Goal: Transaction & Acquisition: Purchase product/service

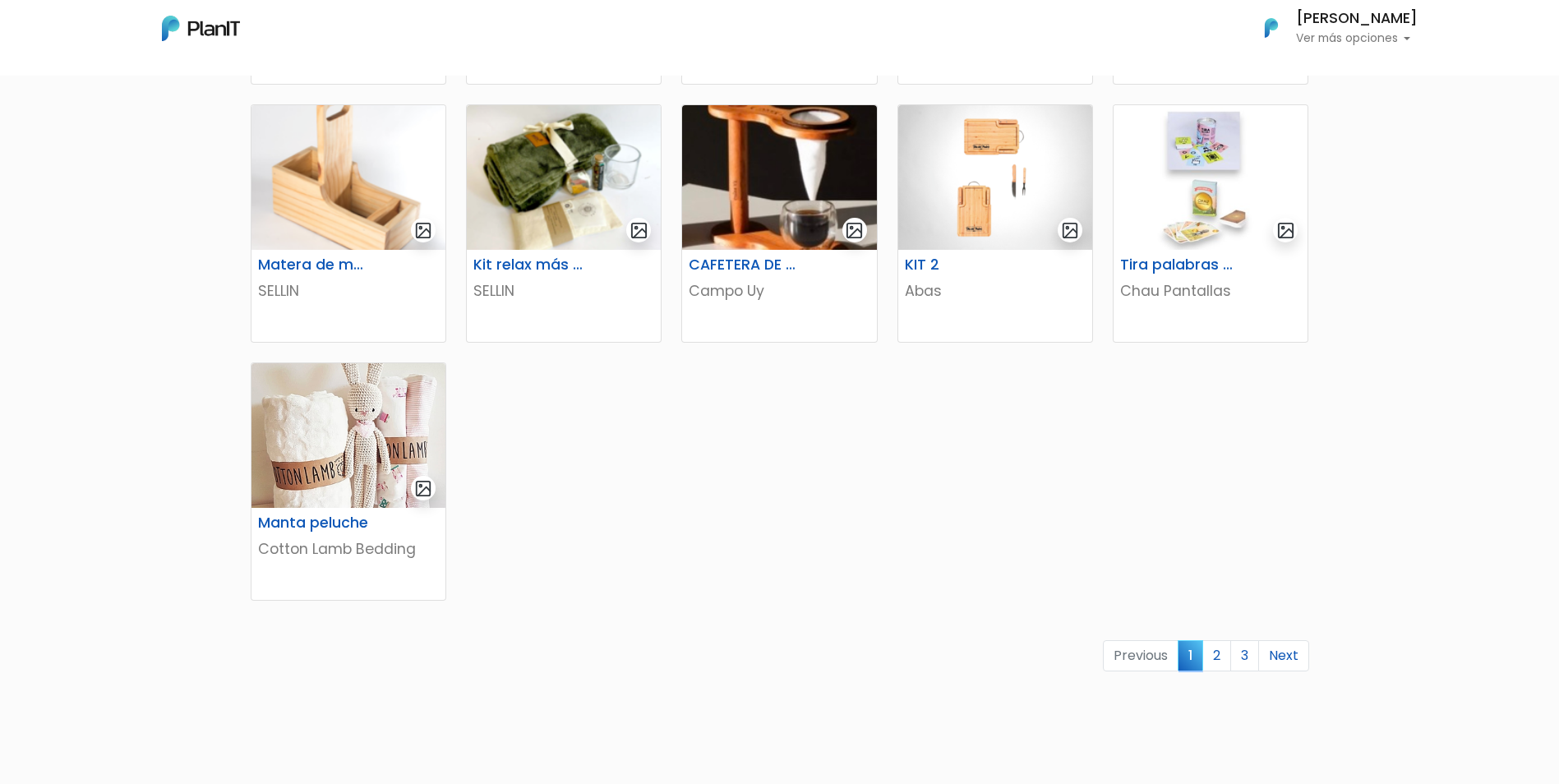
scroll to position [944, 0]
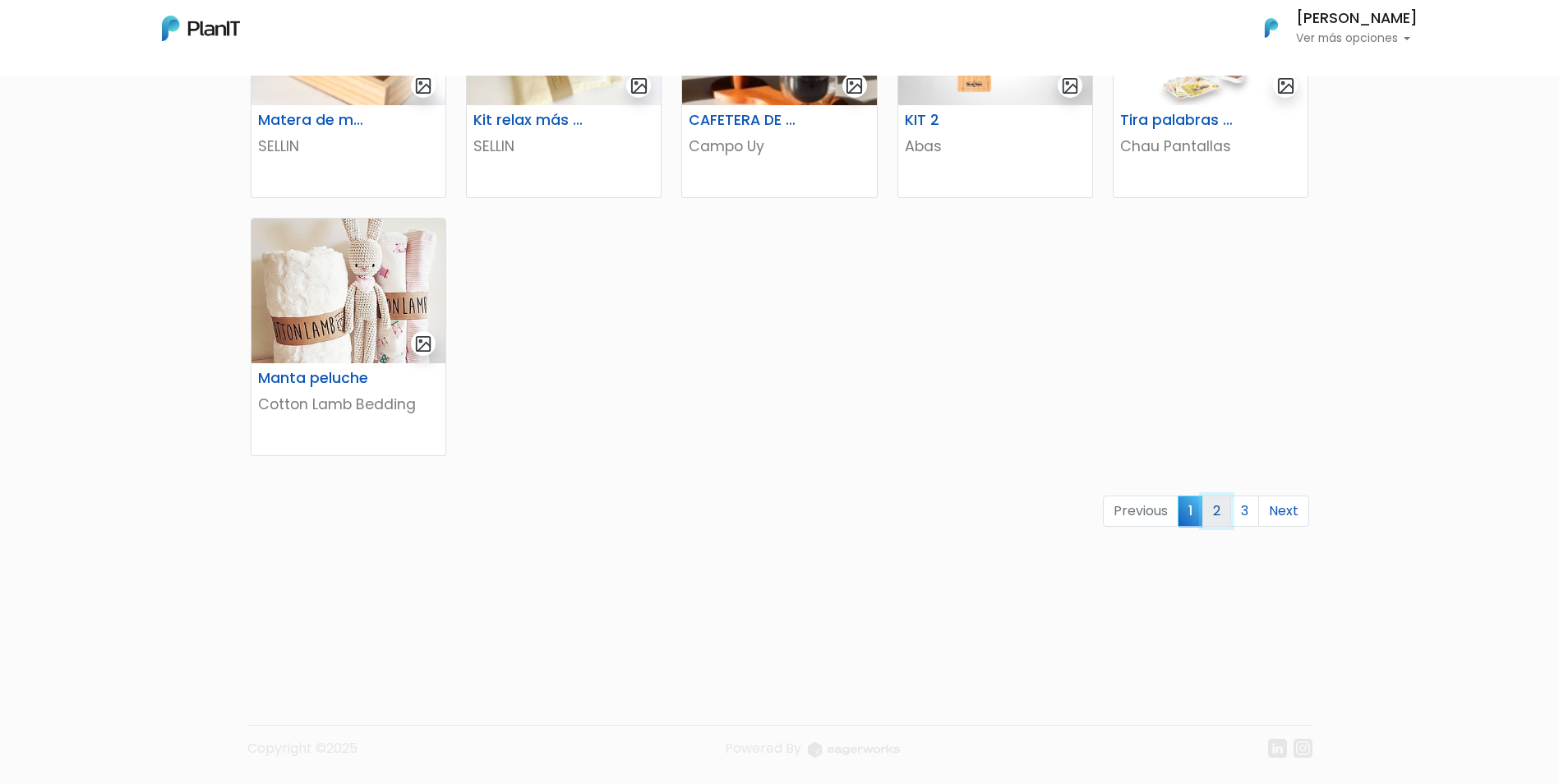
click at [1219, 508] on link "2" at bounding box center [1216, 511] width 29 height 31
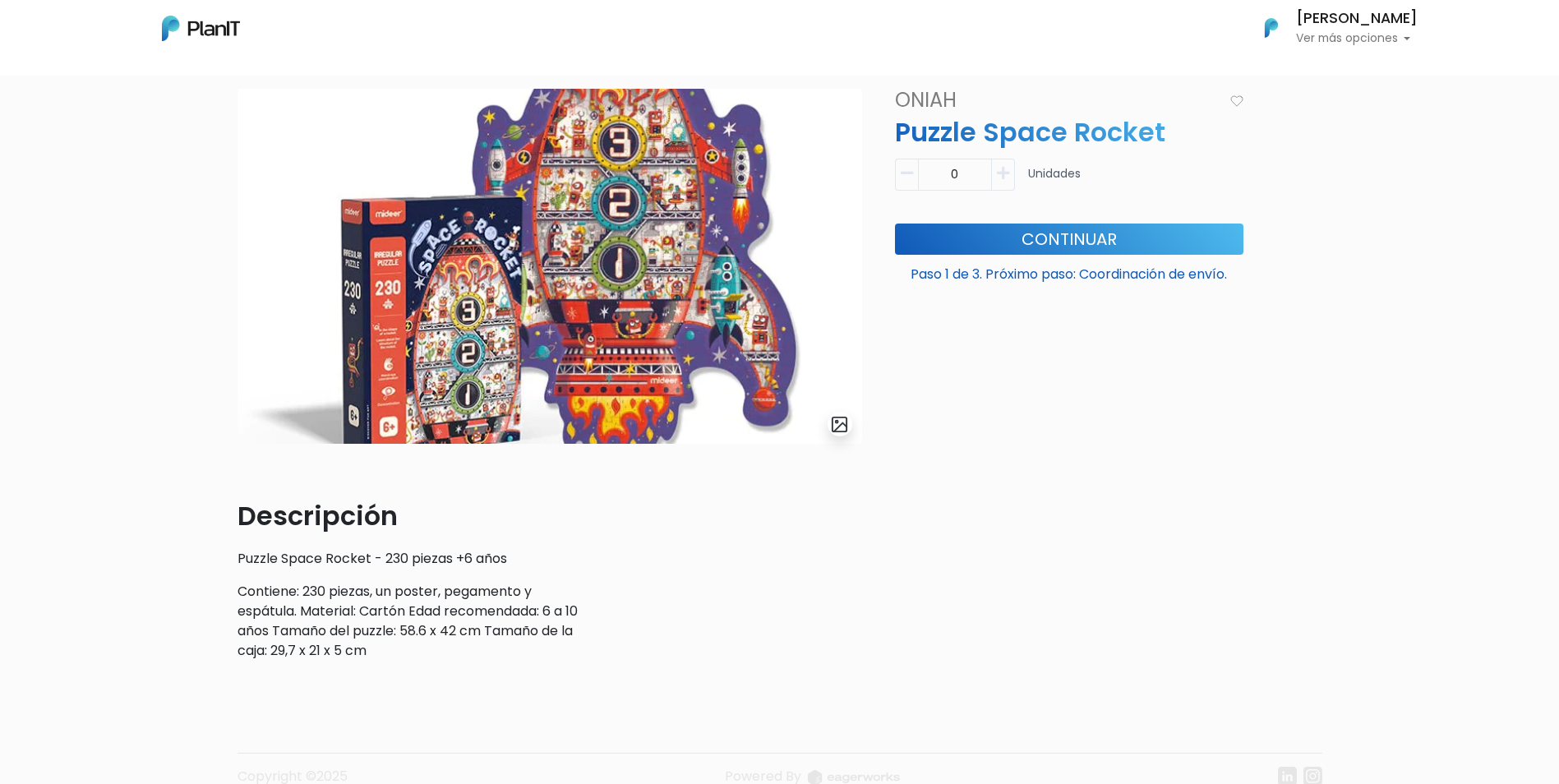
scroll to position [141, 0]
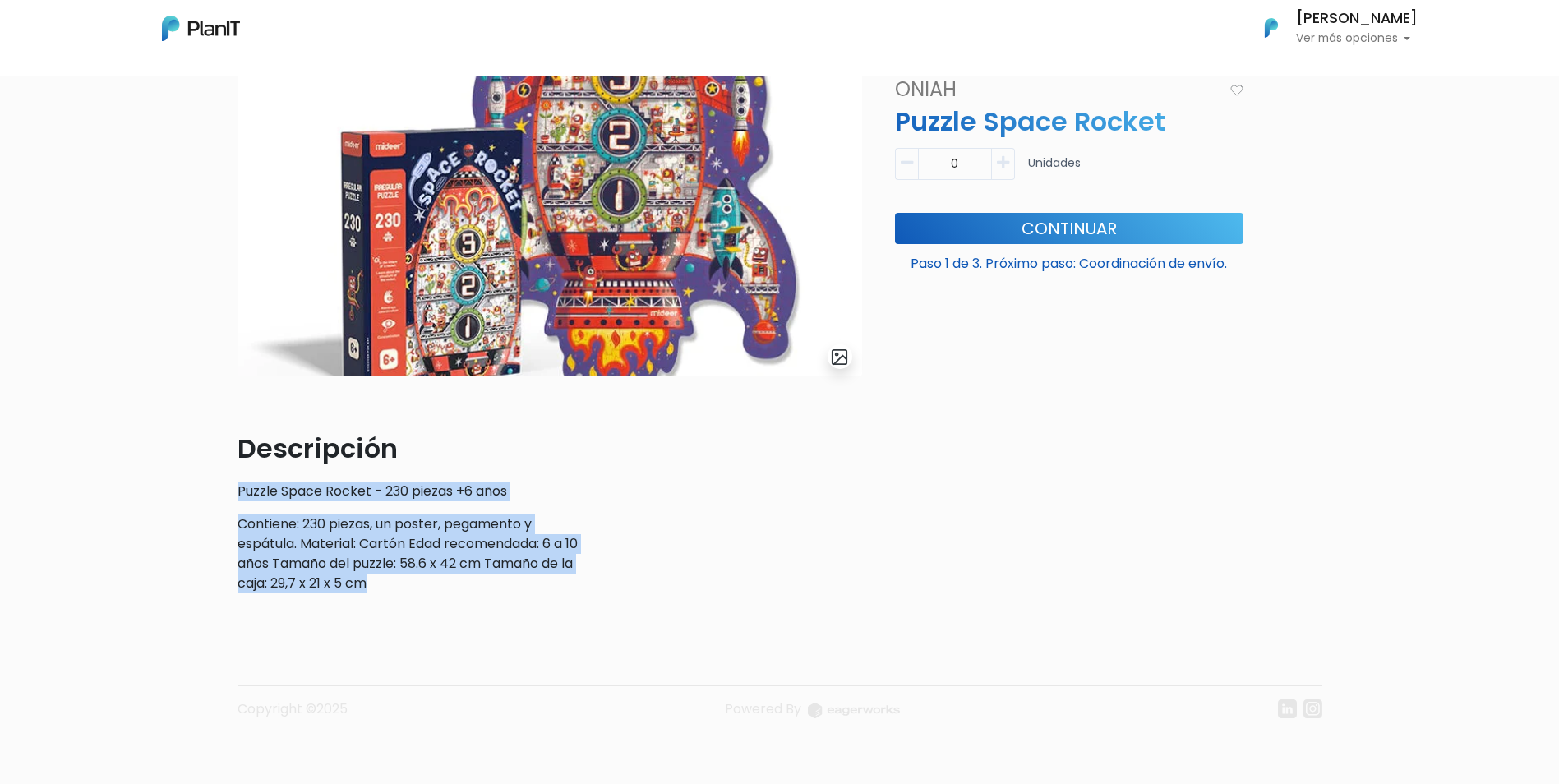
drag, startPoint x: 390, startPoint y: 593, endPoint x: 203, endPoint y: 477, distance: 220.1
click at [203, 477] on div "slide 1 of 1 Descripción Puzzle Space Rocket - 230 piezas +6 años Contiene: 230…" at bounding box center [779, 382] width 1559 height 802
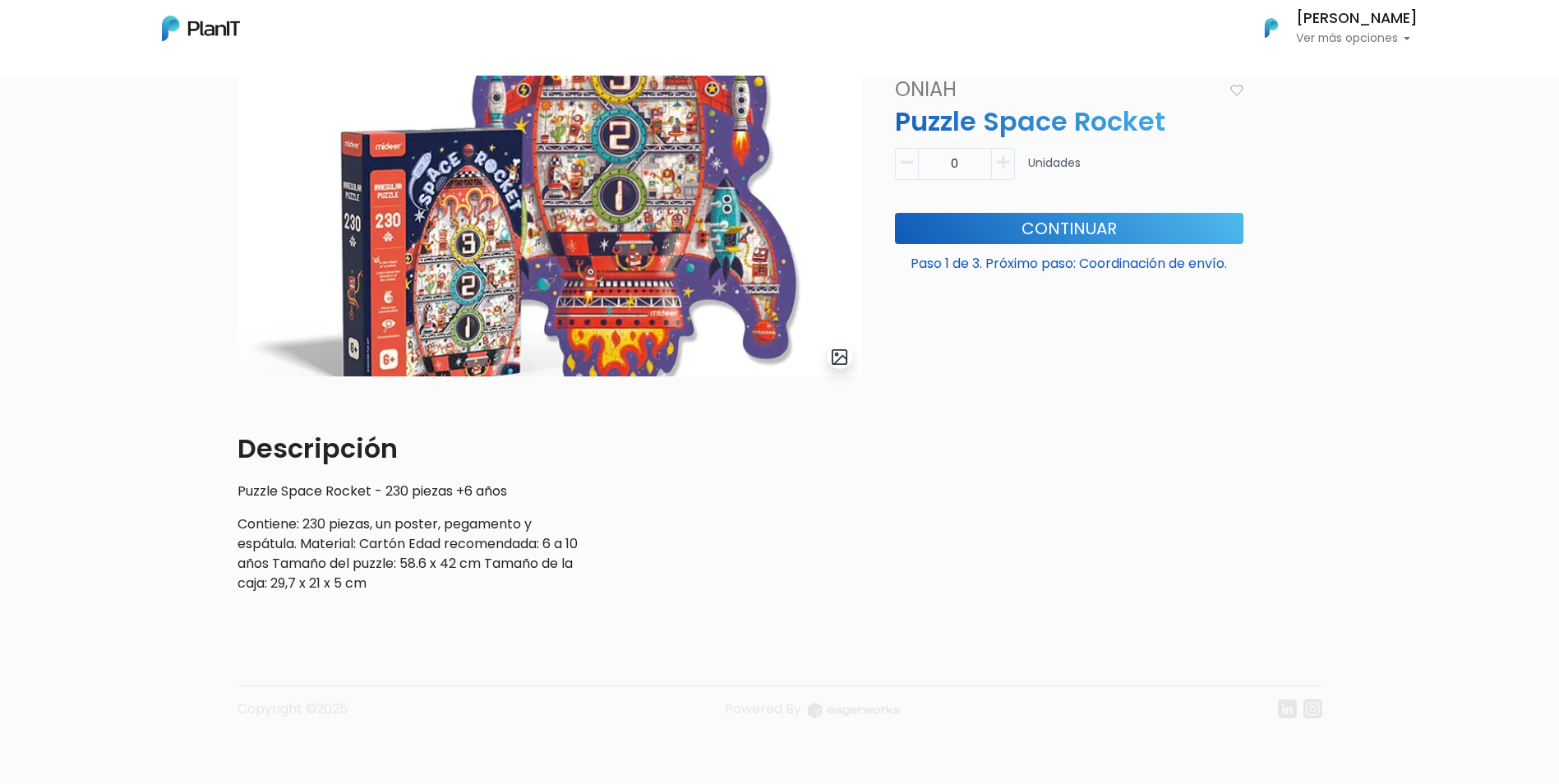
drag, startPoint x: 203, startPoint y: 477, endPoint x: 438, endPoint y: 618, distance: 274.1
click at [438, 618] on footer "Copyright ©2025 Powered By" at bounding box center [780, 675] width 1084 height 138
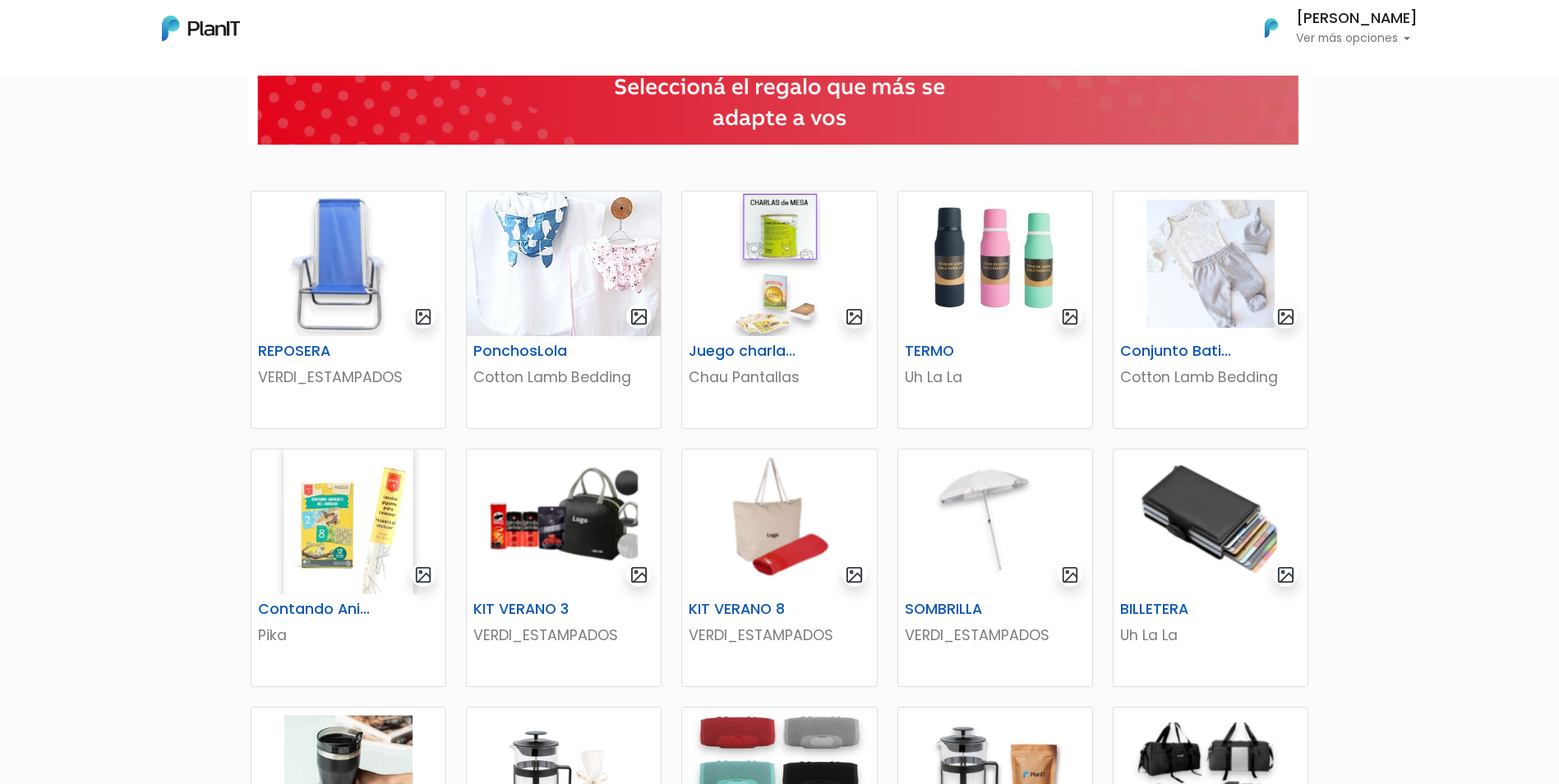
scroll to position [287, 0]
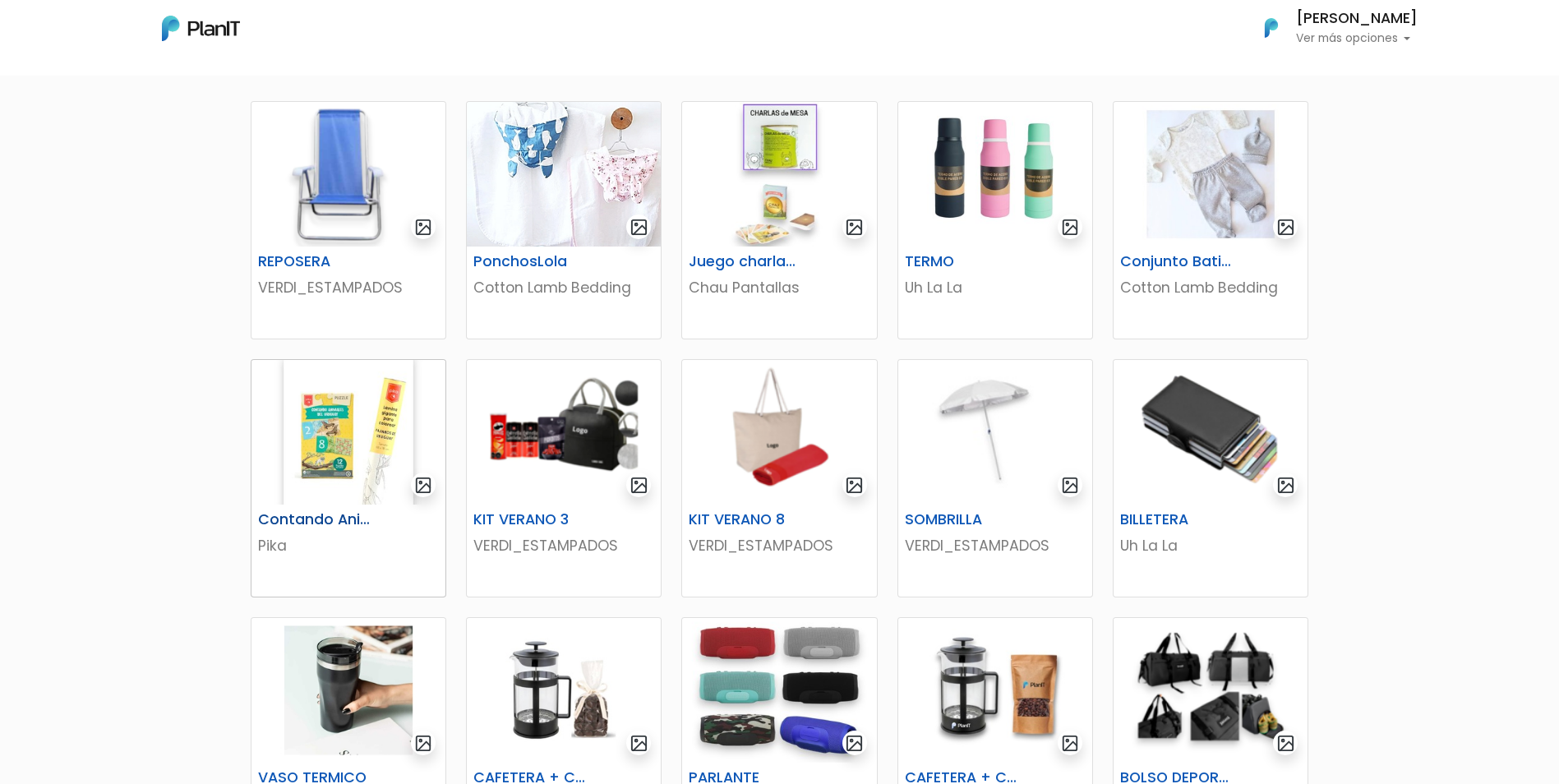
click at [313, 475] on img at bounding box center [348, 432] width 194 height 145
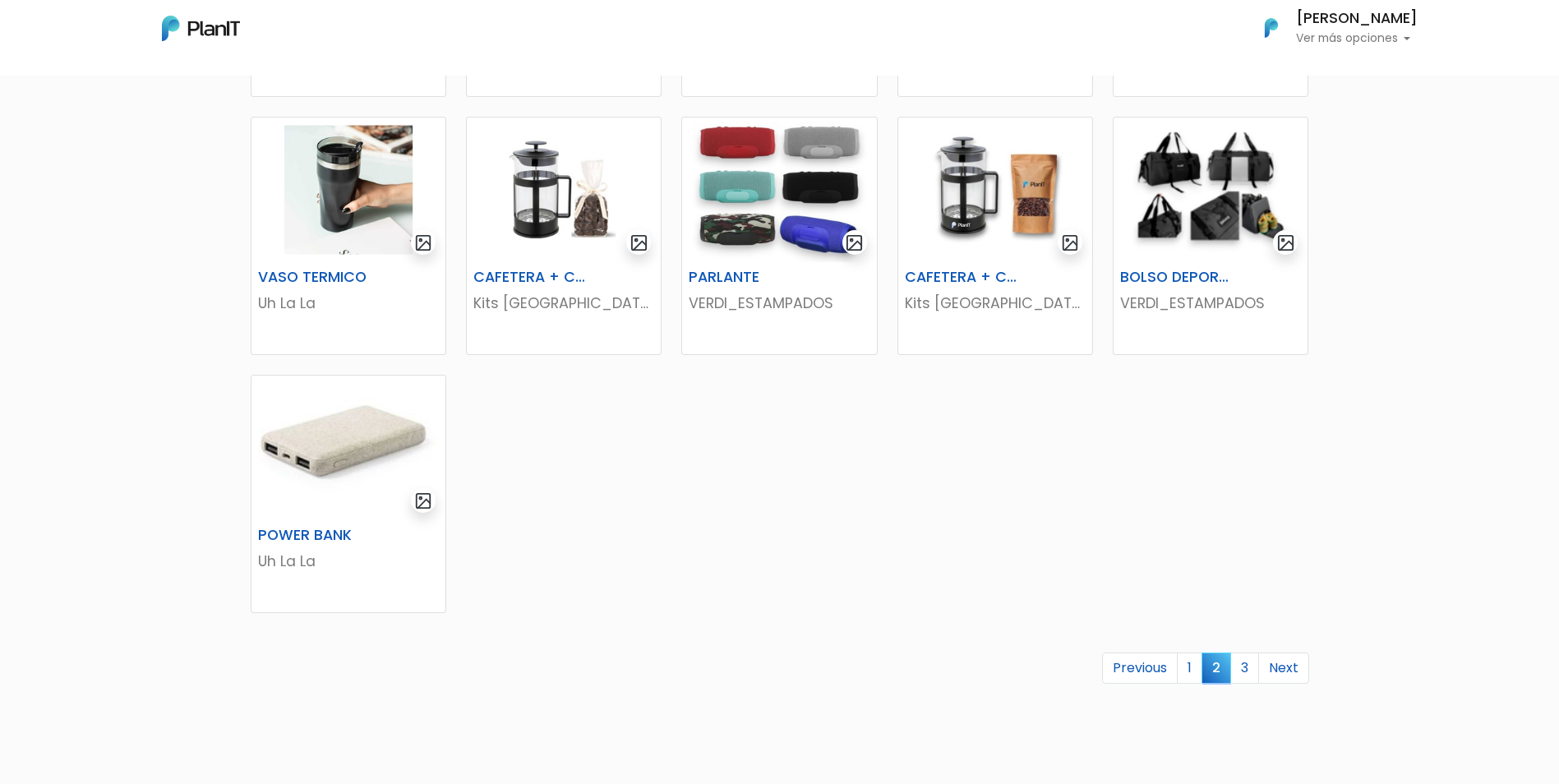
scroll to position [862, 0]
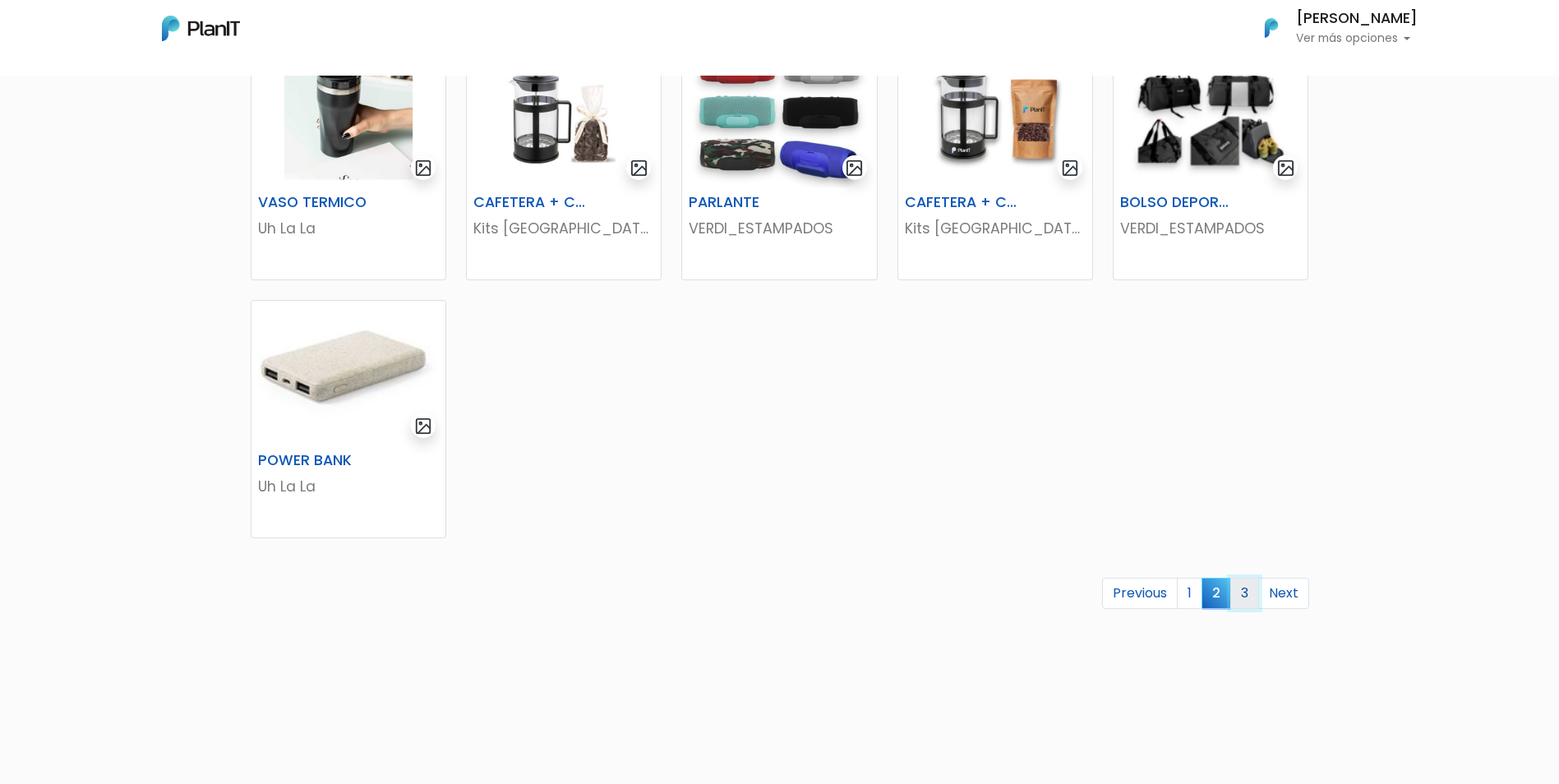
click at [1241, 587] on link "3" at bounding box center [1245, 592] width 29 height 31
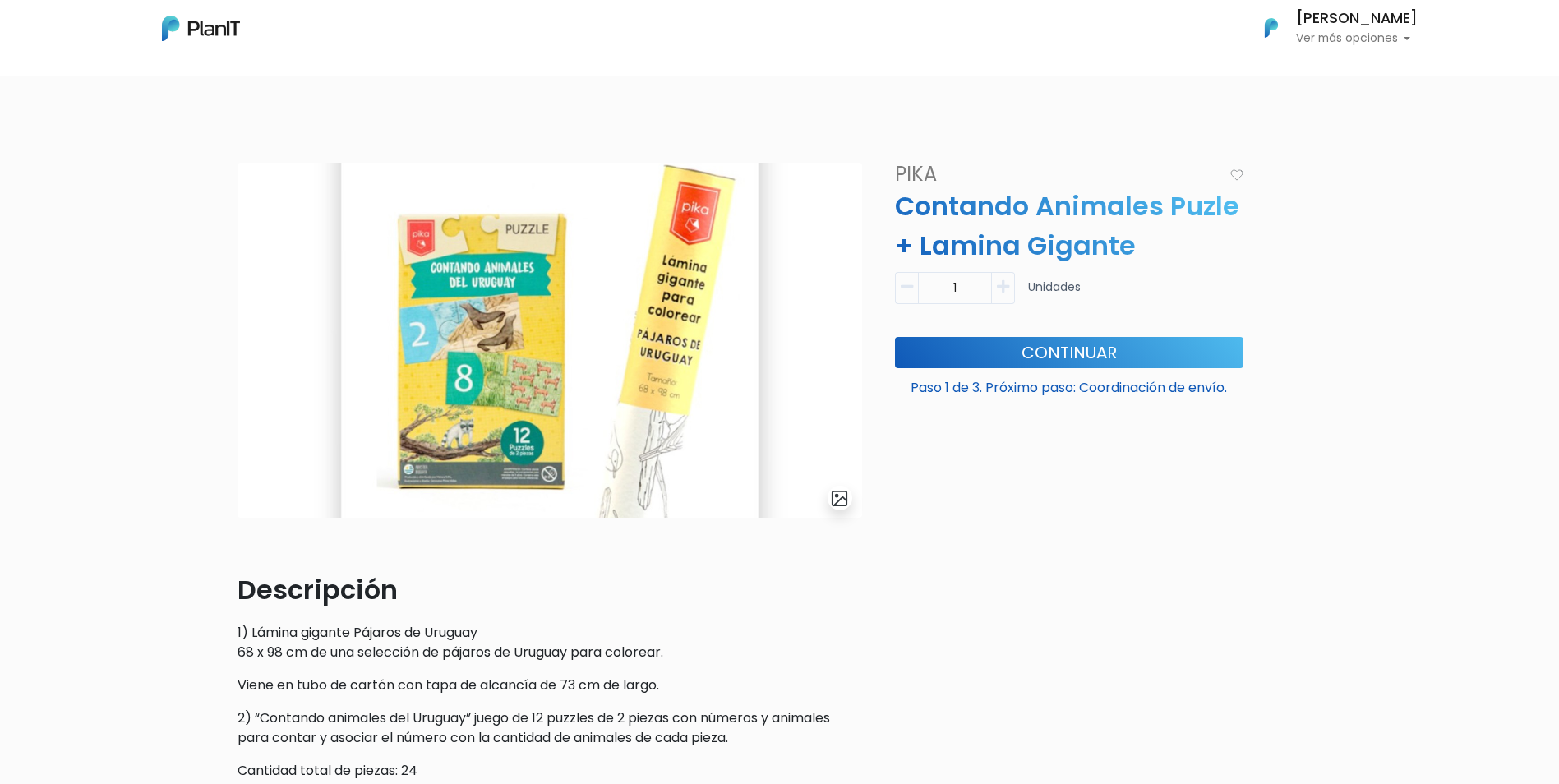
click at [479, 300] on img at bounding box center [550, 340] width 624 height 355
drag, startPoint x: 692, startPoint y: 653, endPoint x: 271, endPoint y: 634, distance: 421.4
click at [271, 634] on p "1) Lámina gigante Pájaros de Uruguay 68 x 98 cm de una selección de pájaros de …" at bounding box center [550, 642] width 624 height 39
drag, startPoint x: 271, startPoint y: 634, endPoint x: 439, endPoint y: 662, distance: 170.3
click at [439, 662] on div "Descripción 1) Lámina gigante Pájaros de Uruguay 68 x 98 cm de una selección de…" at bounding box center [550, 701] width 624 height 263
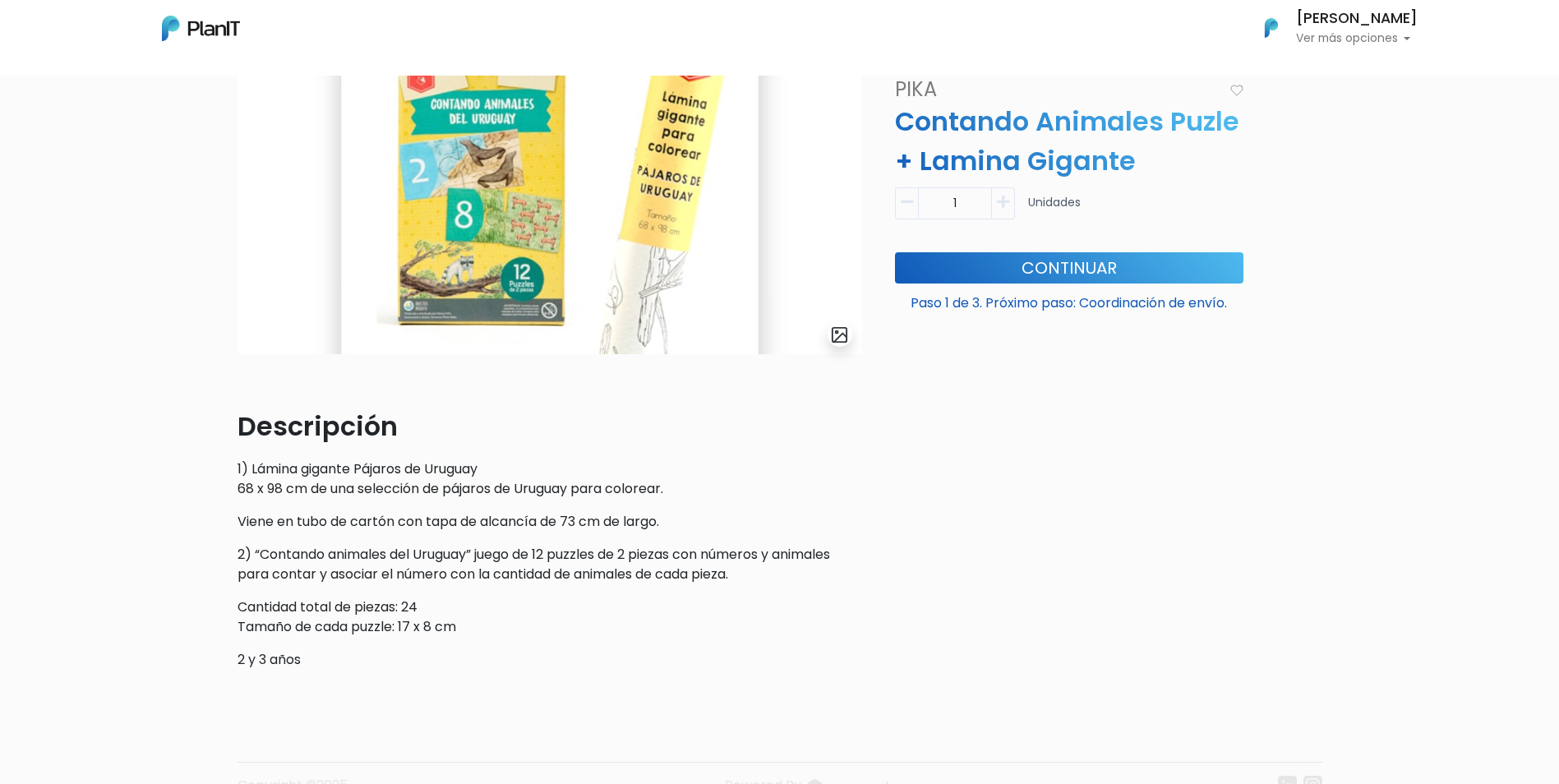
scroll to position [165, 0]
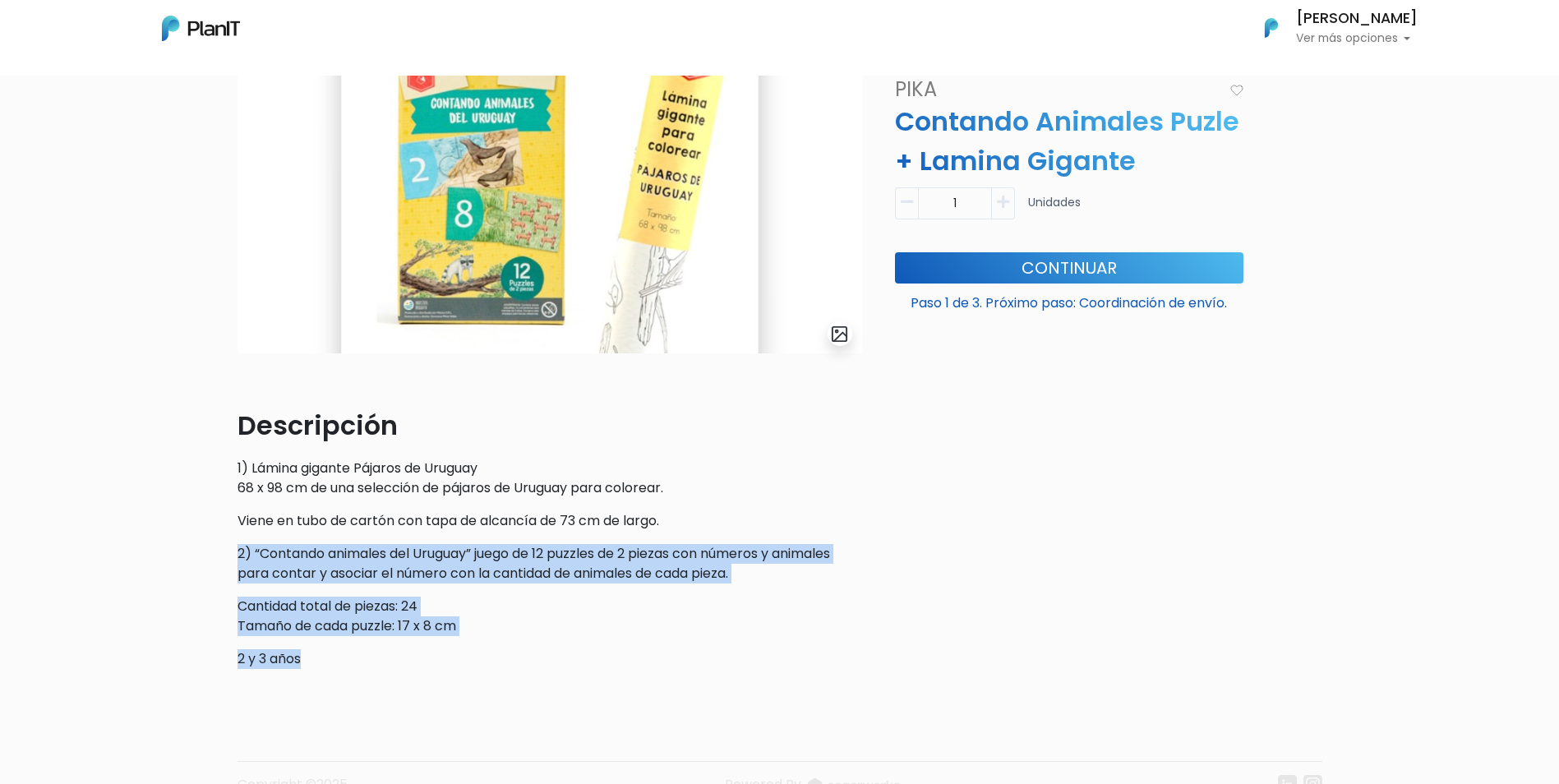
drag, startPoint x: 313, startPoint y: 659, endPoint x: 216, endPoint y: 542, distance: 152.0
click at [216, 542] on div "slide 1 of 1 Descripción 1) Lámina gigante Pájaros de Uruguay 68 x 98 cm de una…" at bounding box center [779, 408] width 1559 height 900
drag, startPoint x: 216, startPoint y: 542, endPoint x: 371, endPoint y: 629, distance: 177.7
click at [371, 629] on p "Cantidad total de piezas: 24 Tamaño de cada puzzle: 17 x 8 cm" at bounding box center [550, 616] width 624 height 39
click at [330, 671] on div "slide 1 of 1 Descripción 1) Lámina gigante Pájaros de Uruguay 68 x 98 cm de una…" at bounding box center [550, 339] width 644 height 683
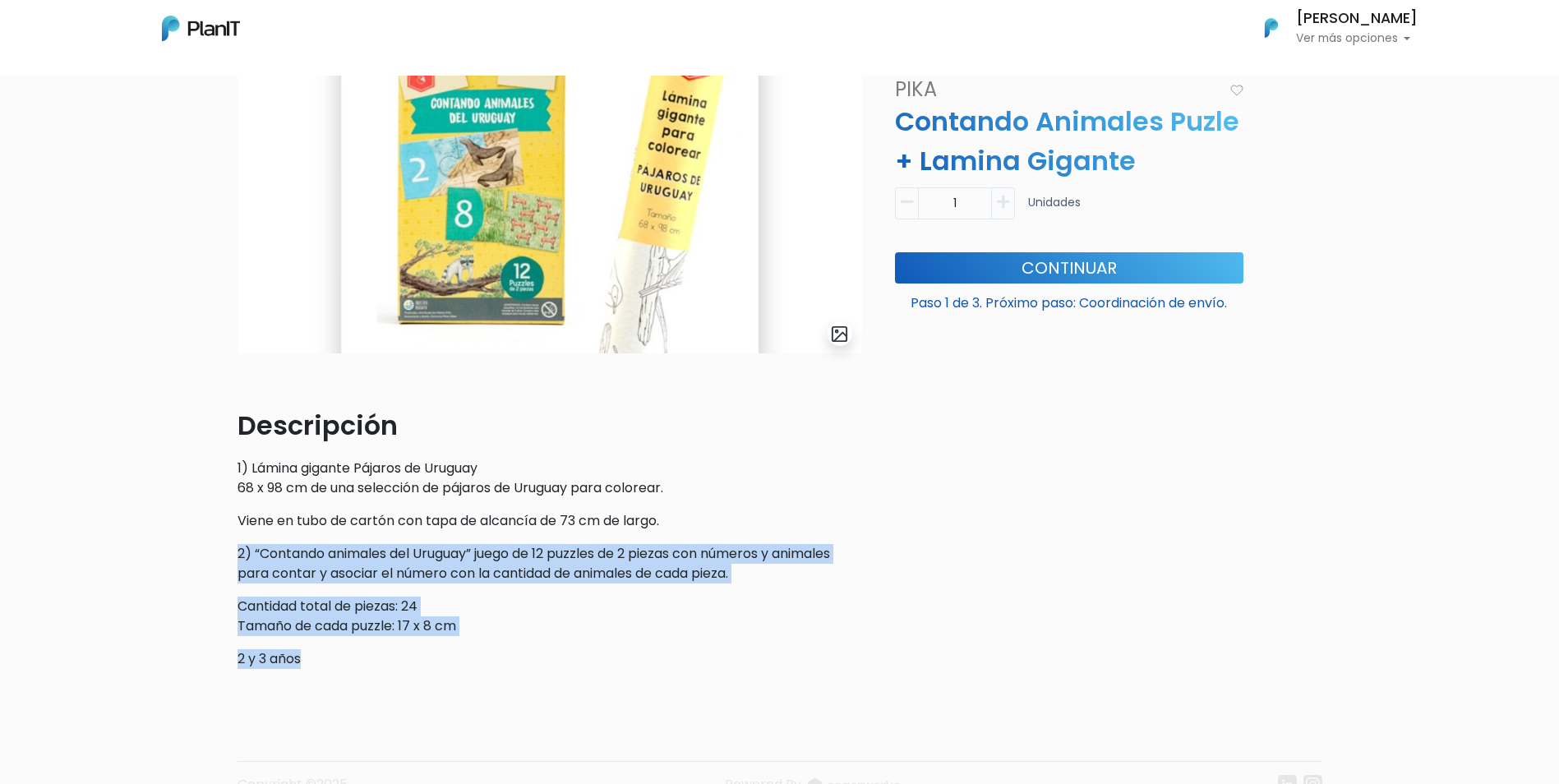
click at [528, 650] on p "2 y 3 años" at bounding box center [550, 658] width 624 height 19
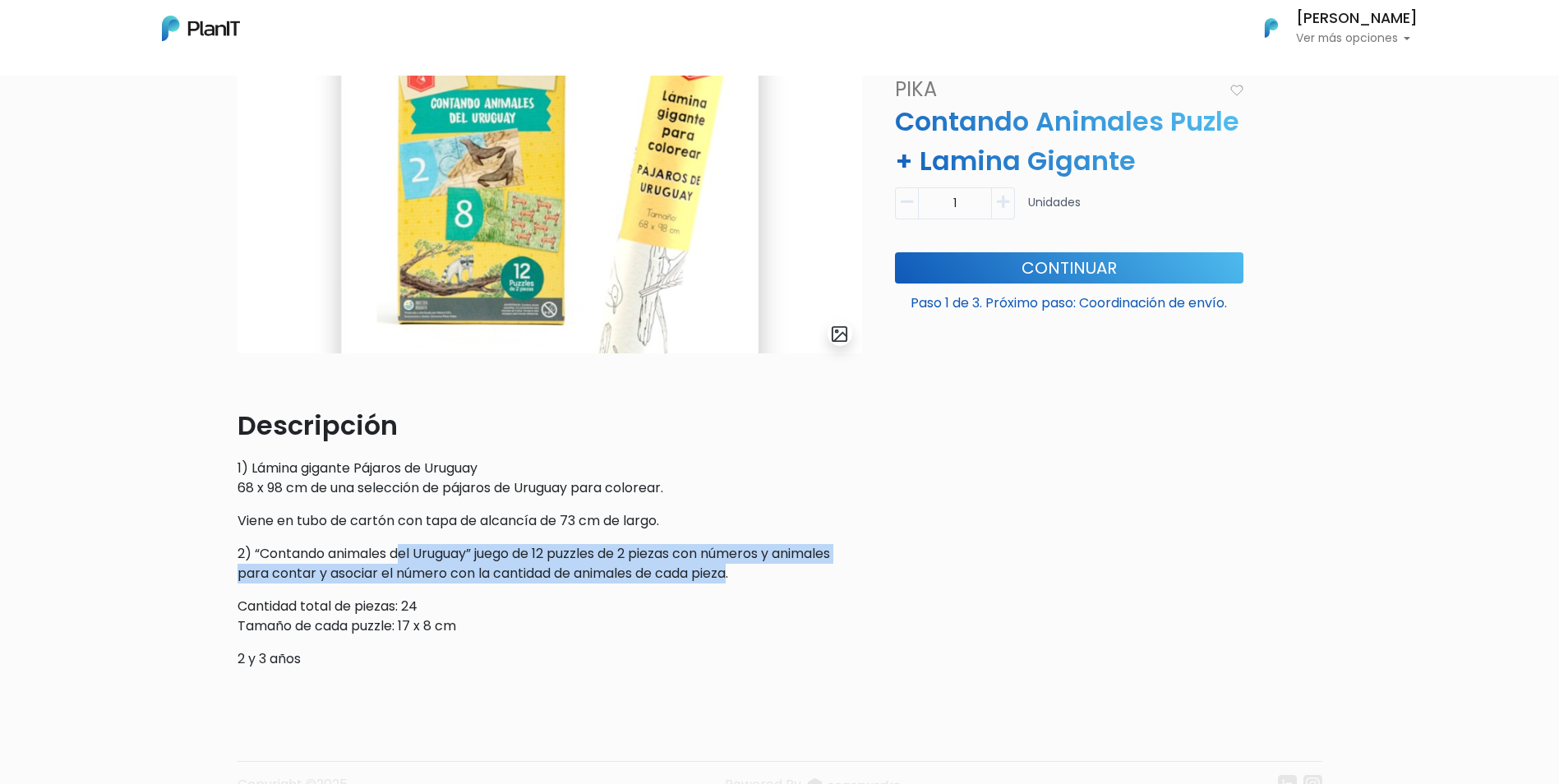
drag, startPoint x: 736, startPoint y: 582, endPoint x: 404, endPoint y: 541, distance: 334.5
click at [404, 541] on div "Descripción 1) Lámina gigante Pájaros de Uruguay 68 x 98 cm de una selección de…" at bounding box center [550, 537] width 624 height 263
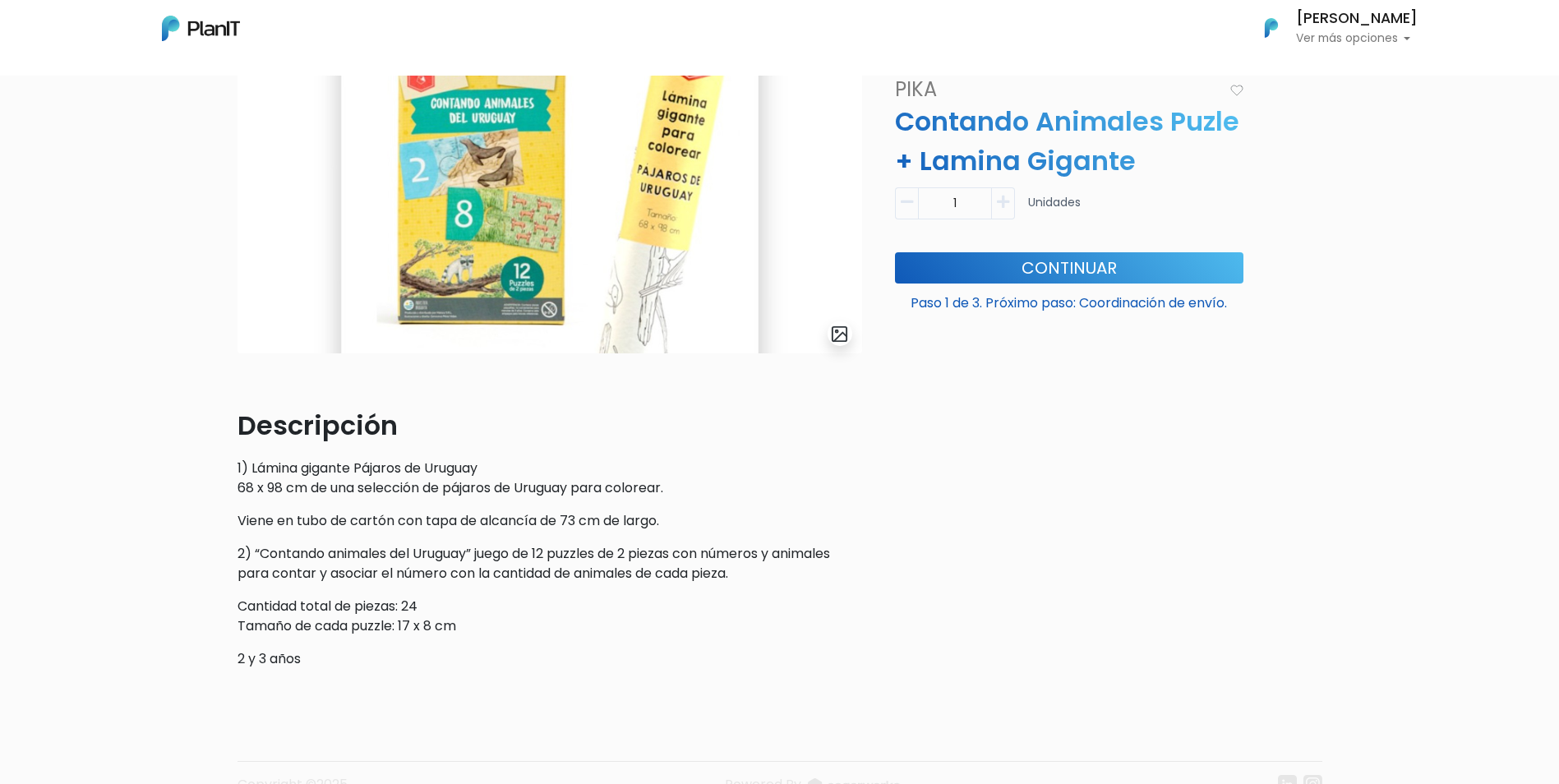
drag, startPoint x: 404, startPoint y: 541, endPoint x: 645, endPoint y: 605, distance: 249.4
click at [645, 605] on p "Cantidad total de piezas: 24 Tamaño de cada puzzle: 17 x 8 cm" at bounding box center [550, 616] width 624 height 39
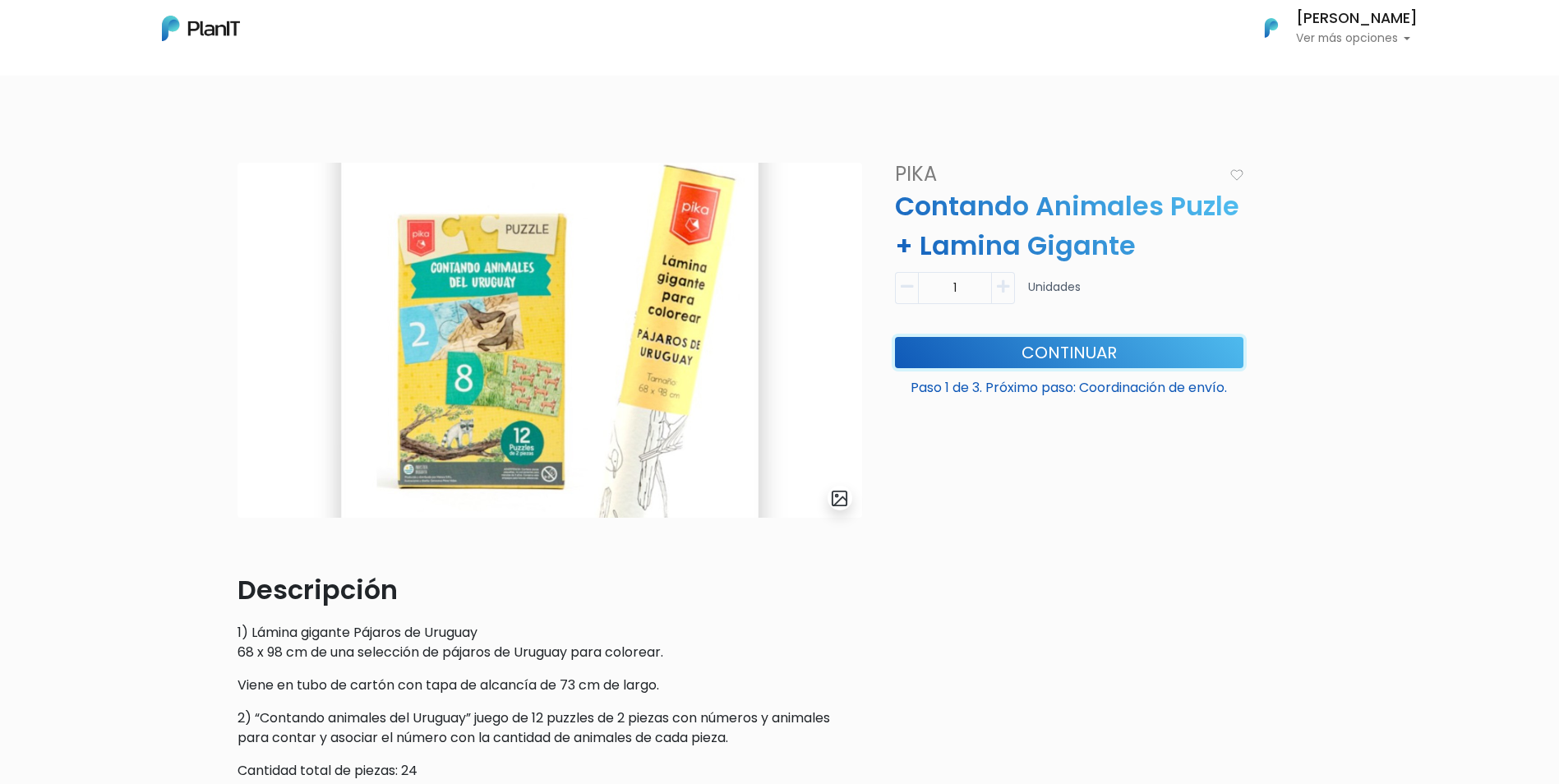
click at [991, 355] on button "Continuar" at bounding box center [1069, 352] width 349 height 31
click at [1077, 357] on button "Continuar" at bounding box center [1069, 352] width 349 height 31
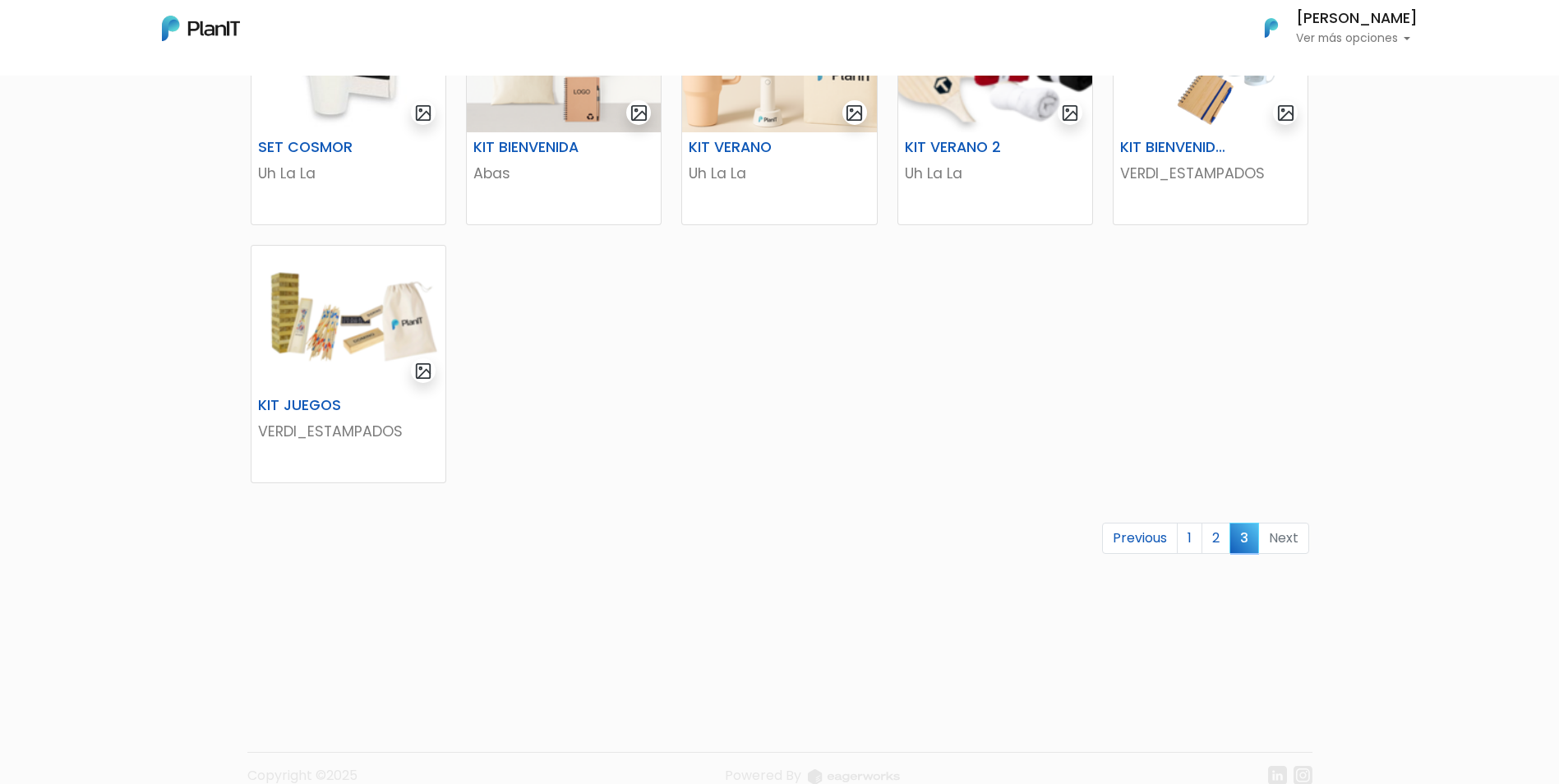
scroll to position [411, 0]
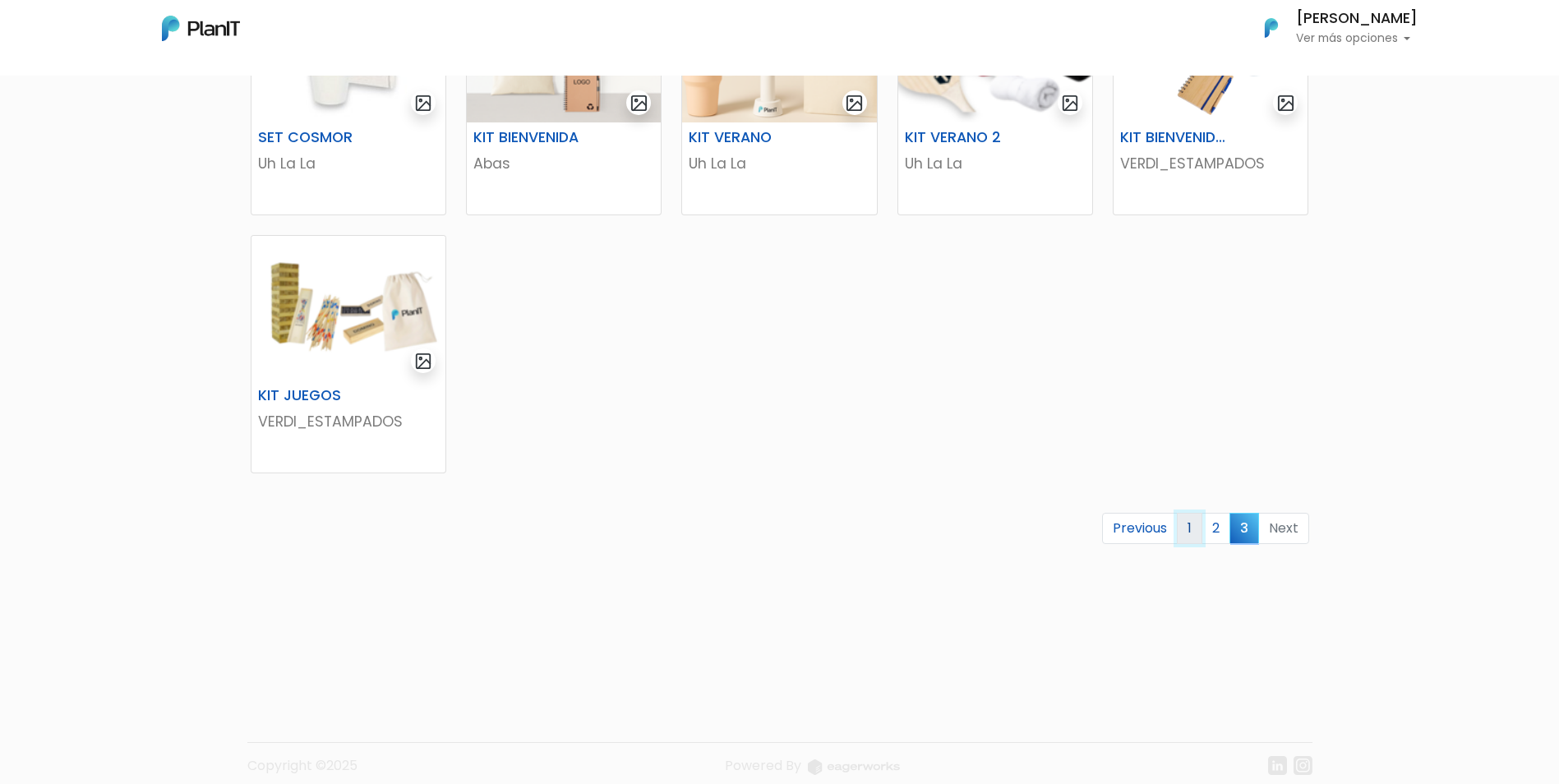
click at [1188, 528] on link "1" at bounding box center [1189, 528] width 25 height 31
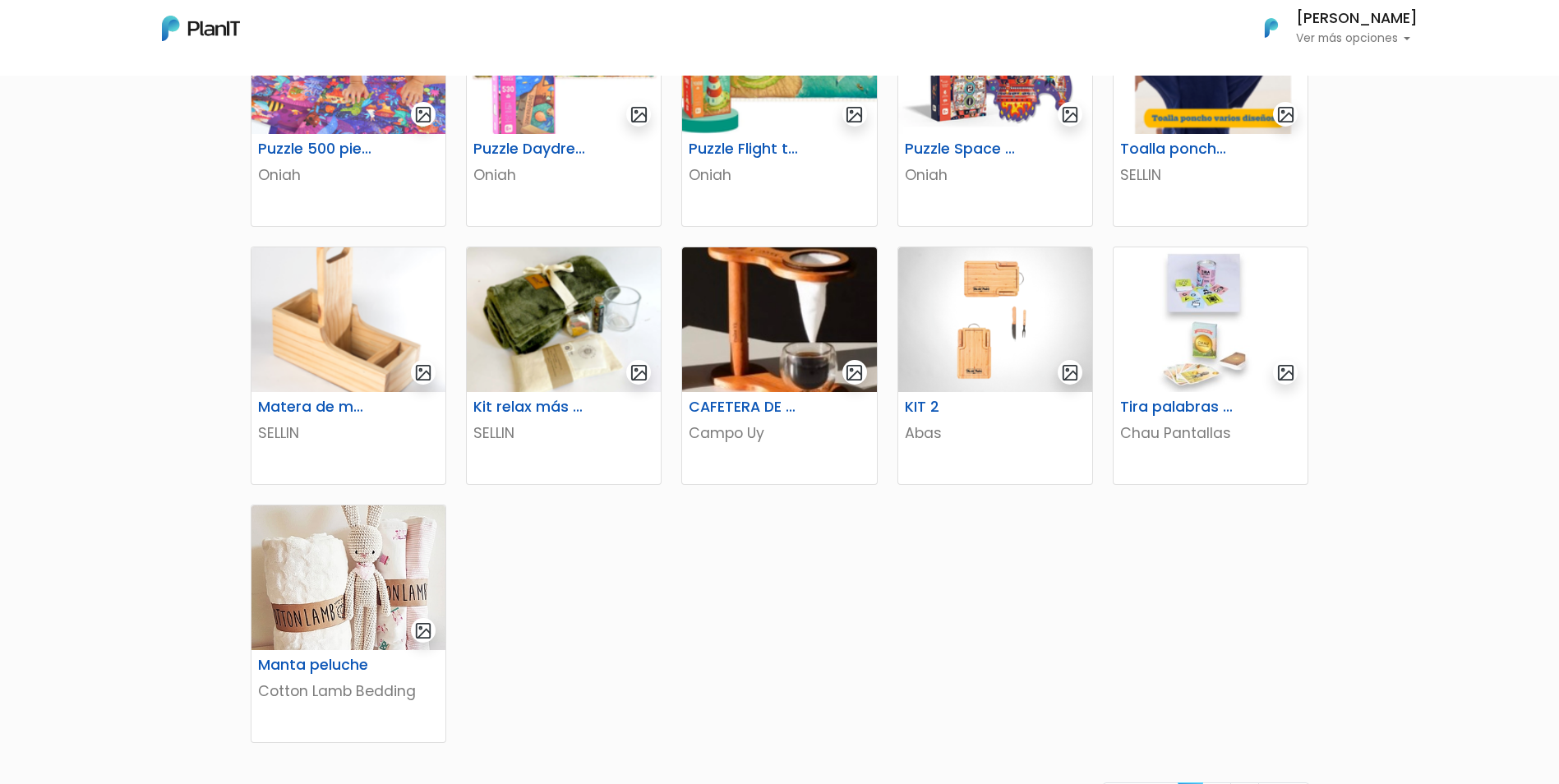
scroll to position [944, 0]
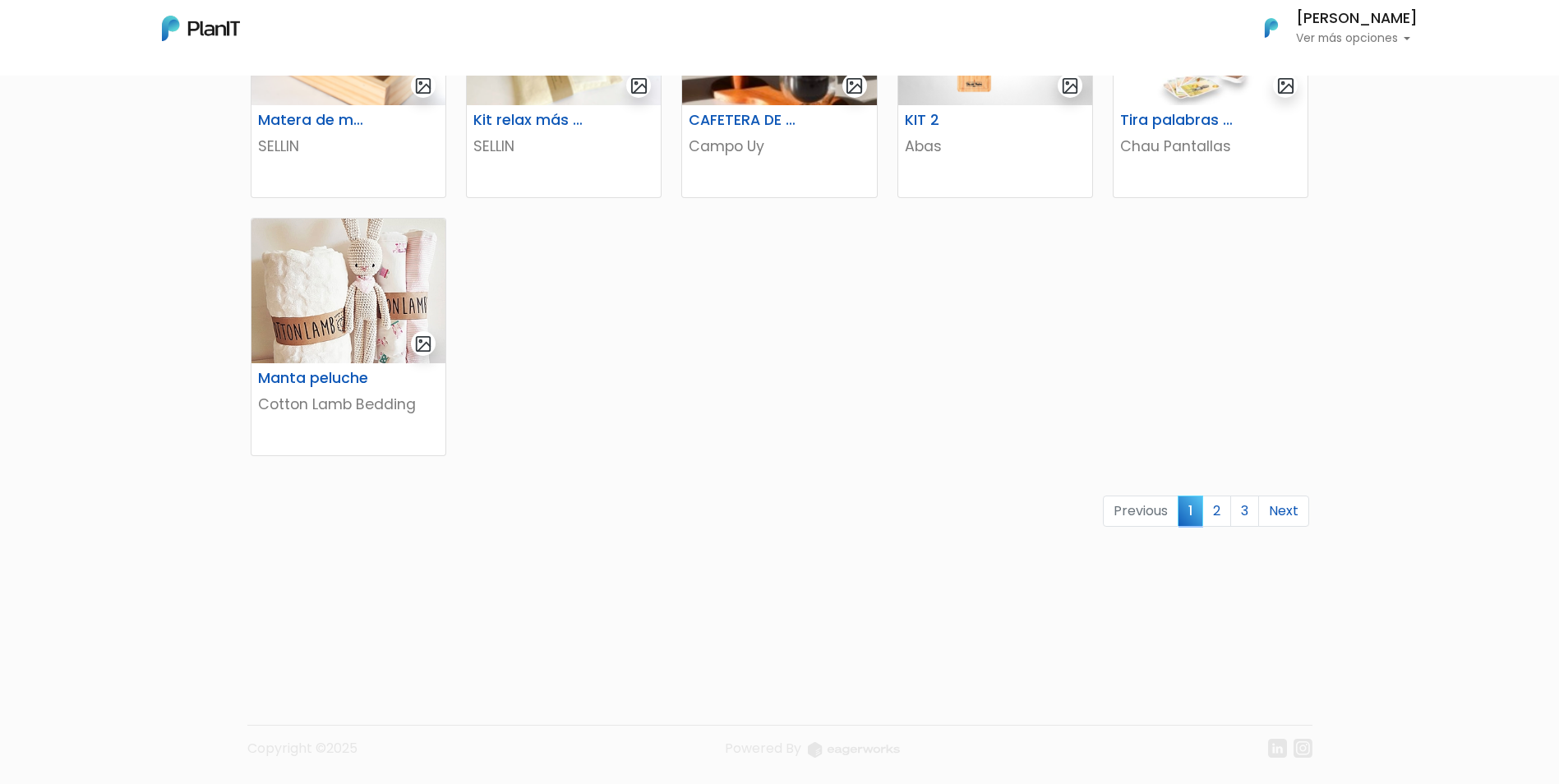
click at [1246, 528] on div "Previous 1 2 3 Next" at bounding box center [779, 518] width 1078 height 45
click at [1251, 510] on link "3" at bounding box center [1245, 511] width 29 height 31
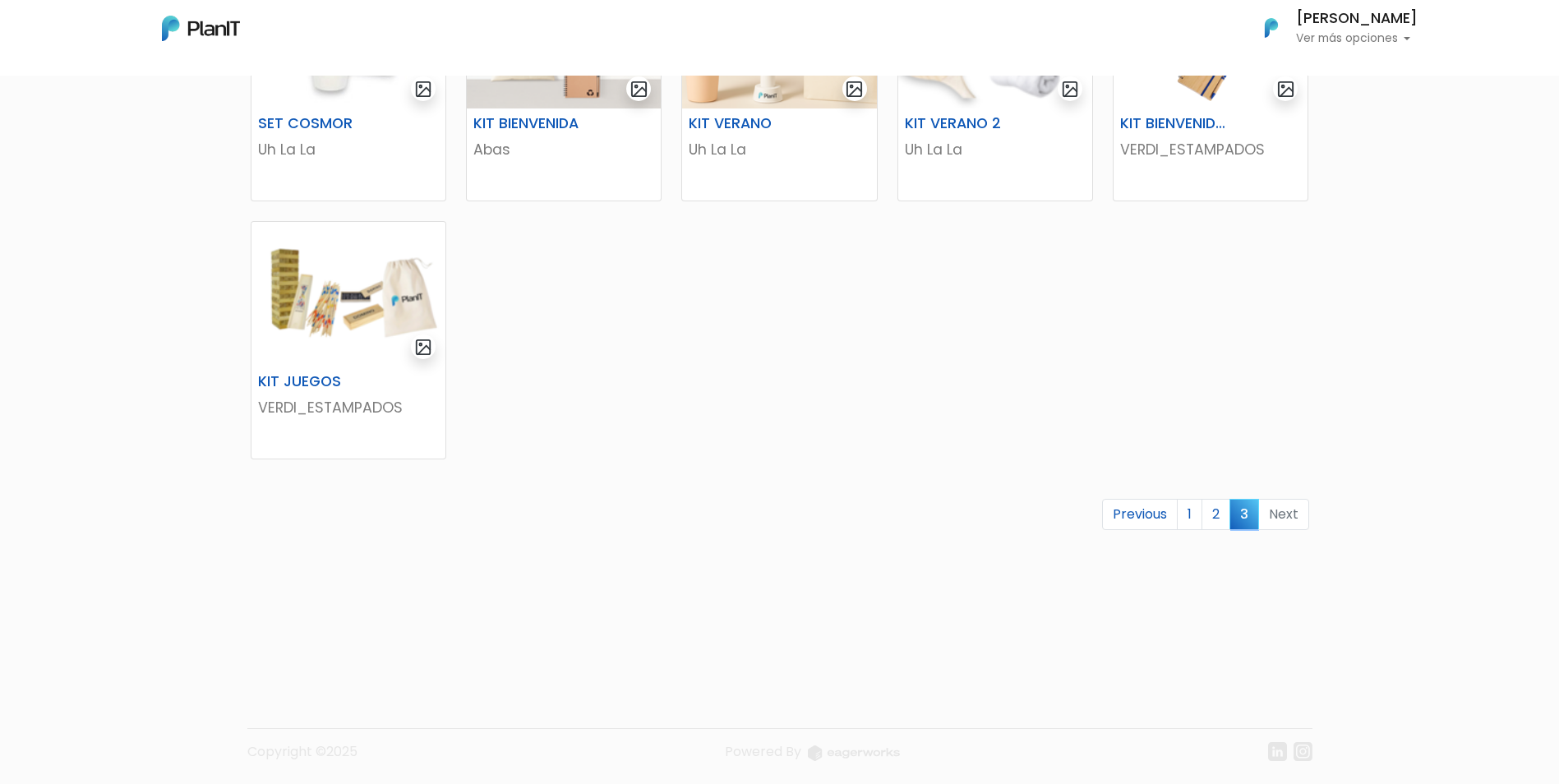
scroll to position [428, 0]
click at [1187, 504] on link "1" at bounding box center [1189, 511] width 25 height 31
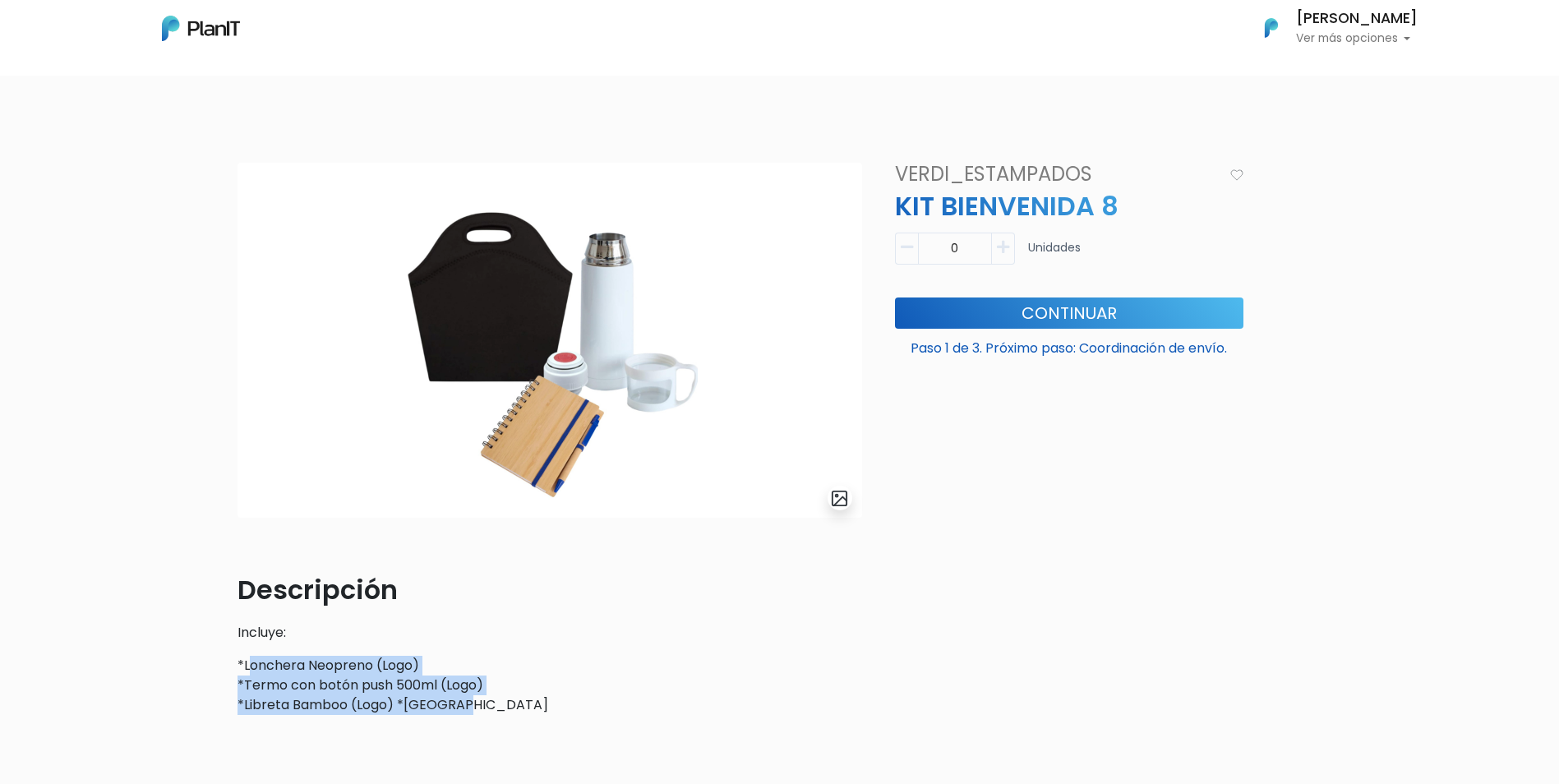
drag, startPoint x: 247, startPoint y: 667, endPoint x: 493, endPoint y: 702, distance: 248.5
click at [493, 702] on p "*Lonchera Neopreno (Logo) *Termo con botón push 500ml (Logo) *Libreta Bamboo (L…" at bounding box center [550, 685] width 624 height 59
drag, startPoint x: 493, startPoint y: 702, endPoint x: 466, endPoint y: 713, distance: 29.2
click at [466, 713] on p "*Lonchera Neopreno (Logo) *Termo con botón push 500ml (Logo) *Libreta Bamboo (L…" at bounding box center [550, 685] width 624 height 59
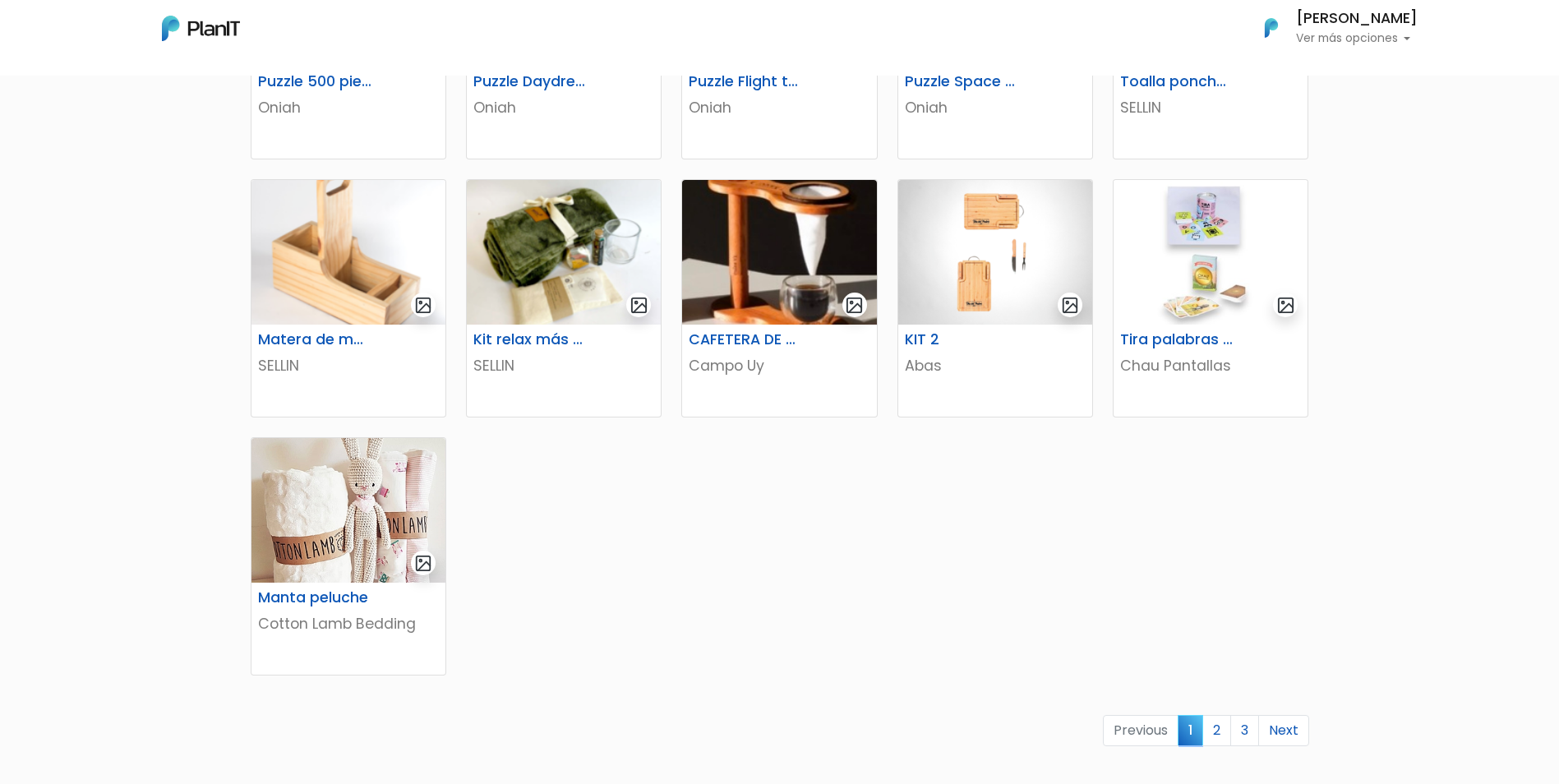
scroll to position [903, 0]
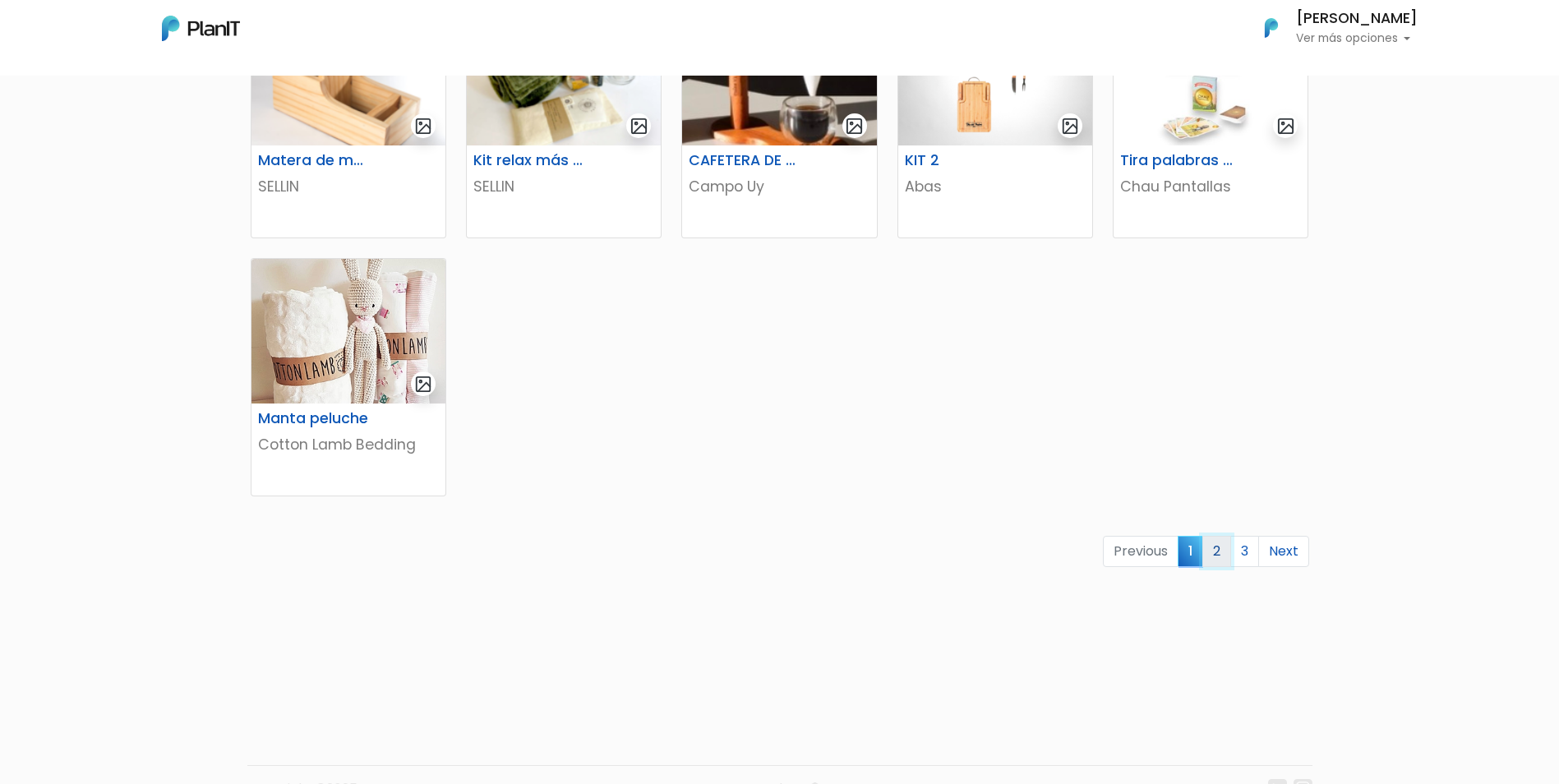
click at [1214, 540] on link "2" at bounding box center [1216, 550] width 29 height 31
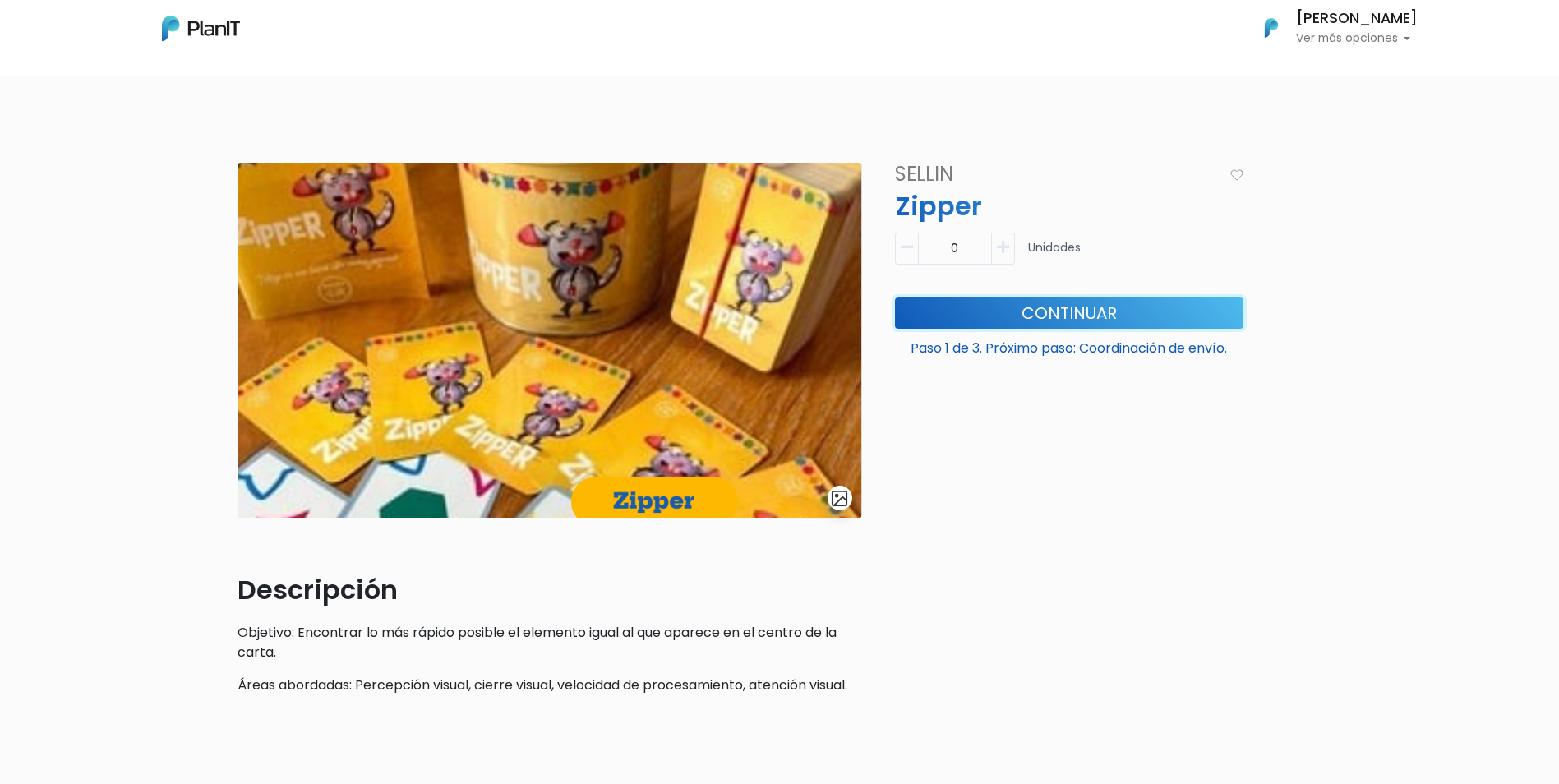
click at [1073, 306] on button "Continuar" at bounding box center [1069, 313] width 349 height 31
click at [1002, 234] on button "button" at bounding box center [1003, 249] width 23 height 32
type input "1"
click at [1049, 314] on button "Continuar" at bounding box center [1069, 313] width 349 height 31
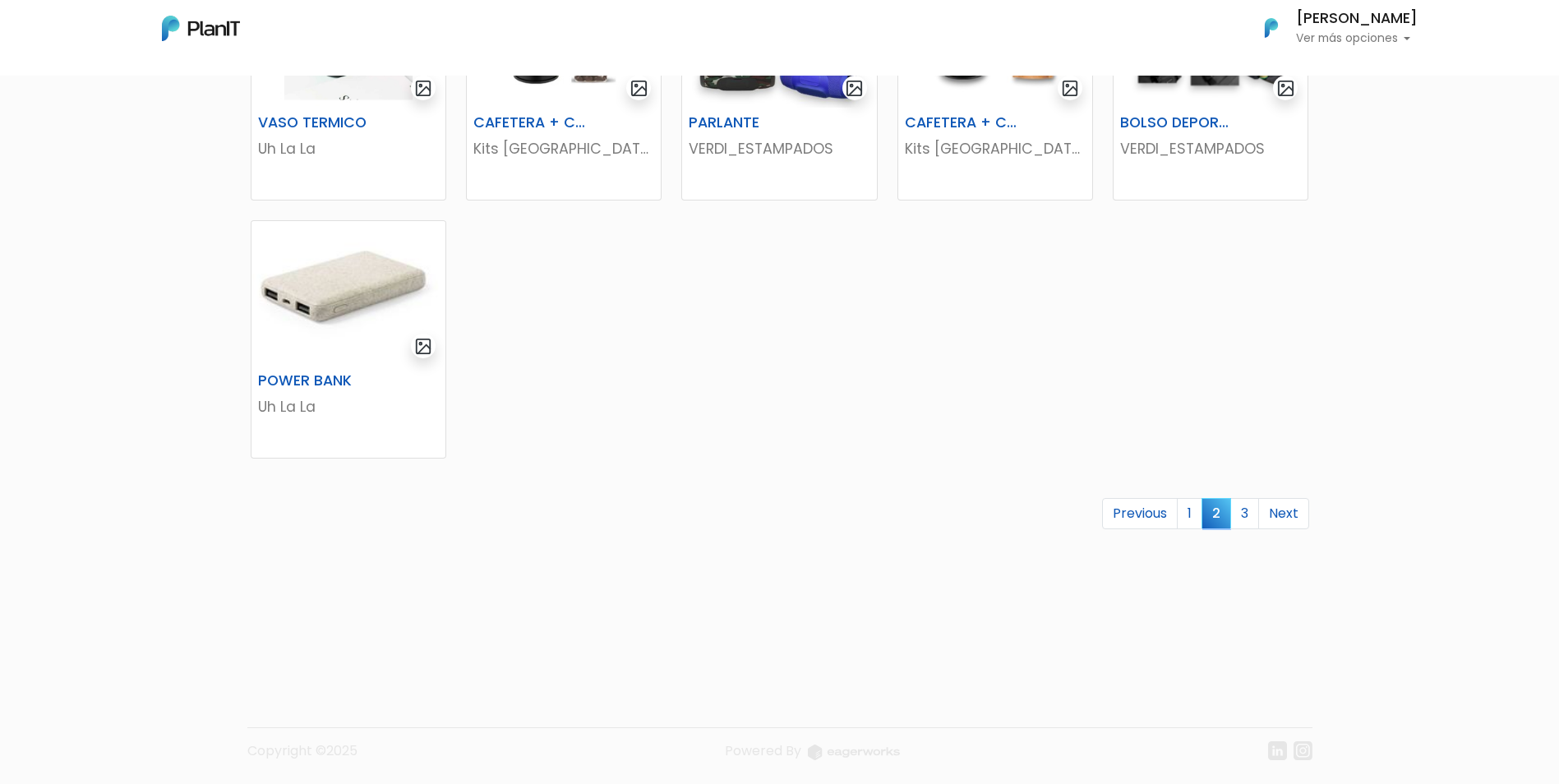
scroll to position [944, 0]
click at [1182, 510] on link "1" at bounding box center [1189, 511] width 25 height 31
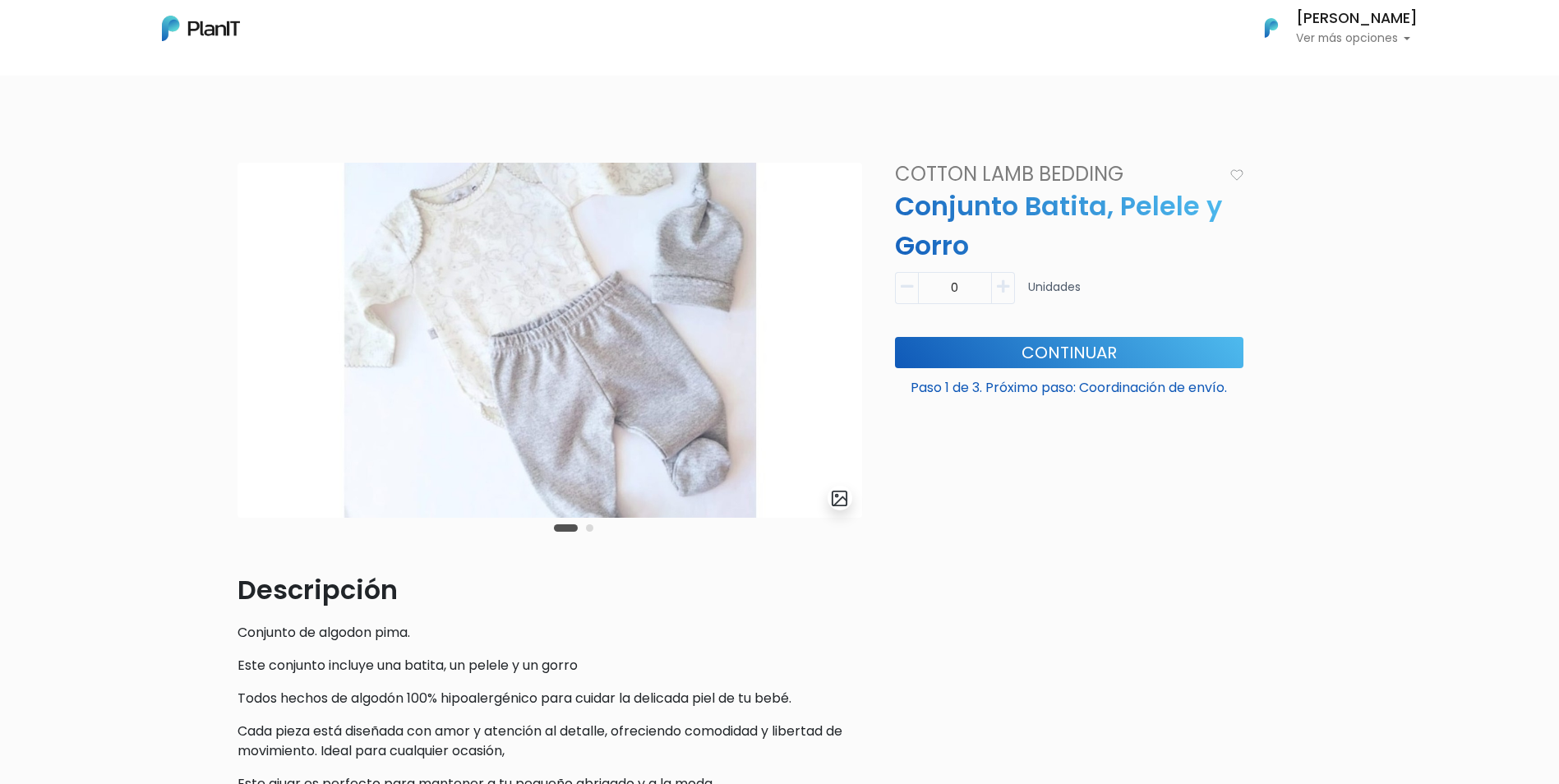
scroll to position [165, 0]
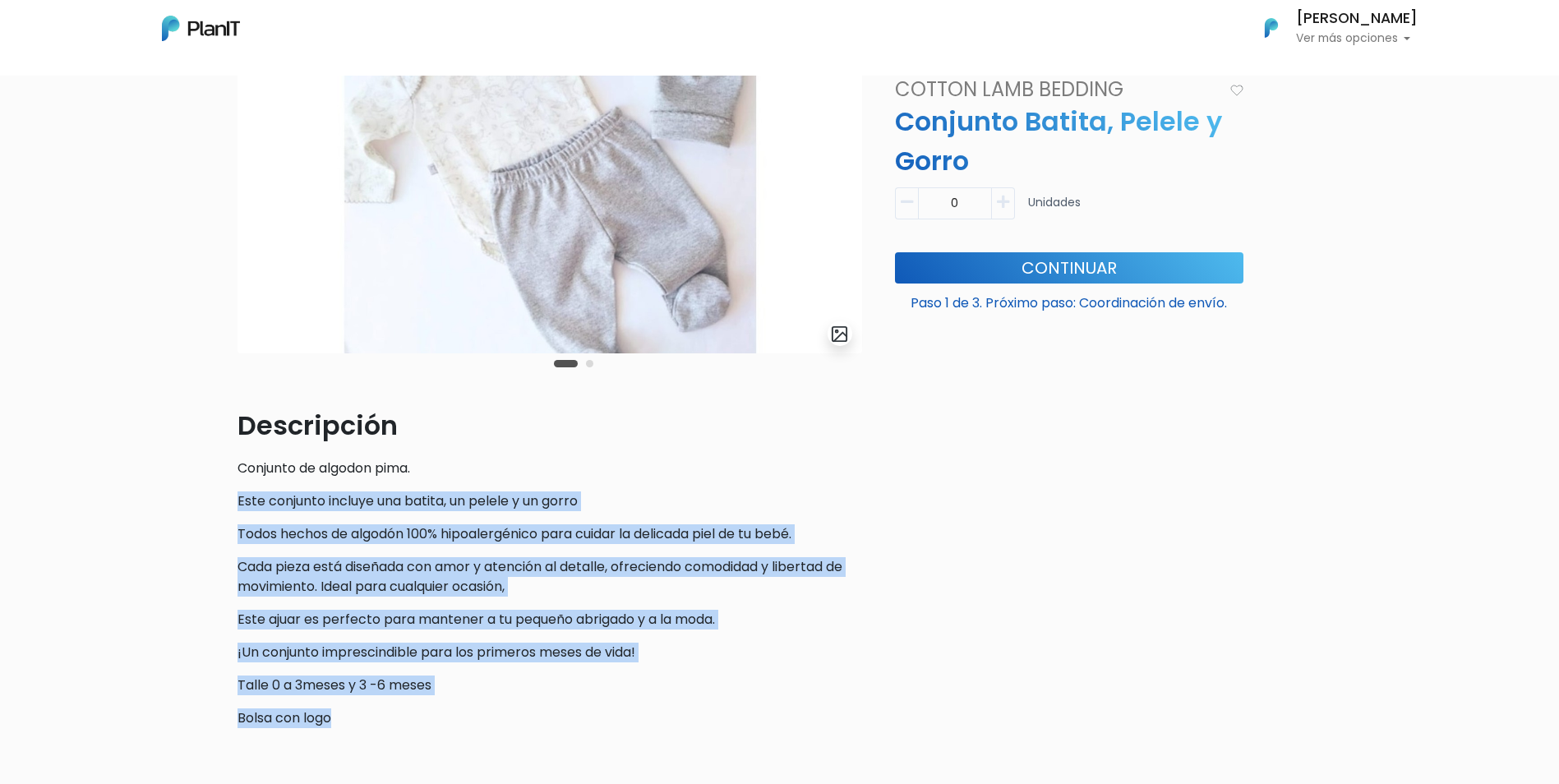
drag, startPoint x: 345, startPoint y: 717, endPoint x: 202, endPoint y: 491, distance: 267.4
click at [202, 491] on div "slide 3 of 2 Descripción Conjunto de algodon pima. Este conjunto incluye una ba…" at bounding box center [779, 439] width 1559 height 960
drag, startPoint x: 202, startPoint y: 491, endPoint x: 534, endPoint y: 667, distance: 375.8
click at [534, 667] on div "Descripción Conjunto de algodon pima. Este conjunto incluye una batita, un pele…" at bounding box center [550, 566] width 624 height 322
drag, startPoint x: 461, startPoint y: 696, endPoint x: 234, endPoint y: 504, distance: 297.3
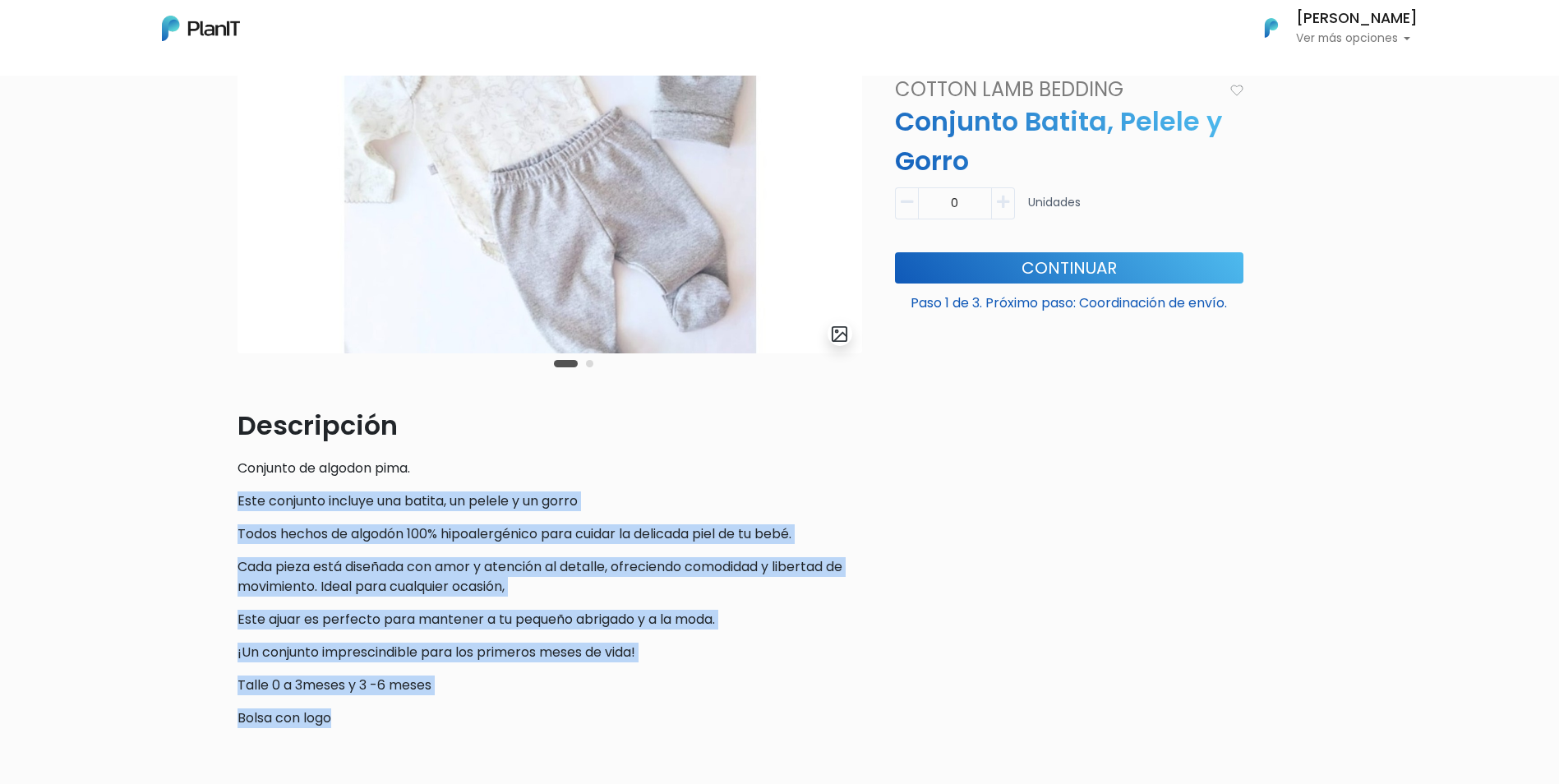
click at [234, 504] on div "slide 3 of 2 Descripción Conjunto de algodon pima. Este conjunto incluye una ba…" at bounding box center [550, 370] width 644 height 743
drag, startPoint x: 234, startPoint y: 504, endPoint x: 494, endPoint y: 631, distance: 289.4
click at [494, 631] on div "Descripción Conjunto de algodon pima. Este conjunto incluye una batita, un pele…" at bounding box center [550, 566] width 624 height 322
click at [407, 708] on div "Descripción Conjunto de algodon pima. Este conjunto incluye una batita, un pele…" at bounding box center [550, 566] width 624 height 322
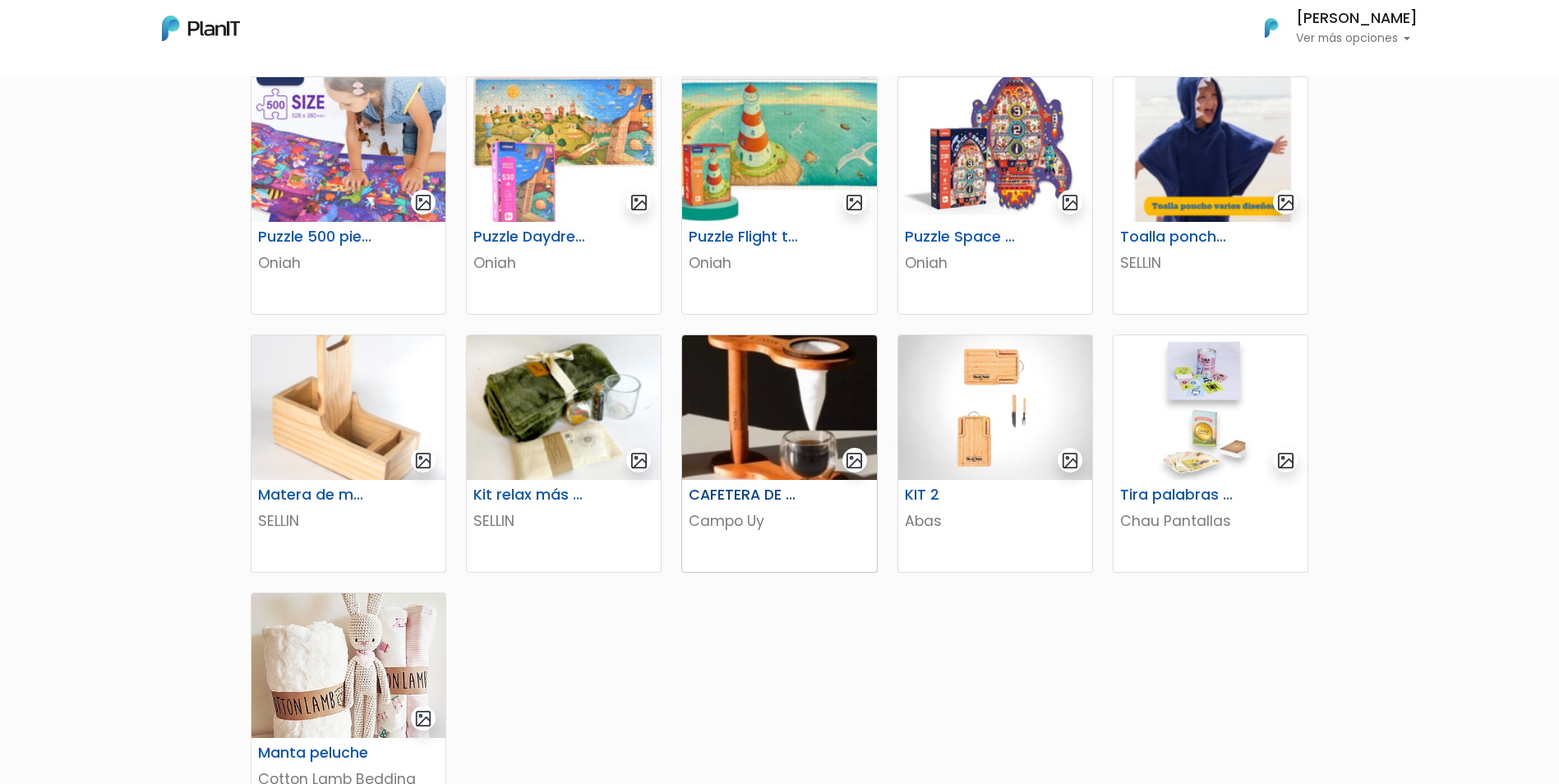
scroll to position [575, 0]
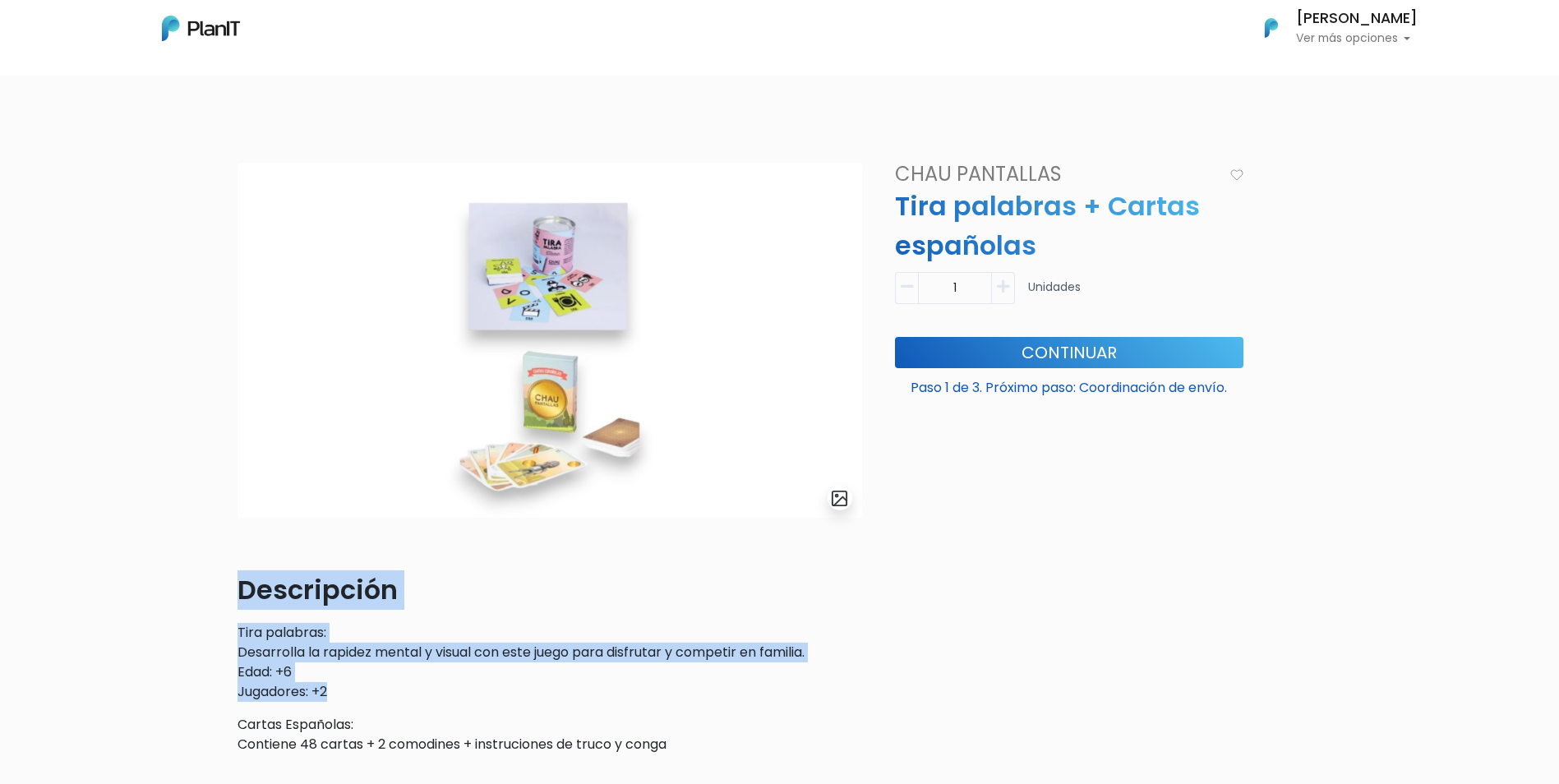
drag, startPoint x: 359, startPoint y: 697, endPoint x: 217, endPoint y: 608, distance: 167.6
click at [217, 608] on div "slide 1 of 1 Descripción Tira palabras: Desarrolla la rapidez mental y visual c…" at bounding box center [779, 534] width 1559 height 822
drag, startPoint x: 217, startPoint y: 608, endPoint x: 403, endPoint y: 670, distance: 196.1
click at [403, 670] on p "Tira palabras: Desarrolla la rapidez mental y visual con este juego para disfru…" at bounding box center [550, 662] width 624 height 79
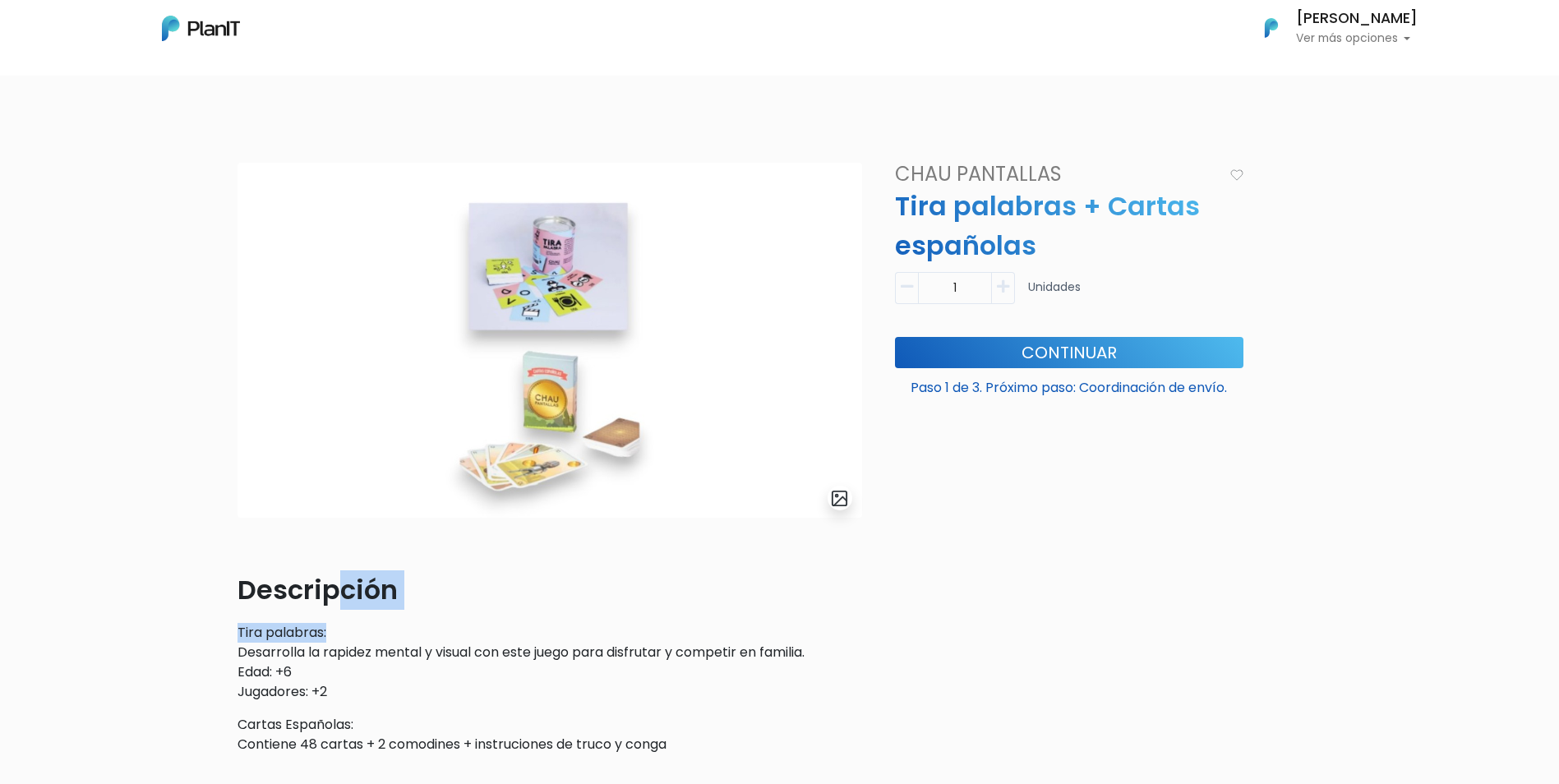
drag, startPoint x: 662, startPoint y: 639, endPoint x: 340, endPoint y: 597, distance: 324.7
click at [340, 597] on div "Descripción Tira palabras: Desarrolla la rapidez mental y visual con este juego…" at bounding box center [550, 661] width 624 height 184
drag, startPoint x: 340, startPoint y: 597, endPoint x: 537, endPoint y: 650, distance: 204.0
click at [537, 650] on p "Tira palabras: Desarrolla la rapidez mental y visual con este juego para disfru…" at bounding box center [550, 662] width 624 height 79
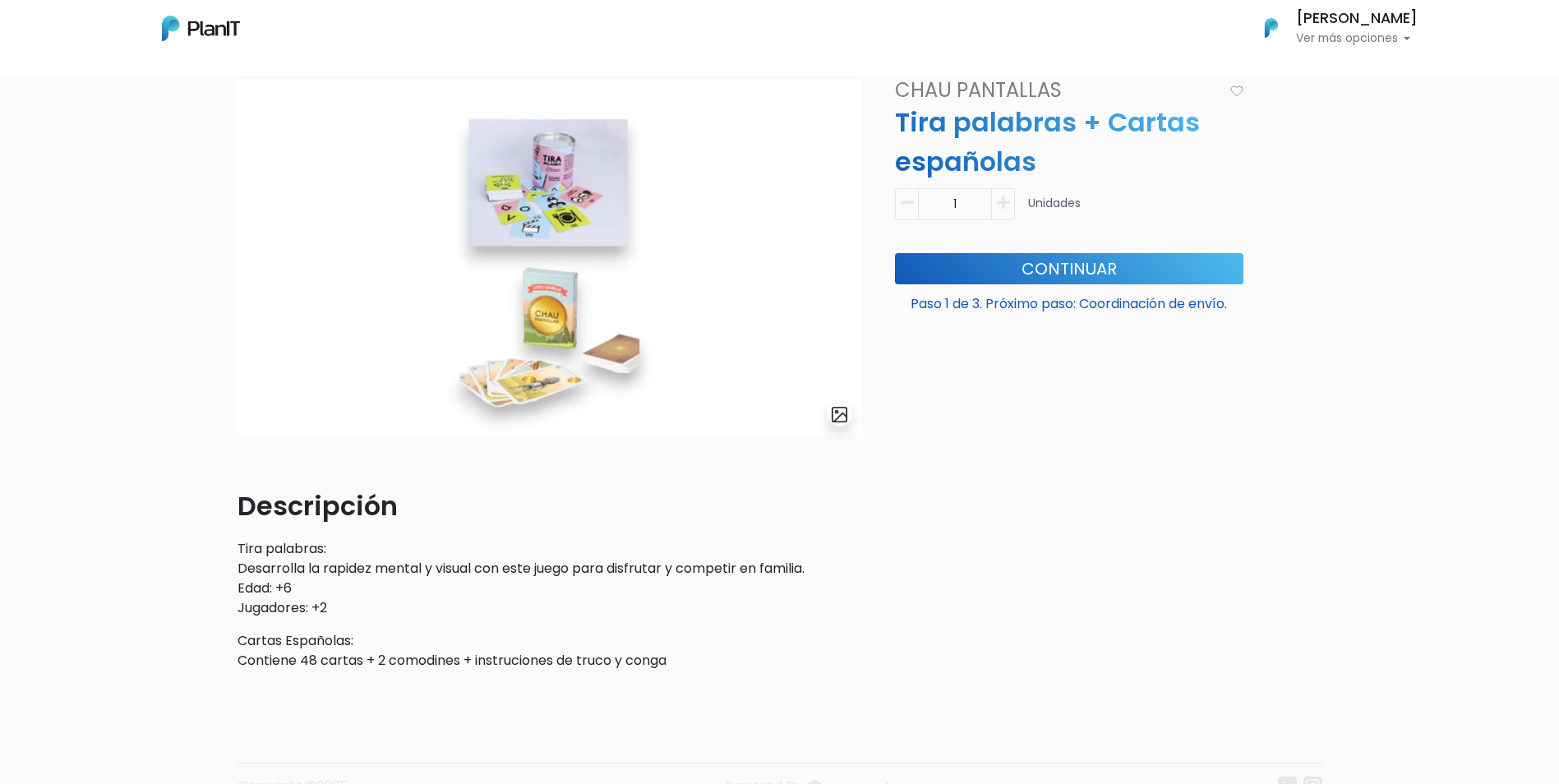
scroll to position [161, 0]
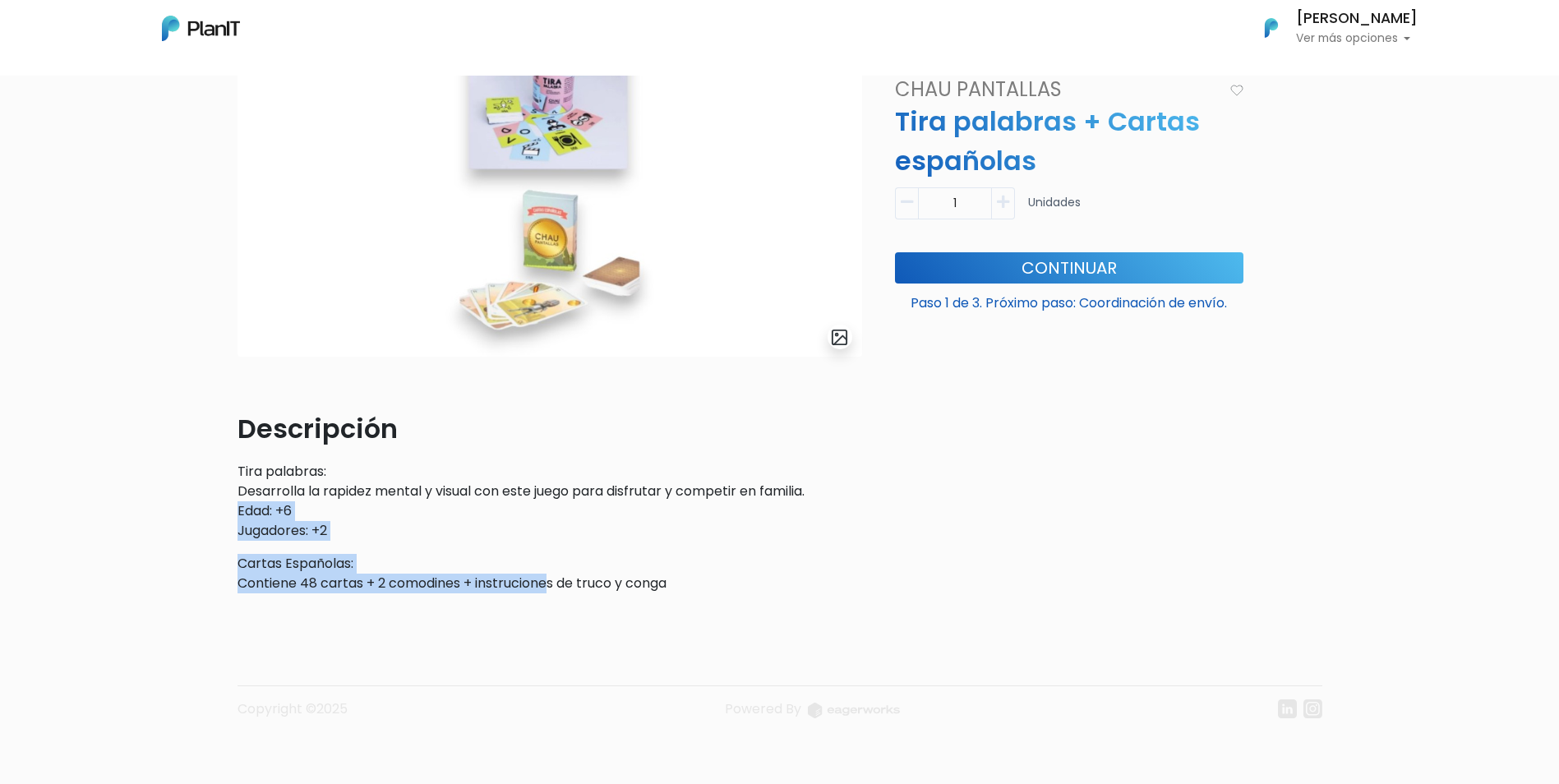
drag, startPoint x: 551, startPoint y: 588, endPoint x: 312, endPoint y: 514, distance: 250.2
click at [312, 514] on div "Descripción Tira palabras: Desarrolla la rapidez mental y visual con este juego…" at bounding box center [550, 501] width 624 height 184
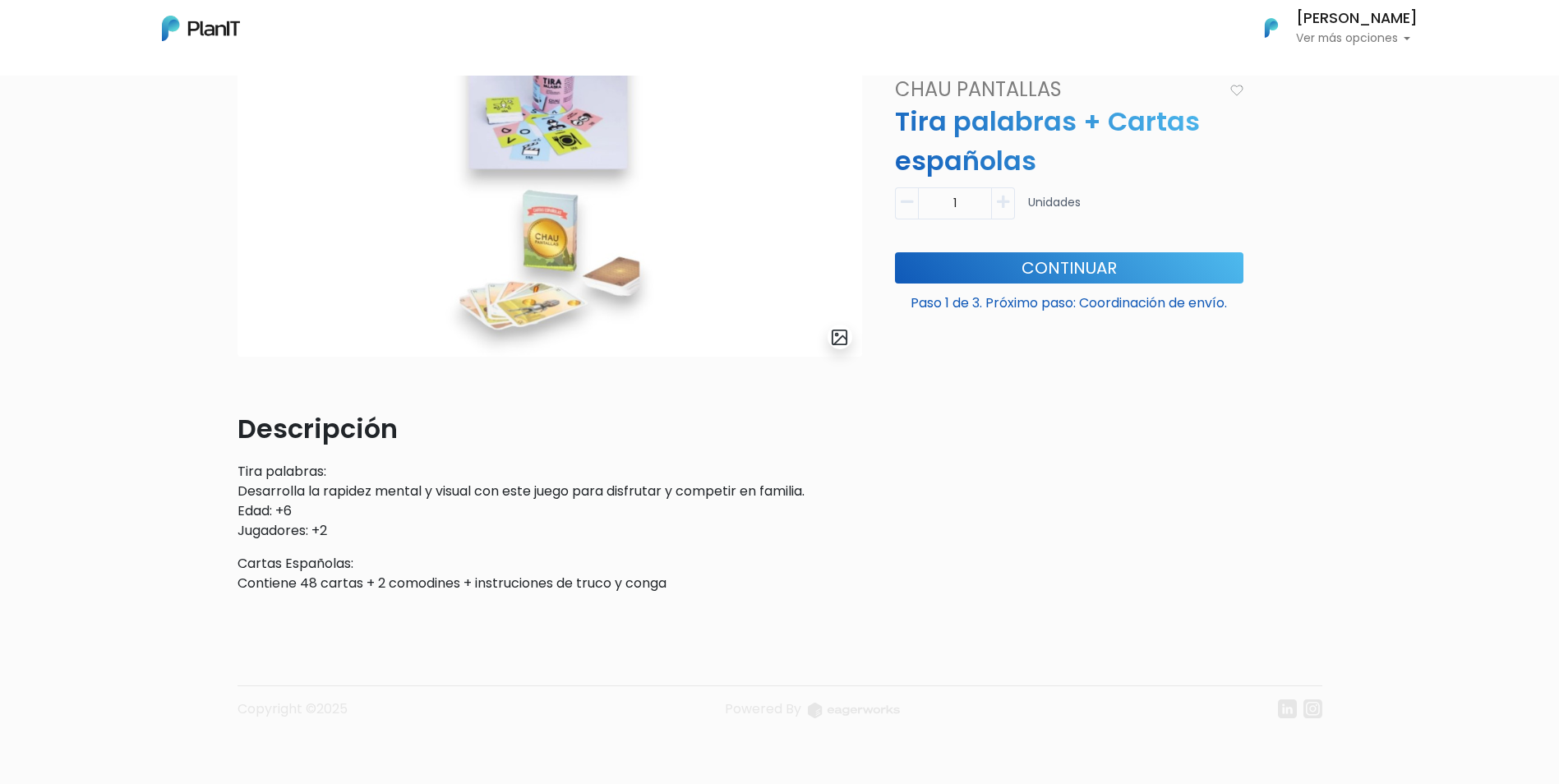
drag, startPoint x: 312, startPoint y: 514, endPoint x: 631, endPoint y: 586, distance: 327.0
click at [631, 586] on p "Cartas Españolas: Contiene 48 cartas + 2 comodines + instruciones de truco y co…" at bounding box center [550, 573] width 624 height 39
click at [1070, 270] on button "Continuar" at bounding box center [1069, 267] width 349 height 31
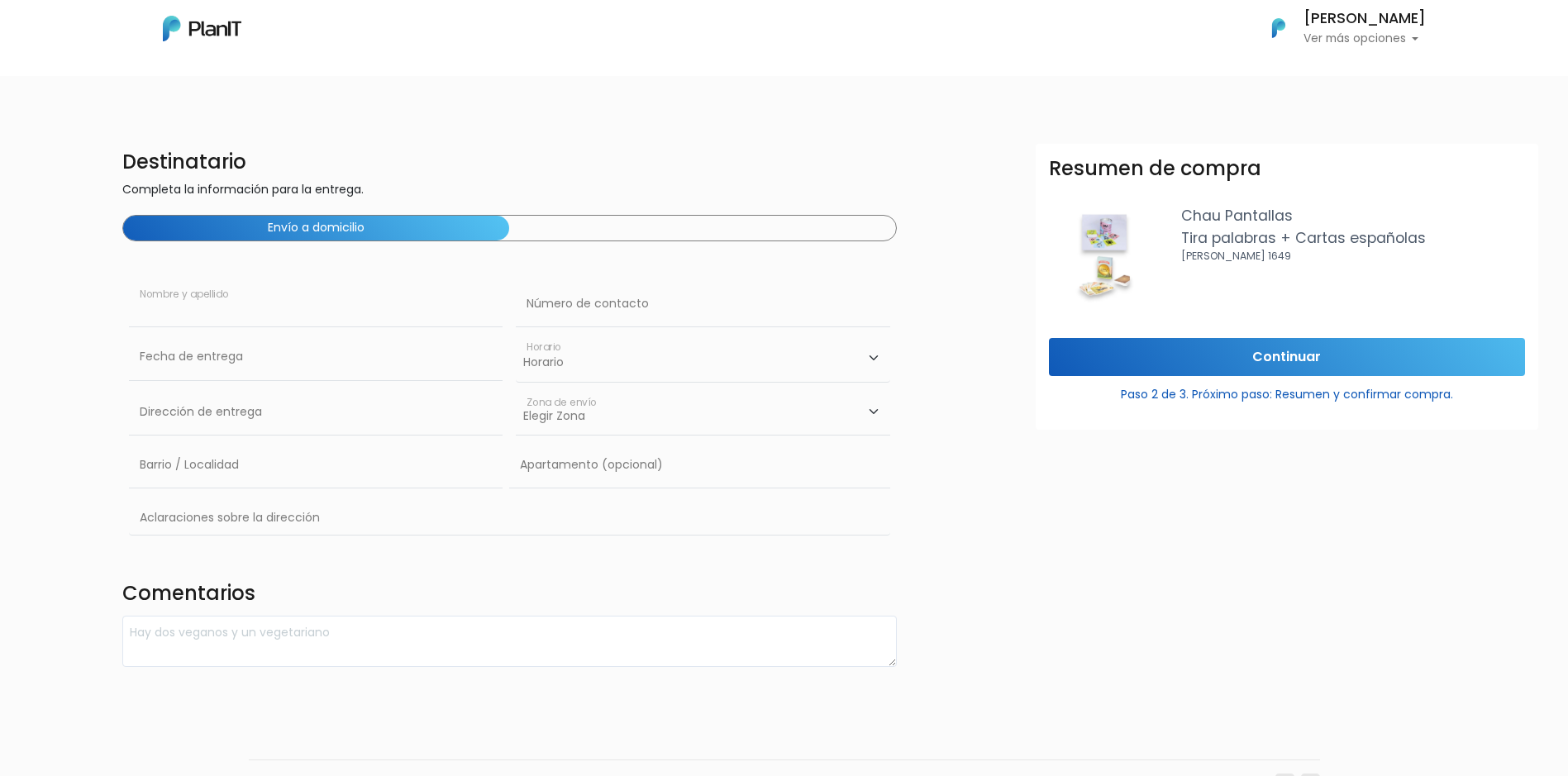
click at [224, 311] on input "text" at bounding box center [316, 303] width 374 height 46
type input "marcello gregorio"
drag, startPoint x: 354, startPoint y: 425, endPoint x: 79, endPoint y: 387, distance: 277.6
click at [80, 387] on div "Destinatario Completa la información para la entrega. Envío a domicilio marcell…" at bounding box center [784, 405] width 1587 height 523
click at [494, 588] on h4 "Comentarios" at bounding box center [510, 595] width 774 height 27
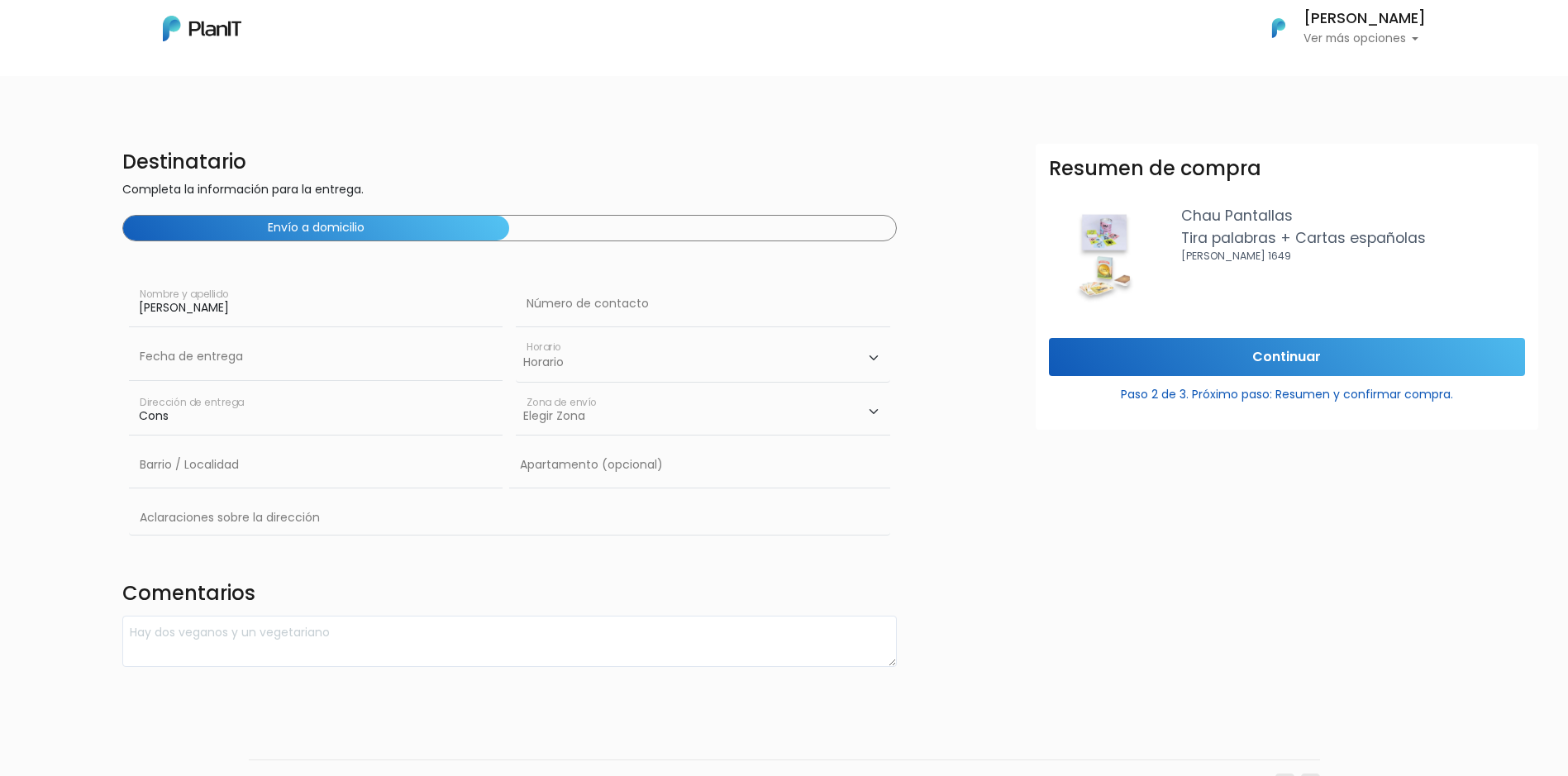
click at [233, 420] on input "Cons" at bounding box center [316, 412] width 374 height 46
type input "Constituyente 1891|"
type input "093720599"
click at [226, 464] on input "text" at bounding box center [316, 465] width 374 height 46
type input "o"
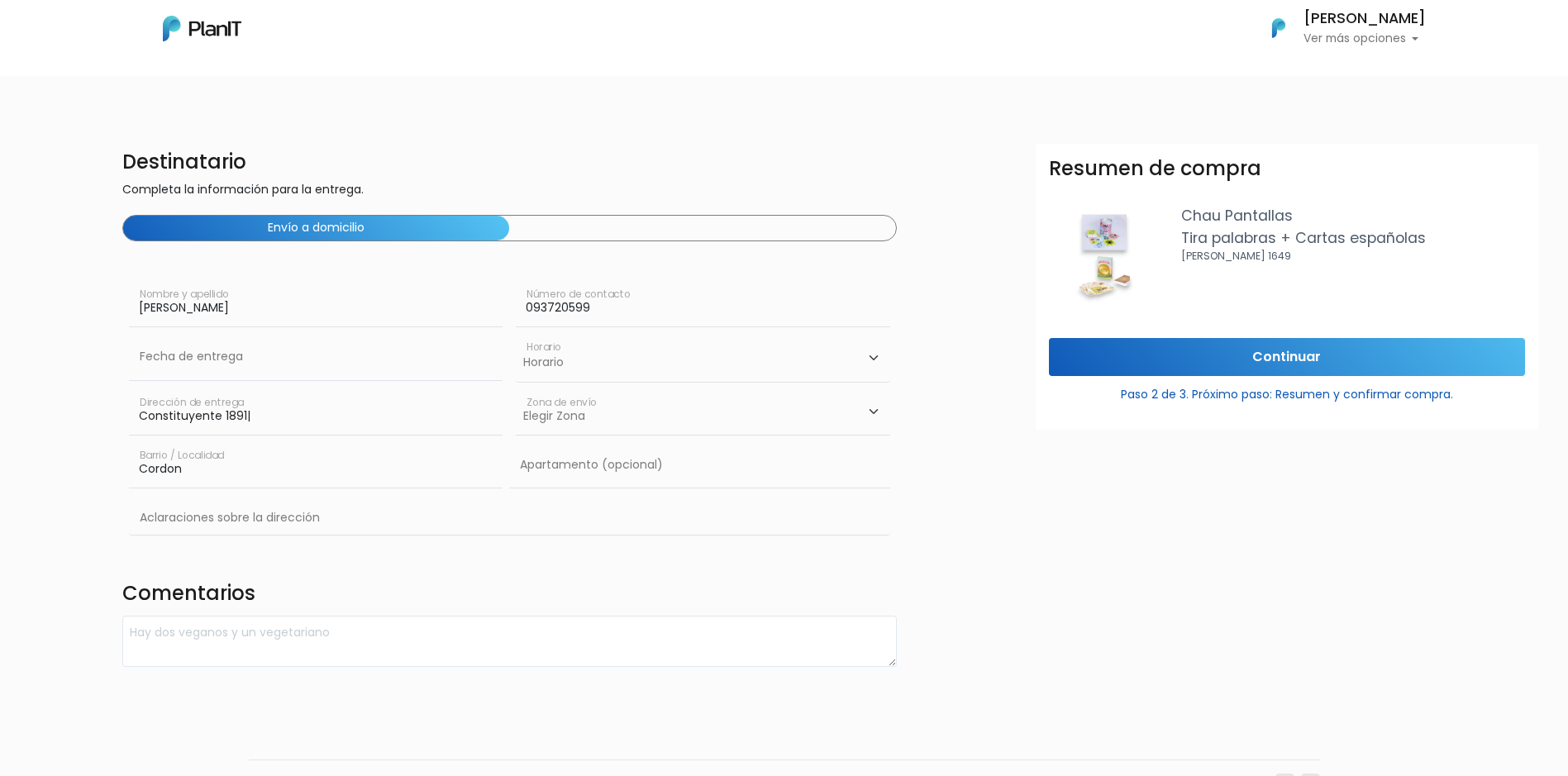
type input "Cordon"
click at [598, 369] on select "Horario 08:00 - 10:00 10:00 - 12:00 14:00 - 16:00 16:00 - 18:00" at bounding box center [702, 358] width 374 height 48
select select "2"
click at [516, 334] on select "Horario 08:00 - 10:00 10:00 - 12:00 14:00 - 16:00 16:00 - 18:00" at bounding box center [702, 358] width 374 height 48
click at [614, 407] on select "Elegir [PERSON_NAME][GEOGRAPHIC_DATA]" at bounding box center [702, 412] width 374 height 46
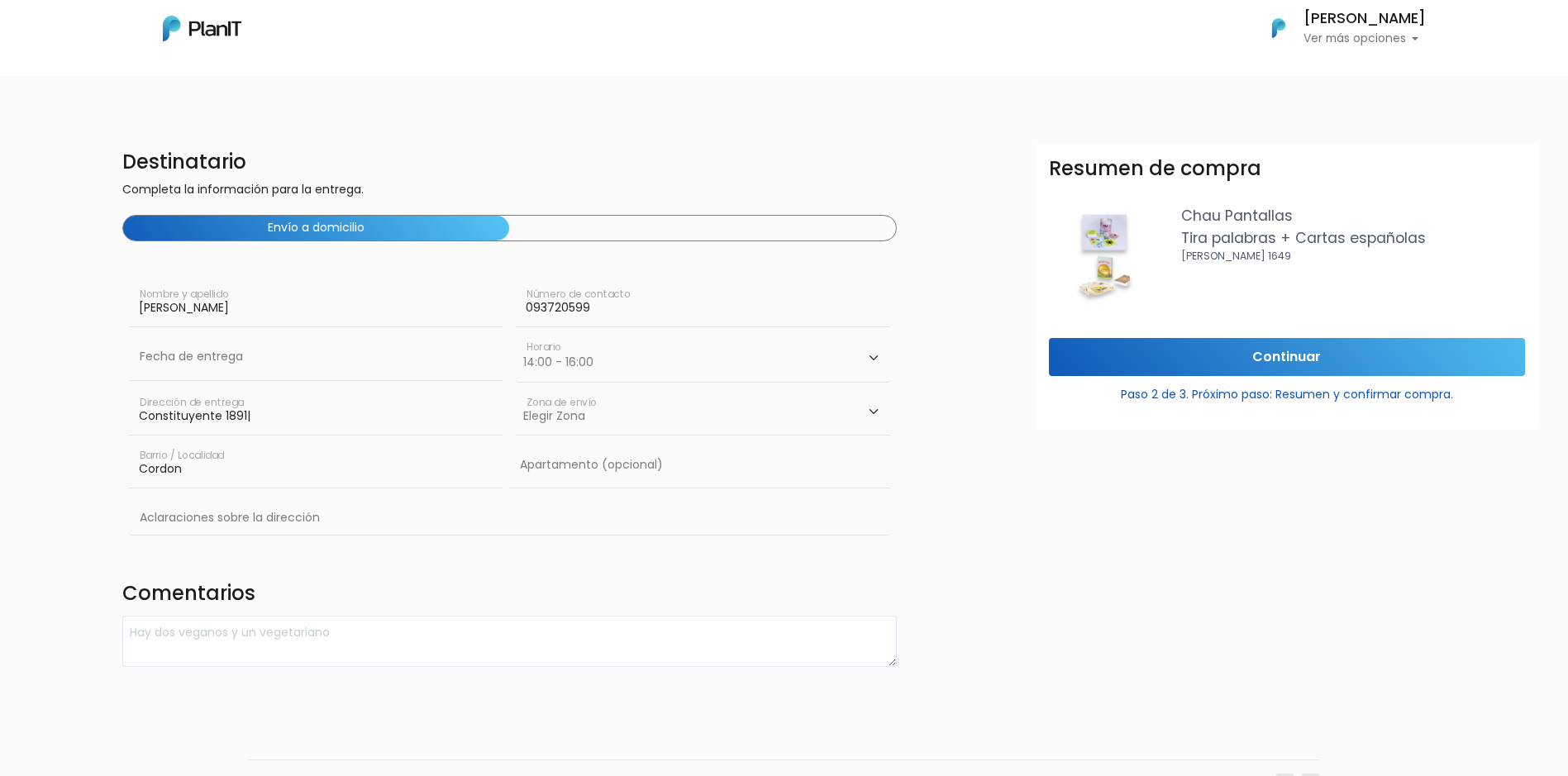
select select "10"
click at [516, 389] on select "Elegir [PERSON_NAME][GEOGRAPHIC_DATA]" at bounding box center [702, 412] width 374 height 46
click at [604, 461] on input "text" at bounding box center [699, 465] width 380 height 46
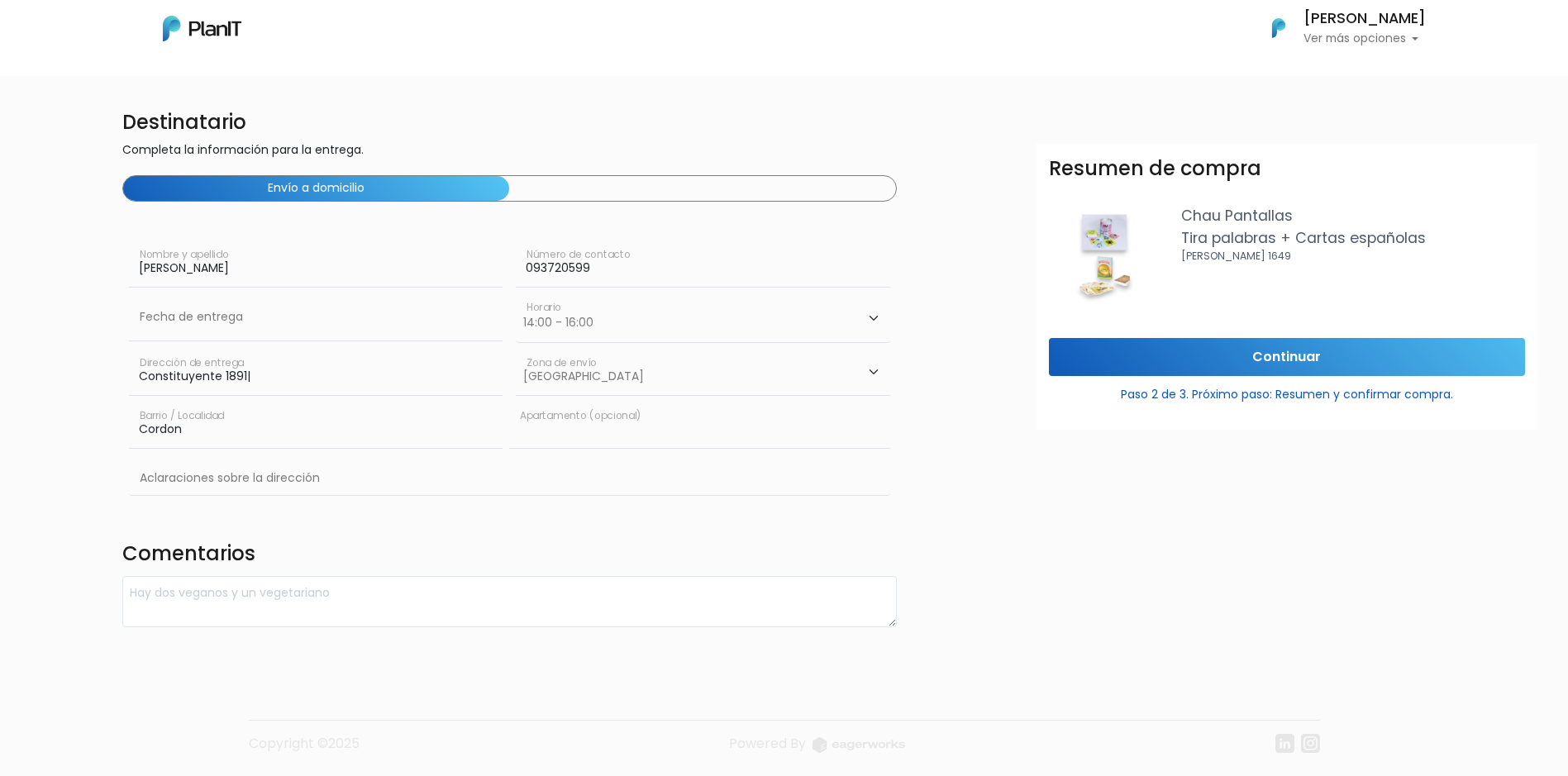
scroll to position [43, 0]
click at [1289, 363] on input "Continuar" at bounding box center [1287, 358] width 476 height 39
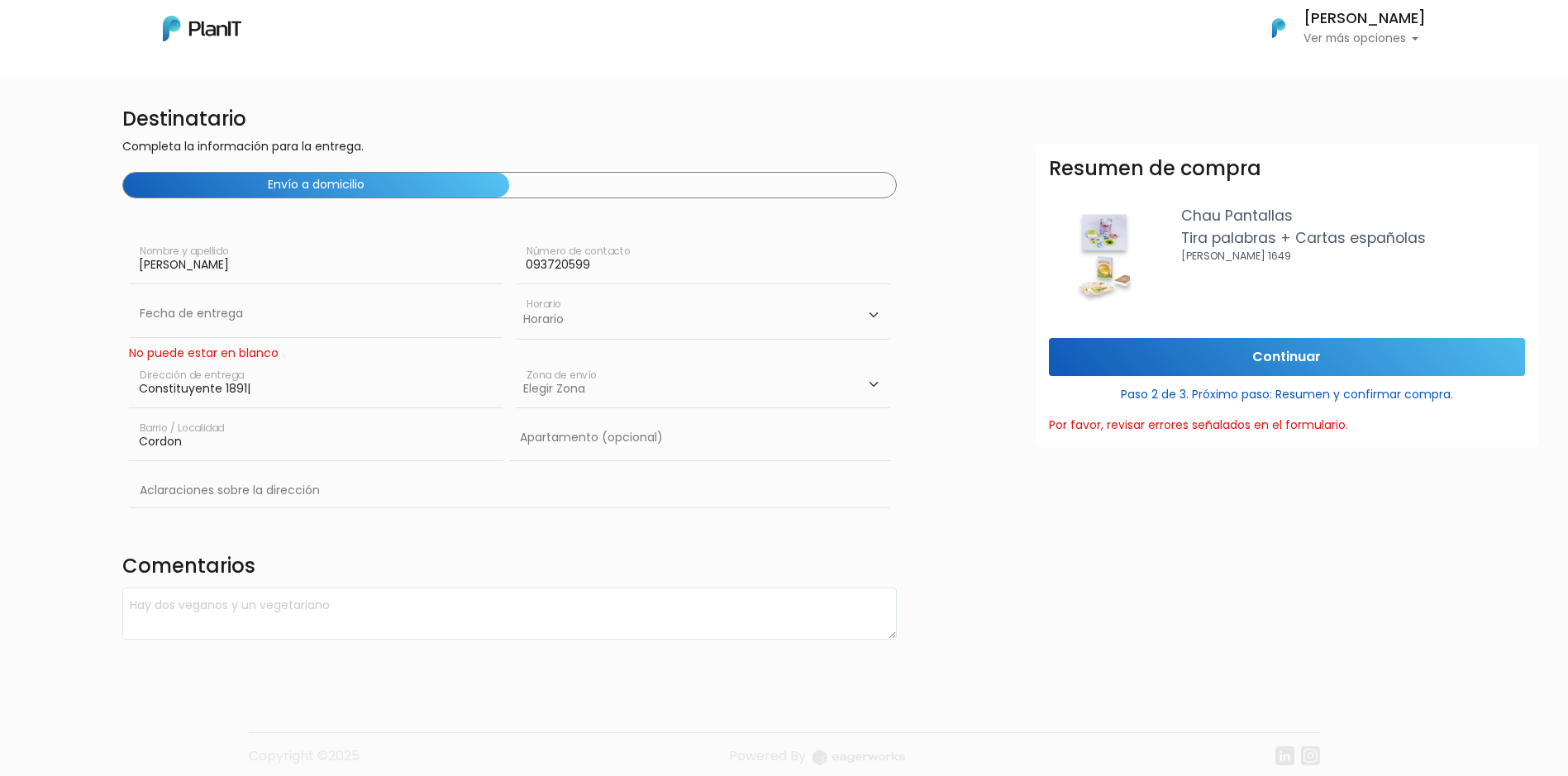
click at [201, 353] on div "No puede estar en blanco" at bounding box center [316, 353] width 374 height 18
click at [291, 389] on input "Constituyente 1891|" at bounding box center [316, 385] width 374 height 46
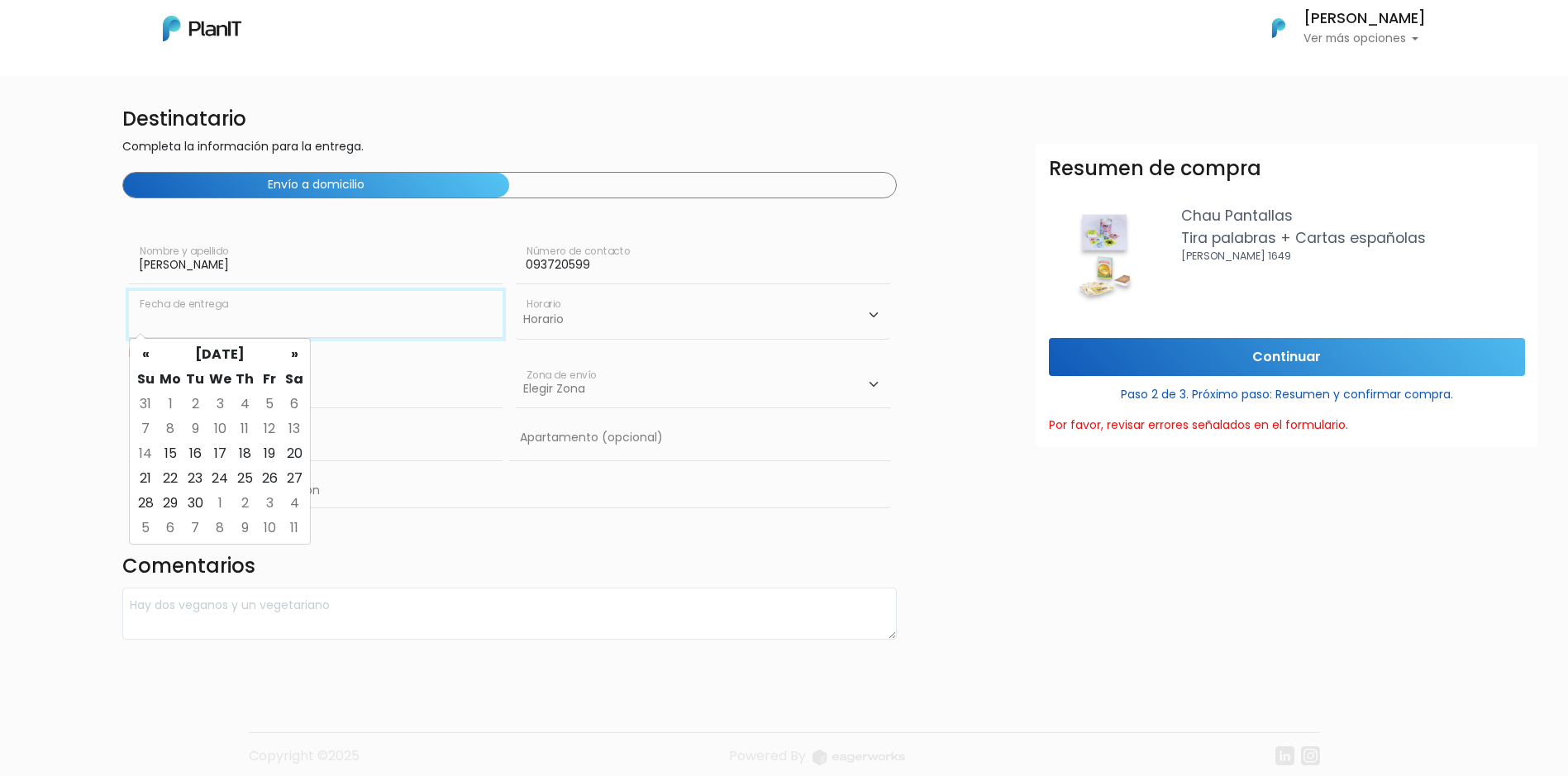
click at [271, 305] on input "text" at bounding box center [316, 314] width 374 height 46
click at [269, 458] on td "19" at bounding box center [269, 453] width 25 height 25
type input "[DATE]"
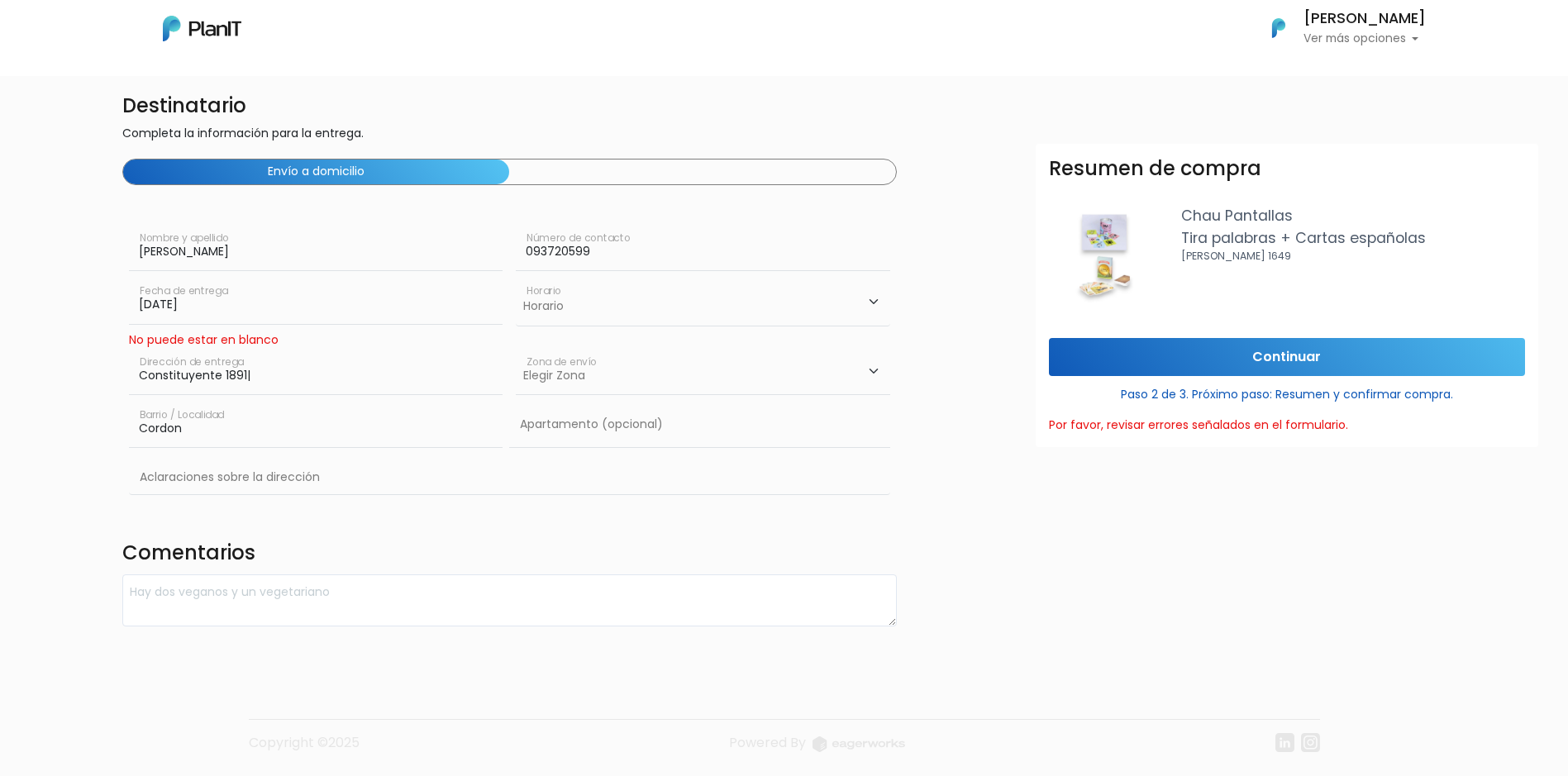
scroll to position [58, 0]
click at [1221, 367] on input "Continuar" at bounding box center [1287, 358] width 476 height 39
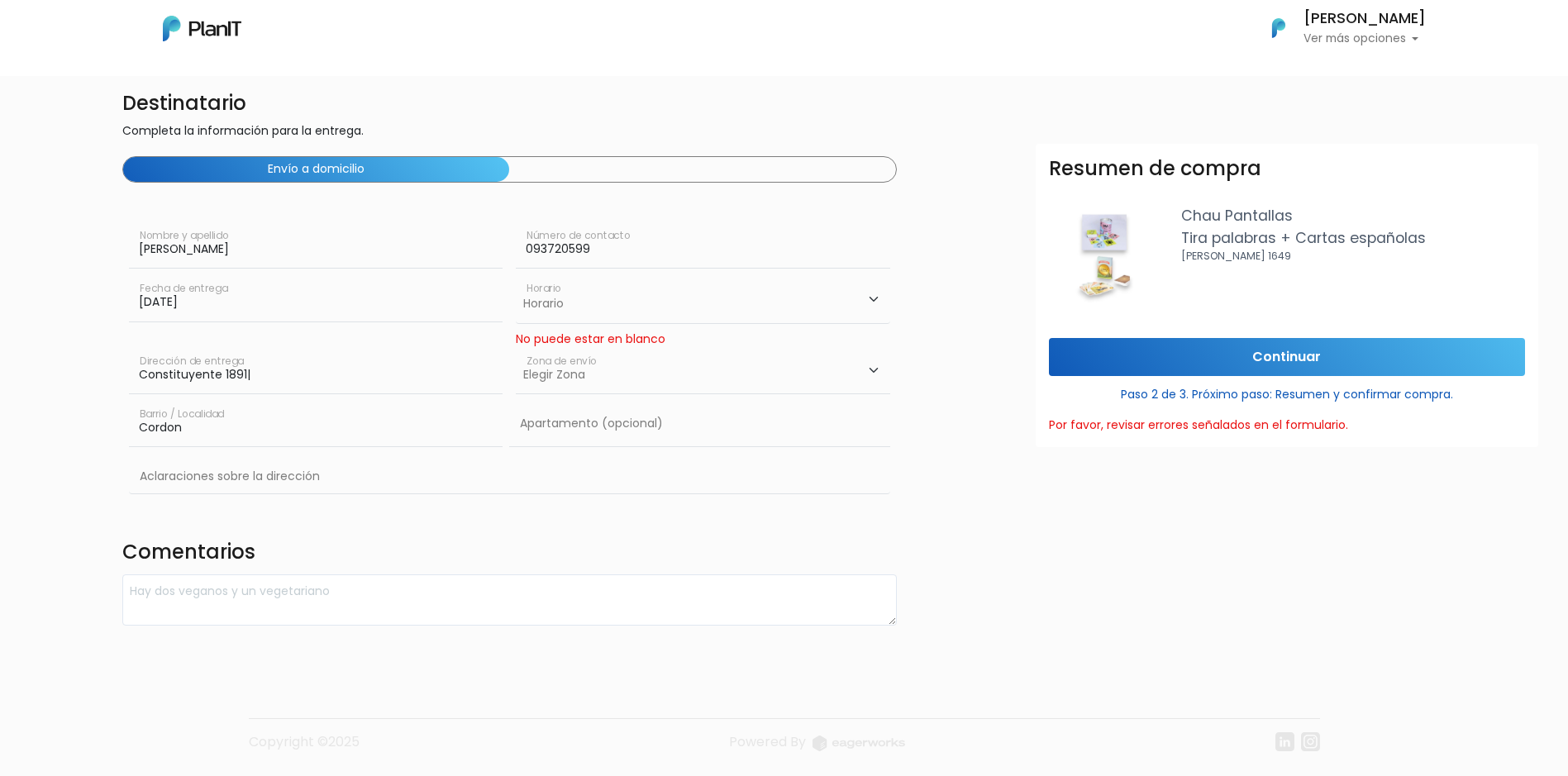
click at [645, 361] on select "Elegir [PERSON_NAME][GEOGRAPHIC_DATA]" at bounding box center [702, 371] width 374 height 46
select select "10"
click at [516, 348] on select "Elegir [PERSON_NAME][GEOGRAPHIC_DATA]" at bounding box center [702, 371] width 374 height 46
click at [600, 306] on select "Horario 08:00 - 10:00 10:00 - 12:00 14:00 - 16:00 16:00 - 18:00" at bounding box center [702, 299] width 374 height 48
select select "2"
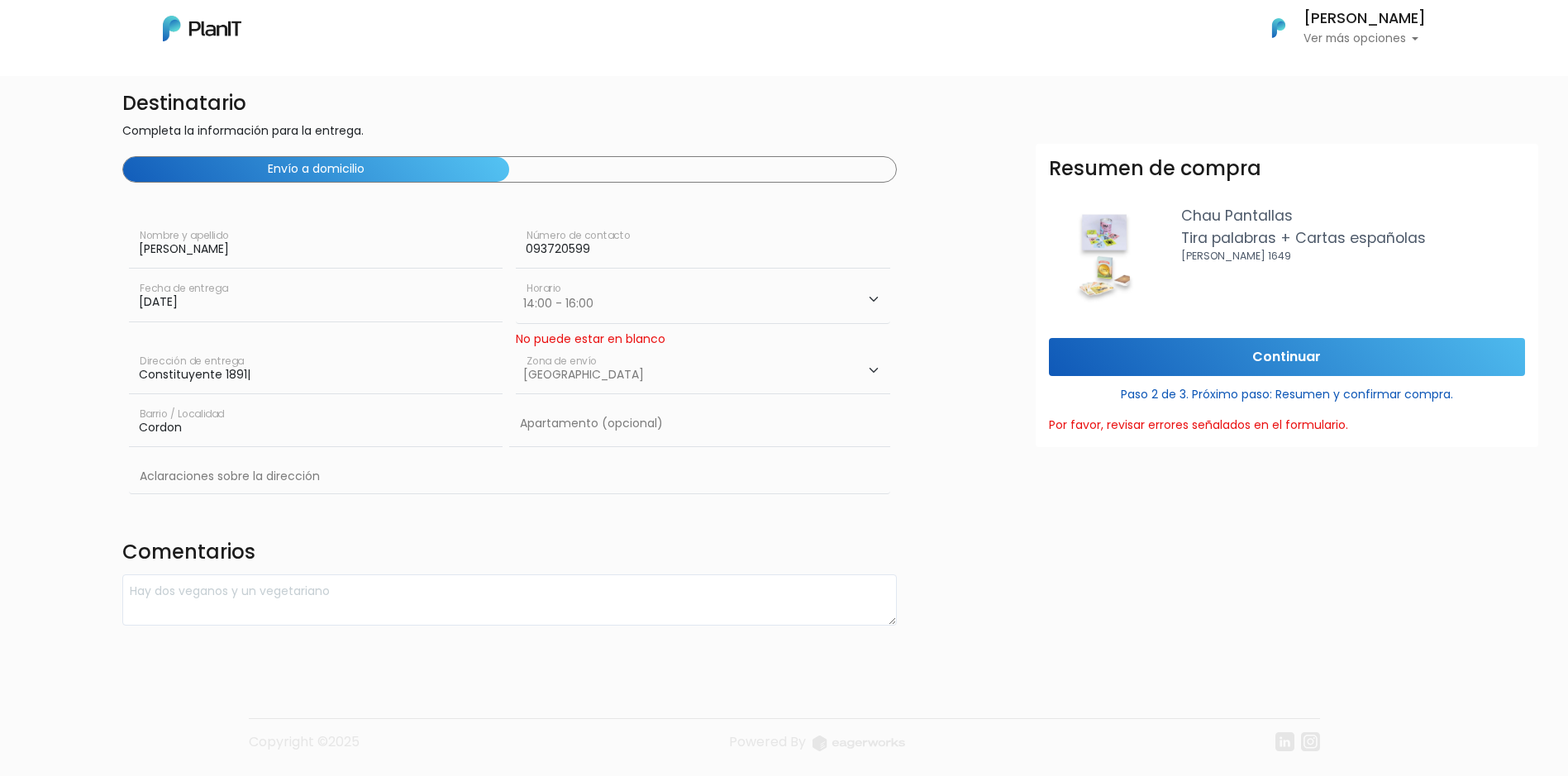
click at [516, 276] on select "Horario 08:00 - 10:00 10:00 - 12:00 14:00 - 16:00 16:00 - 18:00" at bounding box center [702, 299] width 374 height 48
click at [1258, 366] on input "Continuar" at bounding box center [1287, 358] width 476 height 39
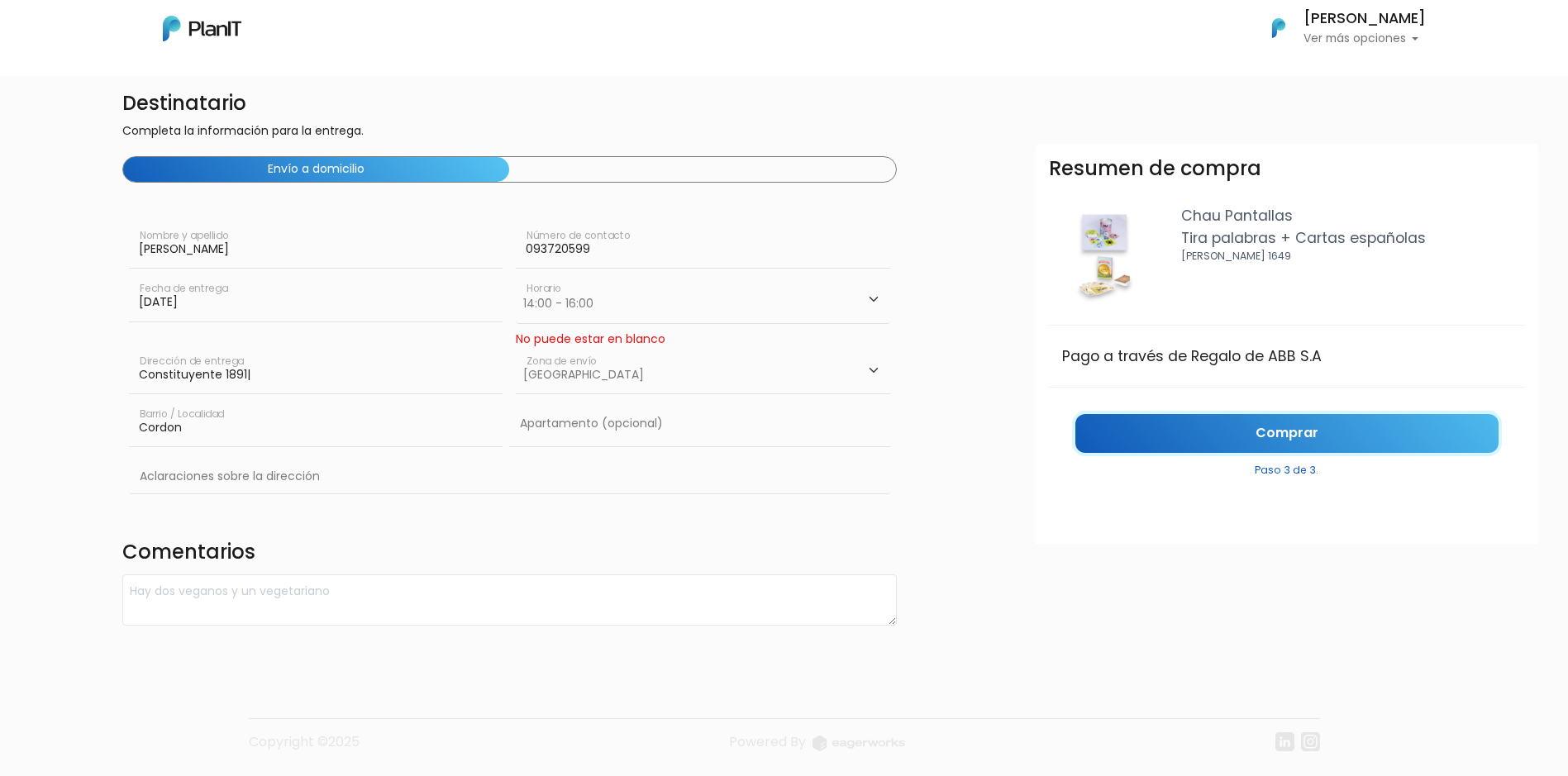
click at [1264, 429] on link "Comprar" at bounding box center [1287, 434] width 423 height 39
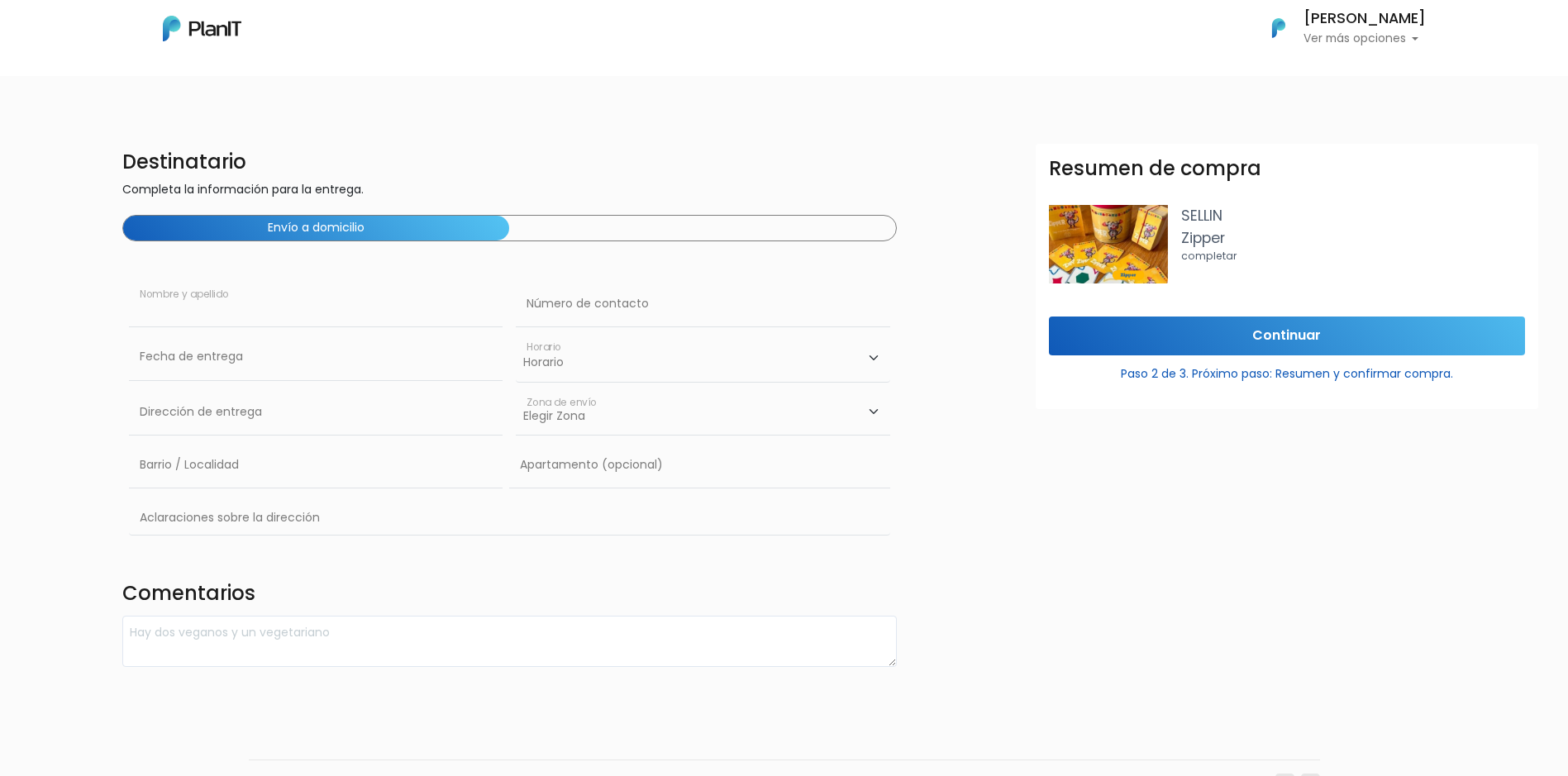
click at [231, 314] on input "text" at bounding box center [316, 303] width 374 height 46
type input "marcello gregorio"
type input "Constituyente 1891|"
type input "Cordon"
click at [579, 309] on input "text" at bounding box center [702, 303] width 374 height 46
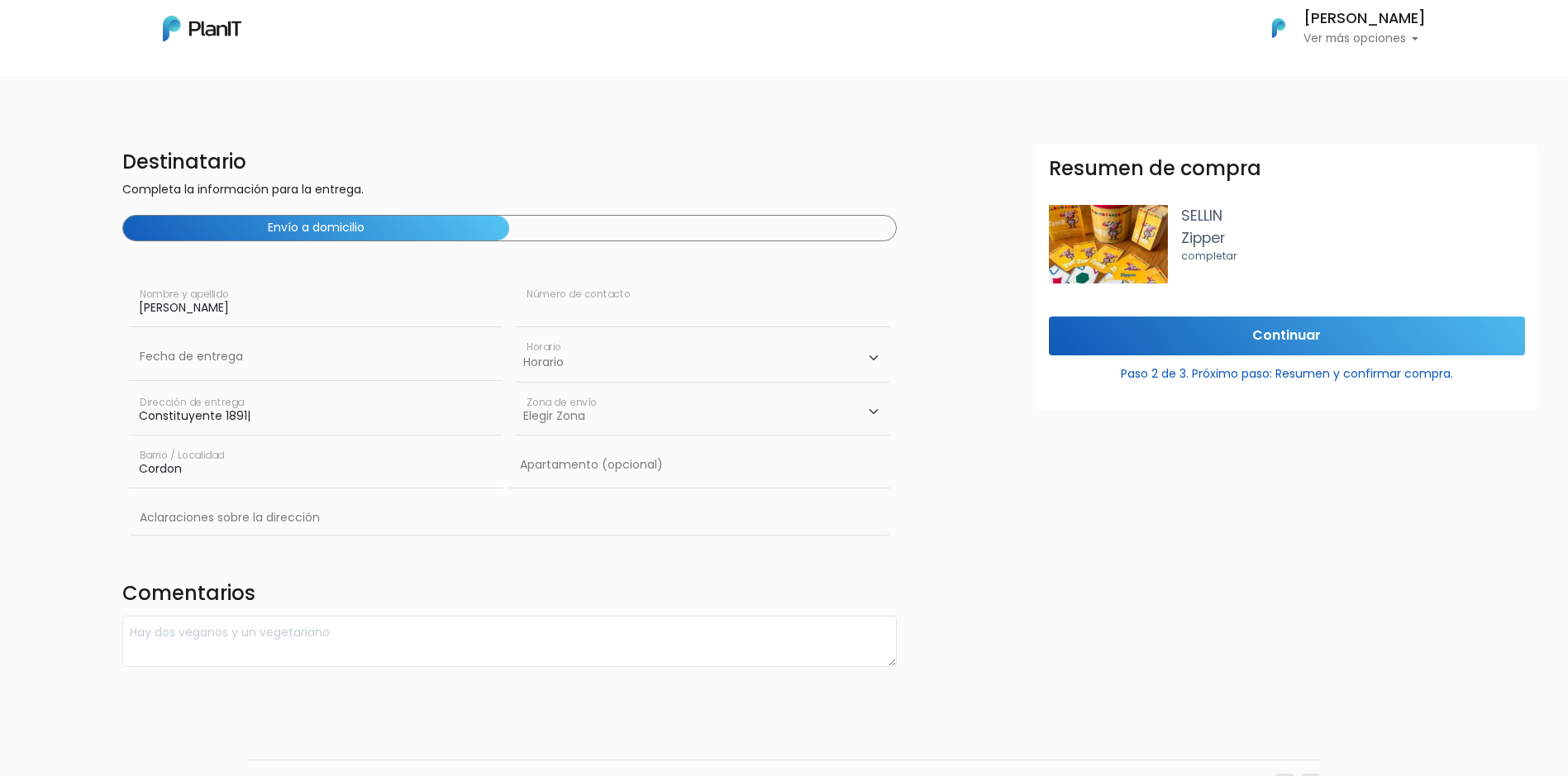
type input "093720599"
type input "Constituyente 1891|"
click at [584, 362] on select "Horario 08:00 - 10:00 10:00 - 12:00 14:00 - 16:00 16:00 - 18:00" at bounding box center [702, 358] width 374 height 48
click at [516, 334] on select "Horario 08:00 - 10:00 10:00 - 12:00 14:00 - 16:00 16:00 - 18:00" at bounding box center [702, 358] width 374 height 48
click at [596, 357] on select "Horario 08:00 - 10:00 10:00 - 12:00 14:00 - 16:00 16:00 - 18:00" at bounding box center [702, 358] width 374 height 48
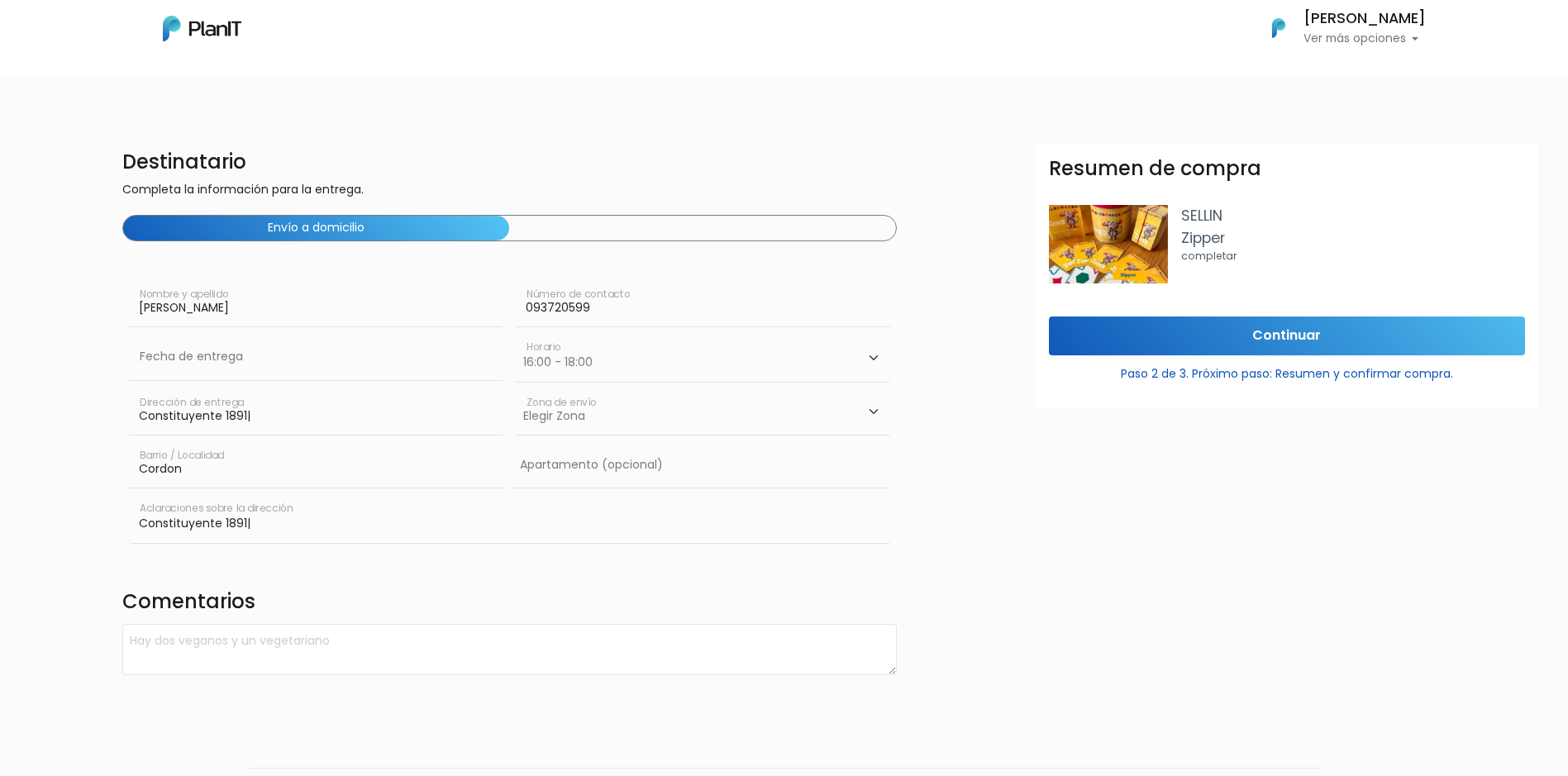
select select "2"
click at [516, 334] on select "Horario 08:00 - 10:00 10:00 - 12:00 14:00 - 16:00 16:00 - 18:00" at bounding box center [702, 358] width 374 height 48
click at [211, 357] on input "text" at bounding box center [316, 357] width 374 height 46
click at [270, 499] on td "19" at bounding box center [269, 496] width 25 height 25
type input "19/09/2025"
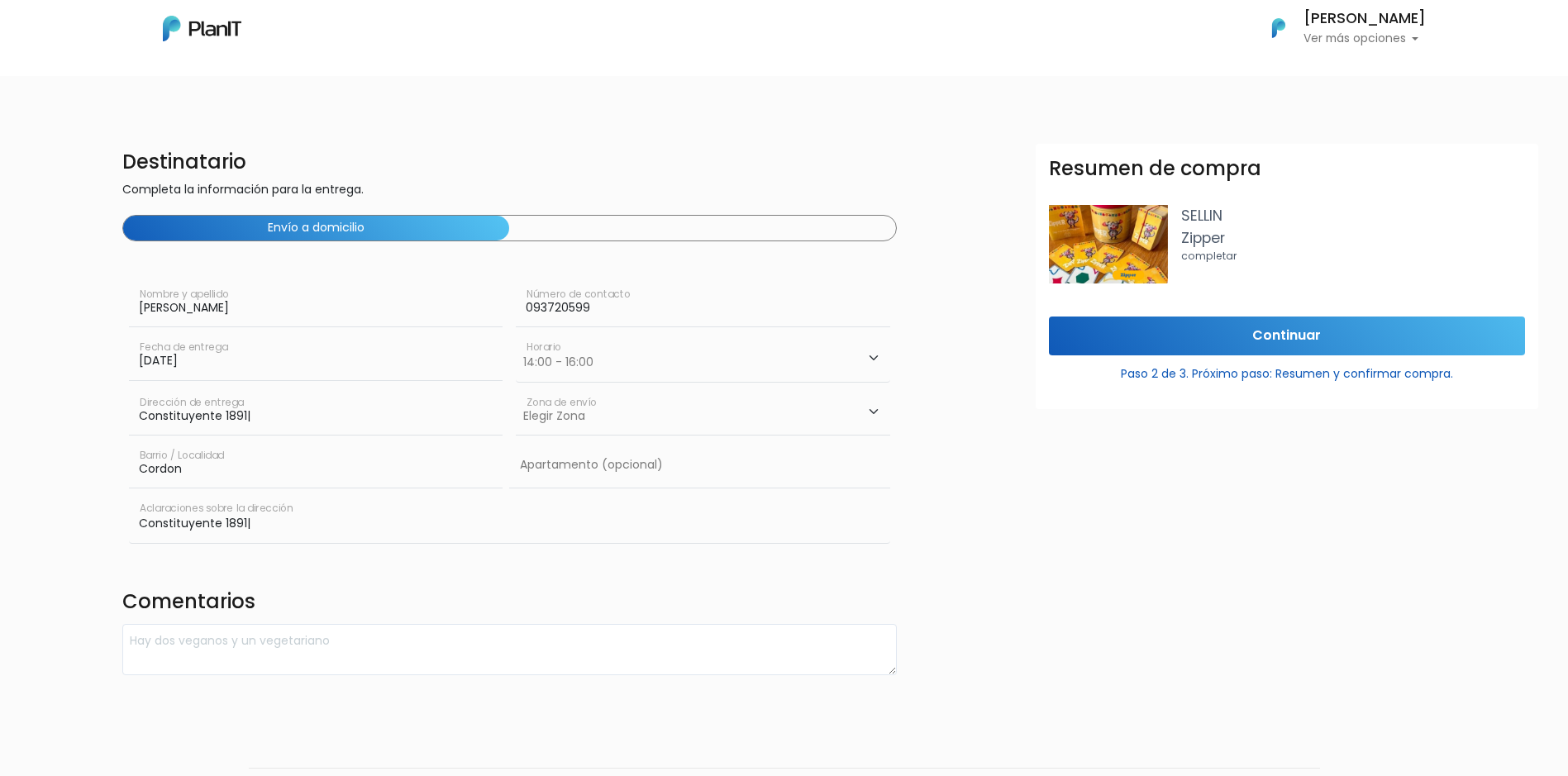
click at [564, 415] on select "Elegir Zona Zona américa Oficina Montevideo" at bounding box center [702, 412] width 374 height 46
select select "10"
click at [516, 389] on select "Elegir Zona Zona américa Oficina Montevideo" at bounding box center [702, 412] width 374 height 46
click at [1208, 339] on input "Continuar" at bounding box center [1287, 336] width 476 height 39
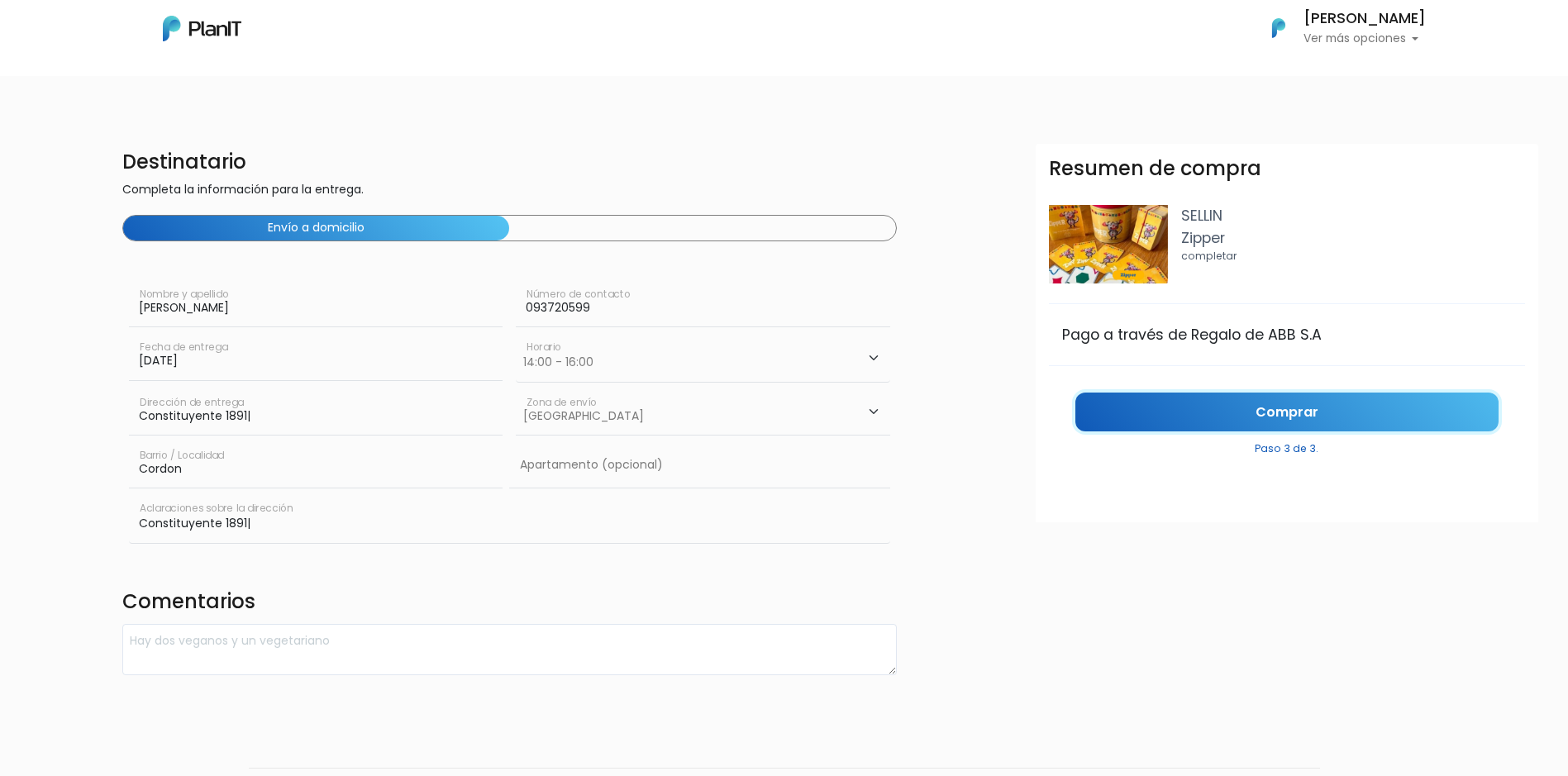
click at [1327, 421] on link "Comprar" at bounding box center [1287, 412] width 423 height 39
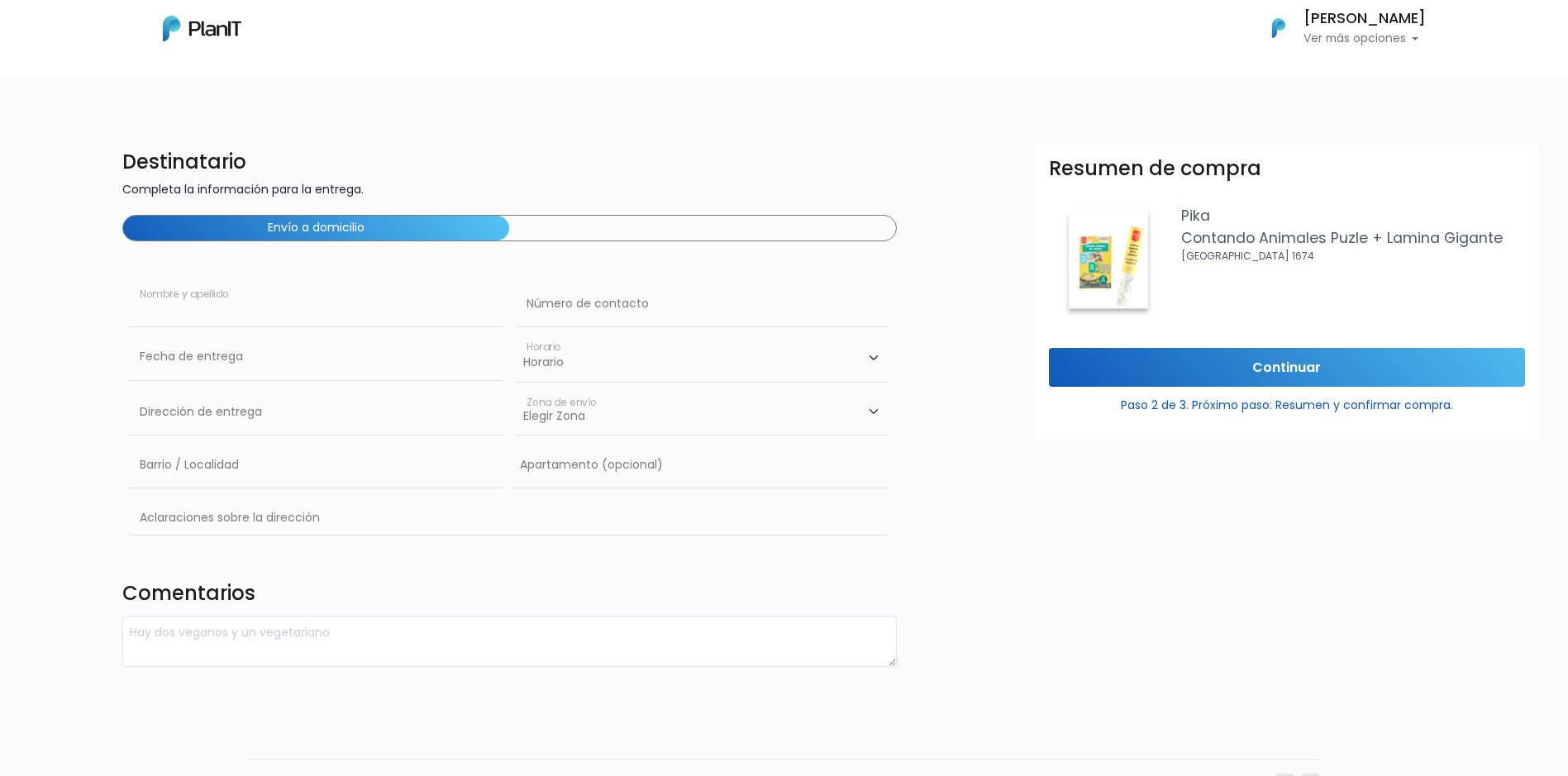
click at [273, 309] on input "text" at bounding box center [316, 303] width 374 height 46
type input "[PERSON_NAME]"
type input "Constituyente 1891|"
type input "Cordon"
type input "Constituyente 1891|"
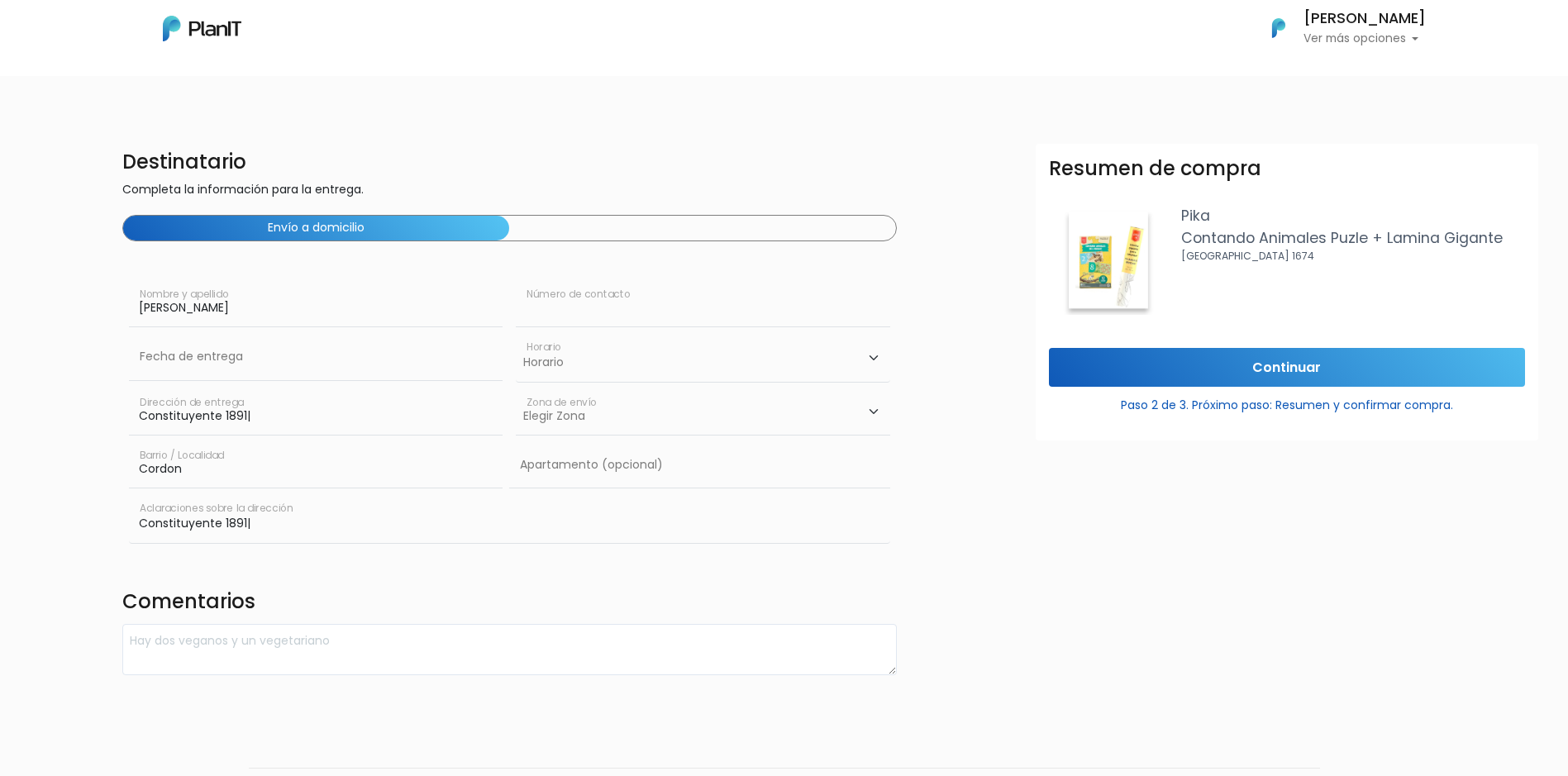
click at [615, 320] on input "text" at bounding box center [702, 303] width 374 height 46
type input "093720599"
click at [586, 369] on select "Horario 08:00 - 10:00 10:00 - 12:00 14:00 - 16:00 16:00 - 18:00" at bounding box center [702, 358] width 374 height 48
select select "2"
click at [516, 334] on select "Horario 08:00 - 10:00 10:00 - 12:00 14:00 - 16:00 16:00 - 18:00" at bounding box center [702, 358] width 374 height 48
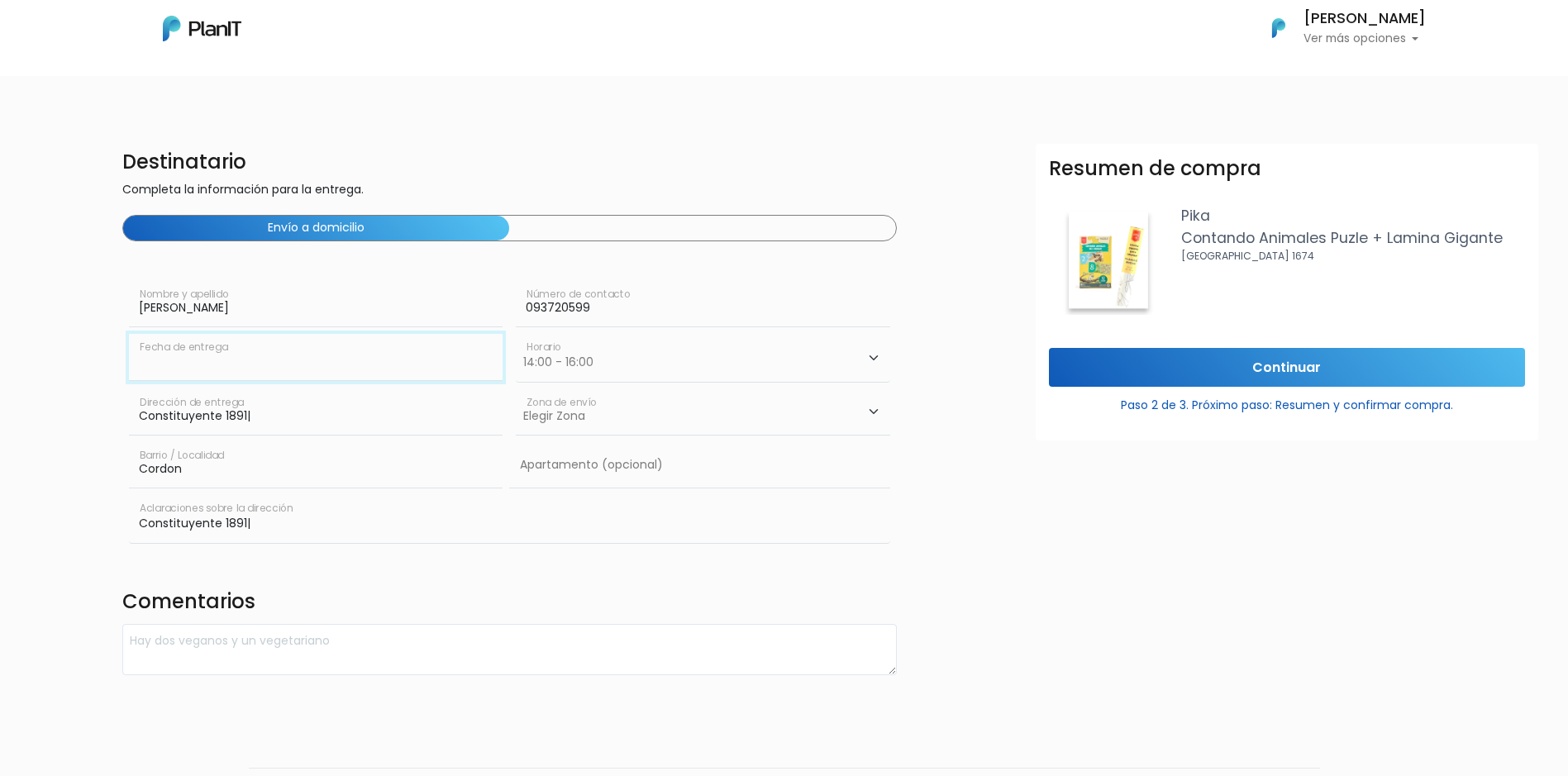
click at [227, 347] on input "text" at bounding box center [316, 357] width 374 height 46
click at [275, 498] on td "19" at bounding box center [269, 496] width 25 height 25
type input "19/09/2025"
click at [626, 425] on select "Elegir Zona Zona américa Oficina Montevideo" at bounding box center [702, 412] width 374 height 46
select select "10"
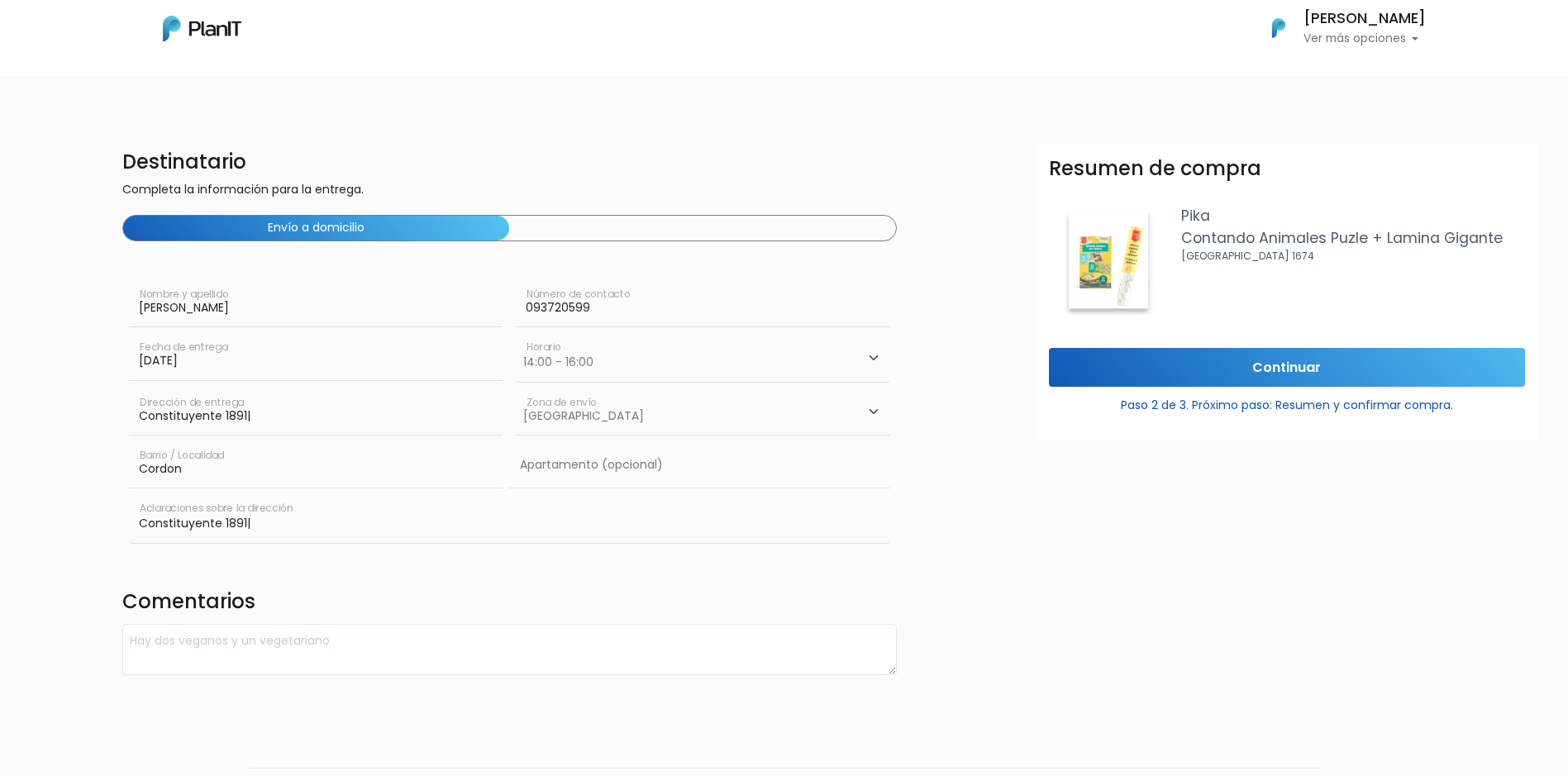
click at [516, 389] on select "Elegir Zona Zona américa Oficina Montevideo" at bounding box center [702, 412] width 374 height 46
click at [585, 478] on input "text" at bounding box center [699, 465] width 380 height 46
click at [1223, 368] on input "Continuar" at bounding box center [1287, 368] width 476 height 39
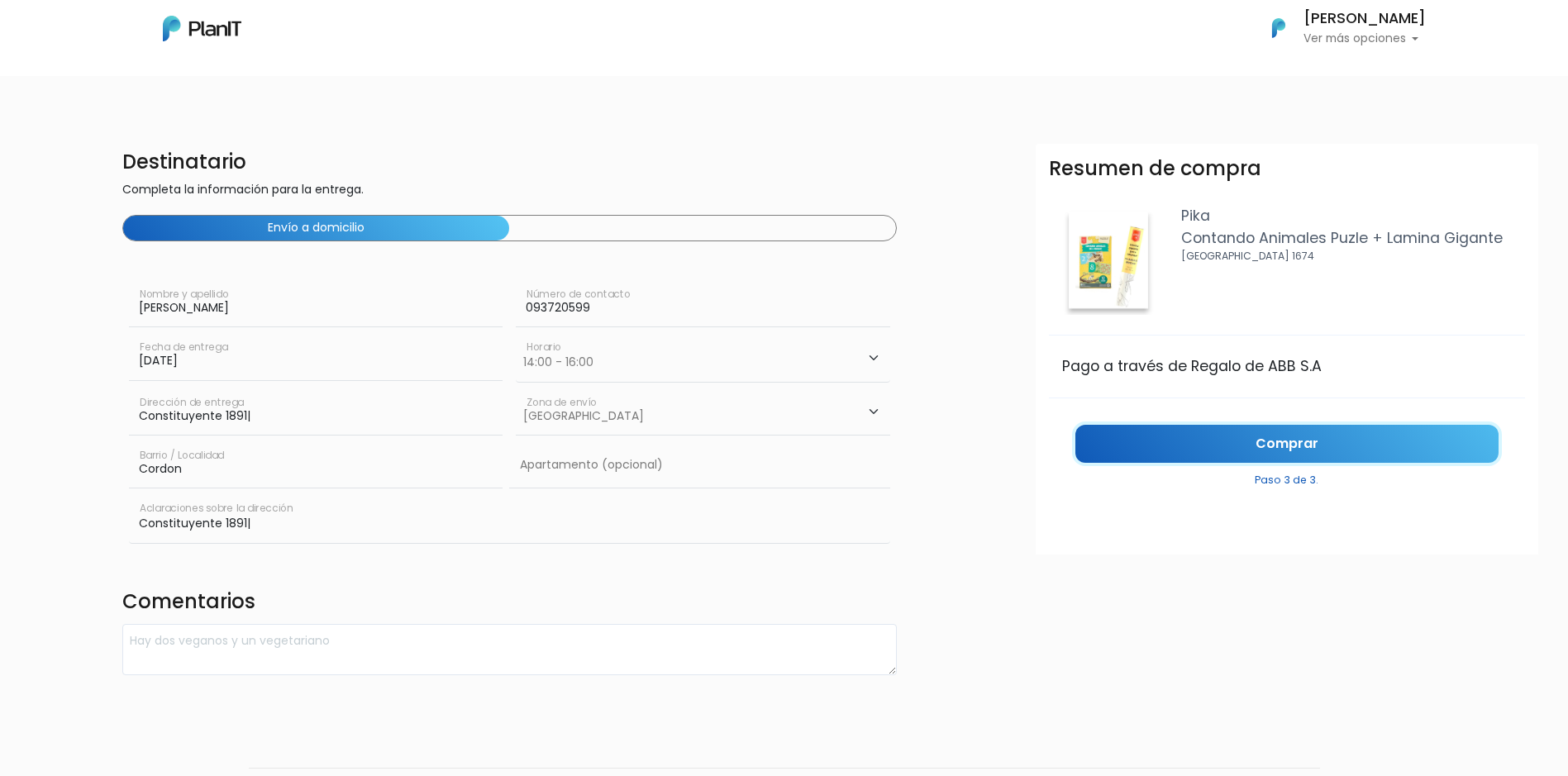
click at [1253, 434] on link "Comprar" at bounding box center [1287, 445] width 423 height 39
